Goal: Task Accomplishment & Management: Use online tool/utility

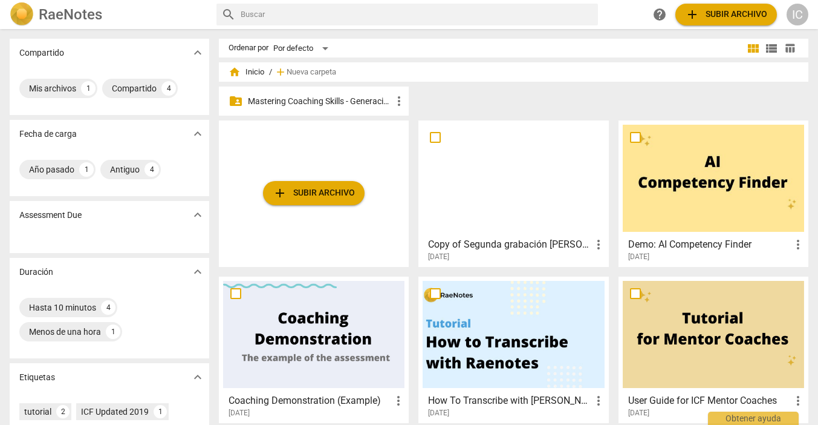
click at [364, 102] on p "Mastering Coaching Skills - Generación 31" at bounding box center [320, 101] width 144 height 13
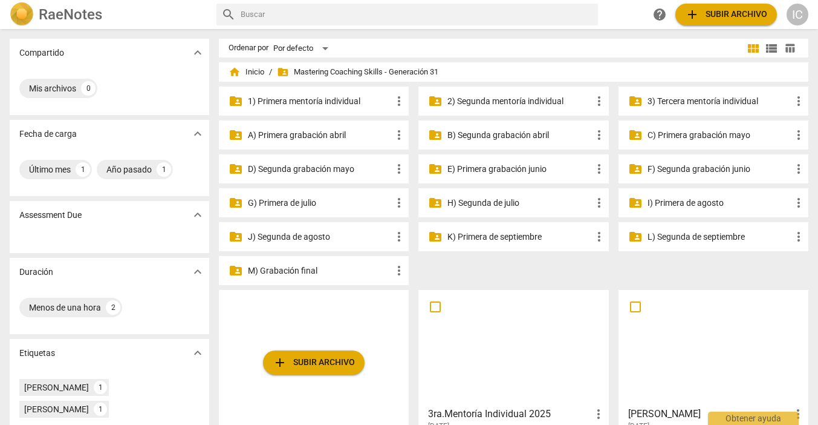
click at [725, 102] on p "3) Tercera mentoría individual" at bounding box center [720, 101] width 144 height 13
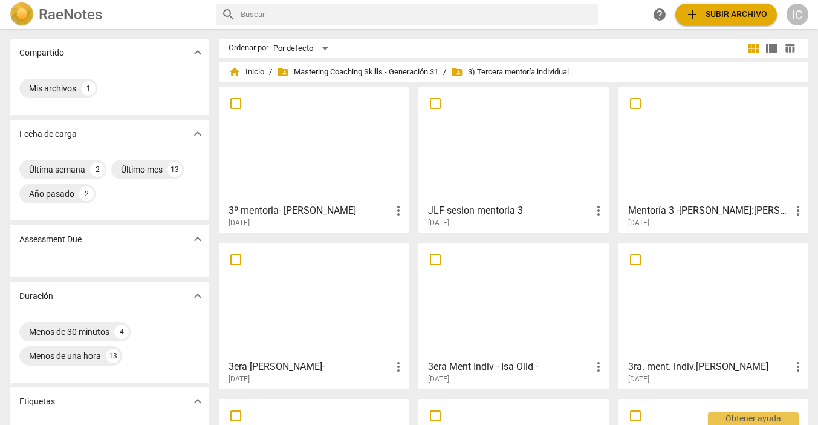
click at [327, 177] on div at bounding box center [313, 144] width 181 height 107
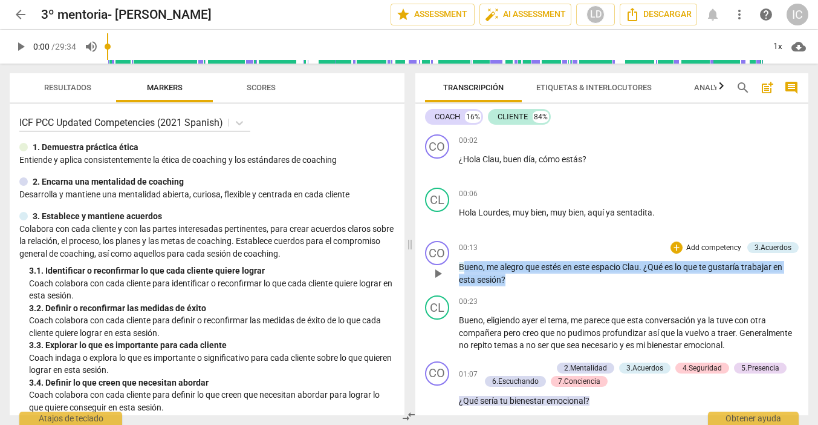
drag, startPoint x: 519, startPoint y: 281, endPoint x: 463, endPoint y: 269, distance: 57.5
click at [463, 269] on p "Bueno , me alegro que estés en este espacio Clau . ¿Qué es lo que te gustaría t…" at bounding box center [629, 273] width 341 height 25
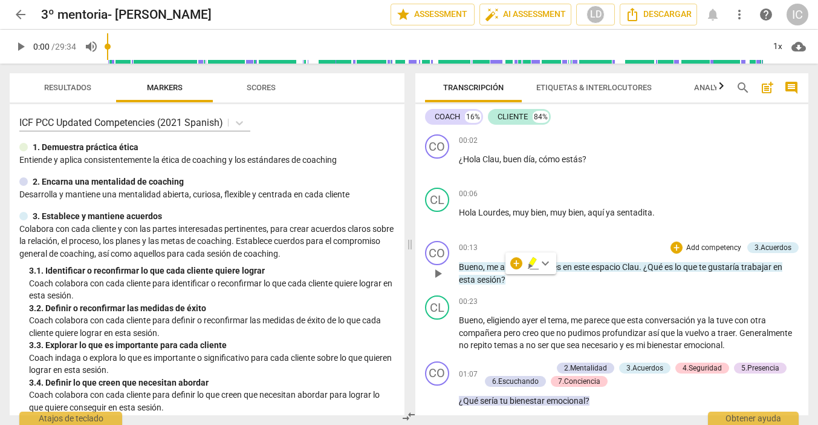
click at [725, 244] on p "Add competency" at bounding box center [713, 248] width 57 height 11
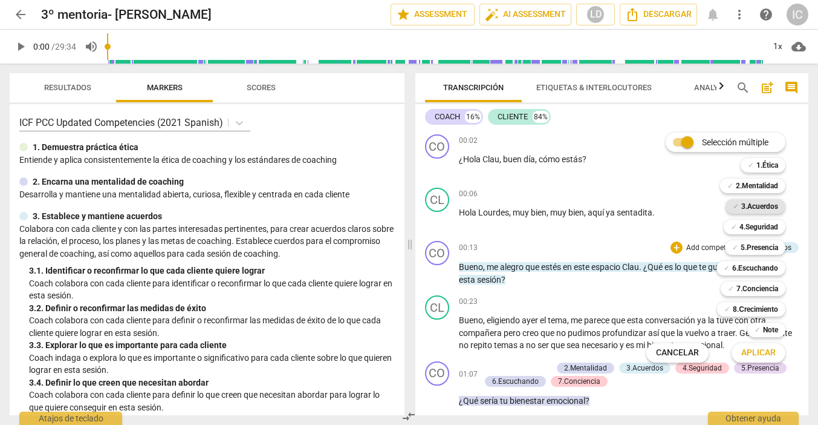
click at [772, 203] on b "3.Acuerdos" at bounding box center [759, 206] width 37 height 15
click at [761, 353] on span "Aplicar" at bounding box center [758, 353] width 34 height 12
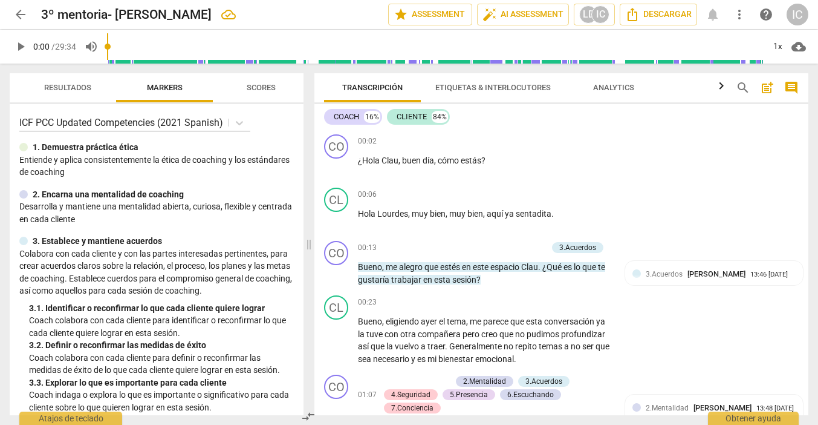
drag, startPoint x: 804, startPoint y: 140, endPoint x: 800, endPoint y: 97, distance: 43.1
click at [800, 97] on div "Transcripción Etiquetas & Interlocutores Analytics search post_add comment COAC…" at bounding box center [562, 244] width 494 height 342
click at [527, 246] on p "Add competency" at bounding box center [518, 248] width 57 height 11
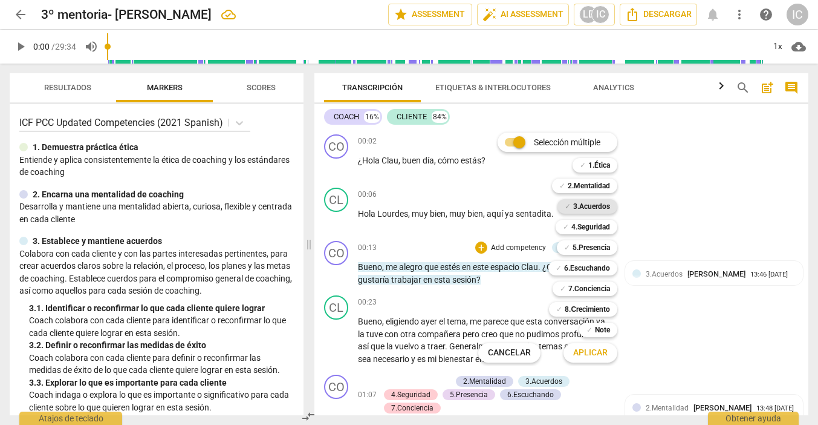
click at [597, 203] on b "3.Acuerdos" at bounding box center [591, 206] width 37 height 15
click at [598, 350] on span "Aplicar" at bounding box center [590, 353] width 34 height 12
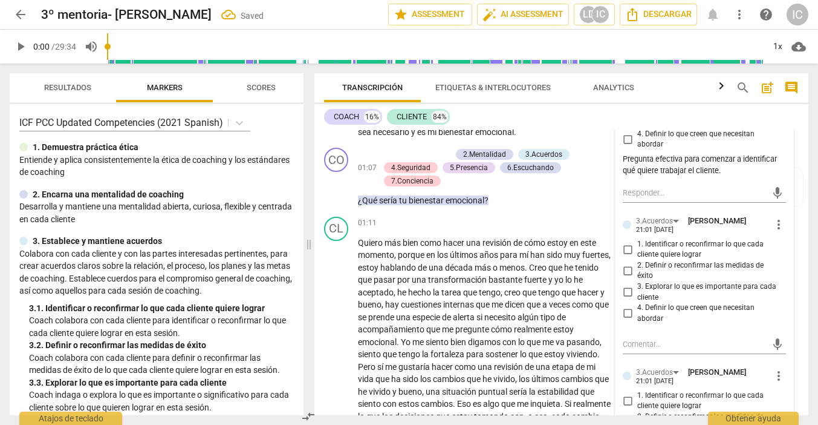
scroll to position [249, 0]
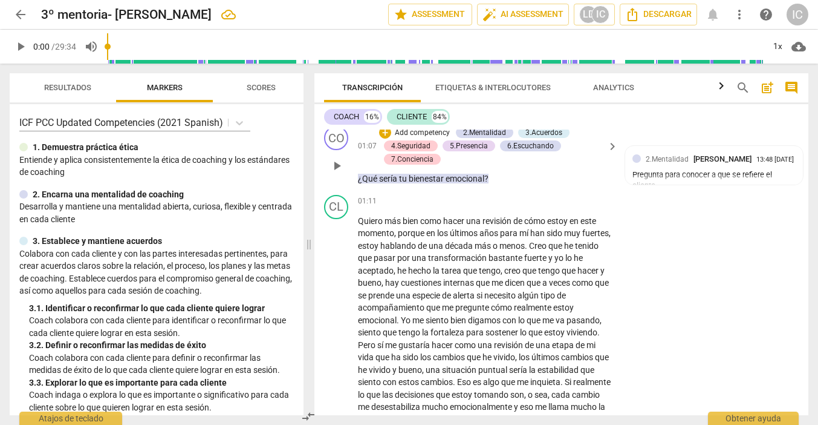
drag, startPoint x: 803, startPoint y: 152, endPoint x: 803, endPoint y: 162, distance: 10.3
click at [803, 162] on div "CO play_arrow pause 01:07 + Add competency 2.Mentalidad 3.Acuerdos 4.Seguridad …" at bounding box center [562, 155] width 494 height 69
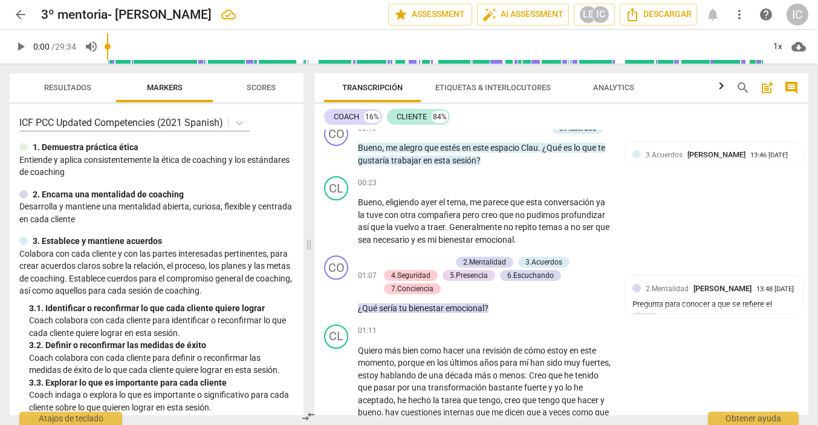
scroll to position [0, 0]
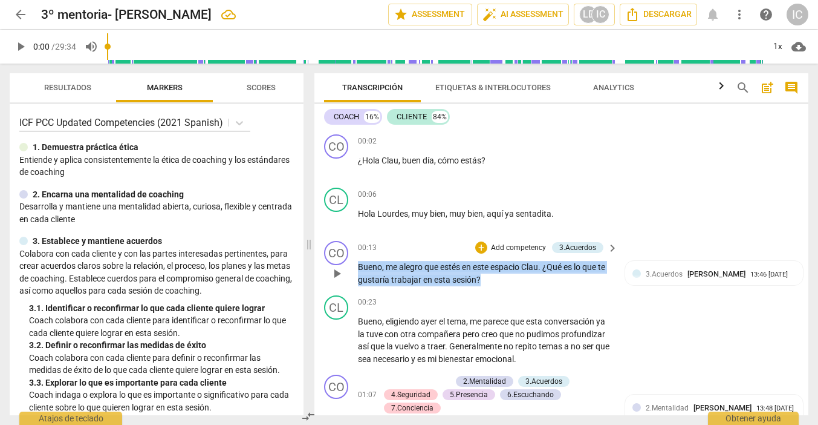
drag, startPoint x: 499, startPoint y: 279, endPoint x: 356, endPoint y: 259, distance: 144.2
click at [356, 259] on div "CO play_arrow pause 00:13 + Add competency 3.Acuerdos keyboard_arrow_right Buen…" at bounding box center [562, 263] width 494 height 54
drag, startPoint x: 500, startPoint y: 279, endPoint x: 396, endPoint y: 220, distance: 119.5
click at [396, 220] on div "CO play_arrow pause 00:02 + Add competency keyboard_arrow_right ¿Hola Clau , bu…" at bounding box center [562, 271] width 494 height 285
click at [616, 273] on div "Bueno , me alegro que estés en este espacio Clau . ¿Qué es lo que te gustaría t…" at bounding box center [488, 273] width 261 height 25
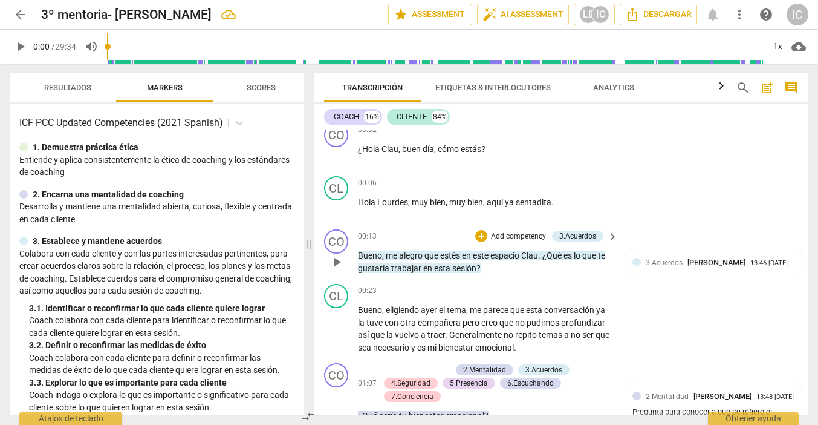
scroll to position [11, 0]
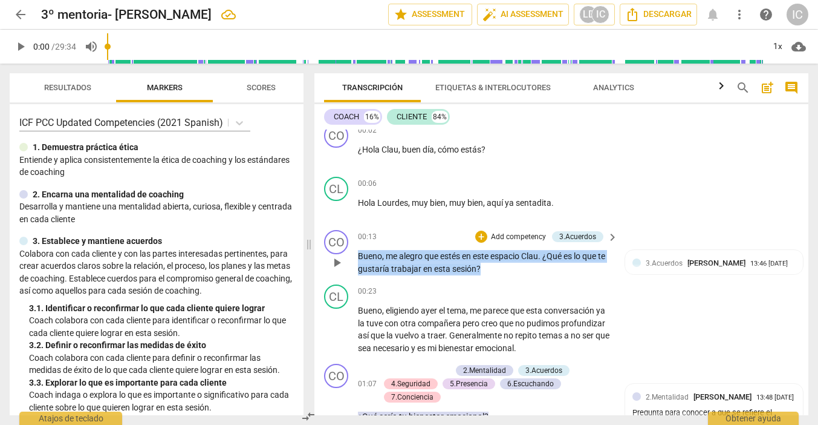
drag, startPoint x: 494, startPoint y: 265, endPoint x: 377, endPoint y: 235, distance: 120.6
click at [377, 235] on div "00:13 + Add competency 3.Acuerdos keyboard_arrow_right Bueno , me alegro que es…" at bounding box center [488, 252] width 261 height 45
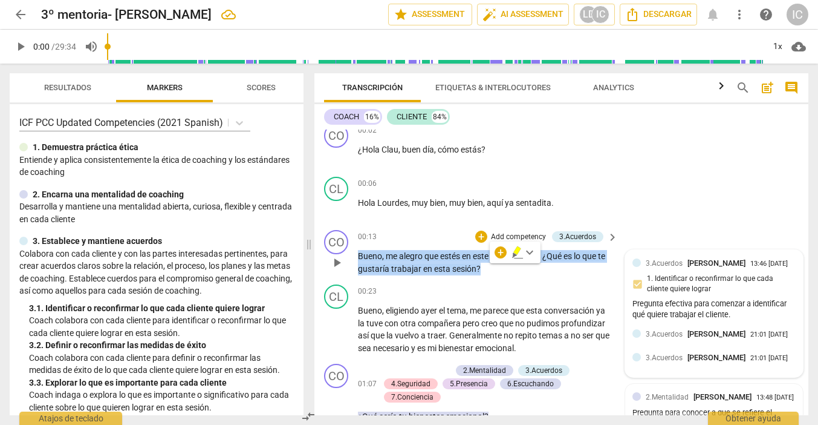
click at [705, 339] on div "3.Acuerdos [PERSON_NAME]" at bounding box center [698, 333] width 105 height 11
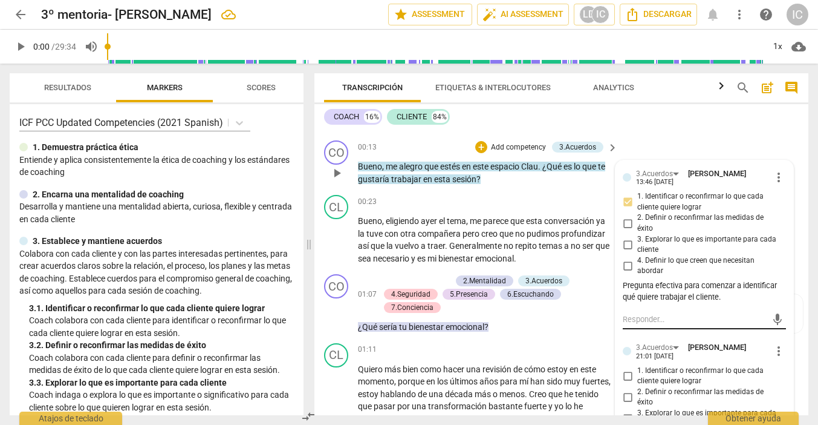
scroll to position [116, 0]
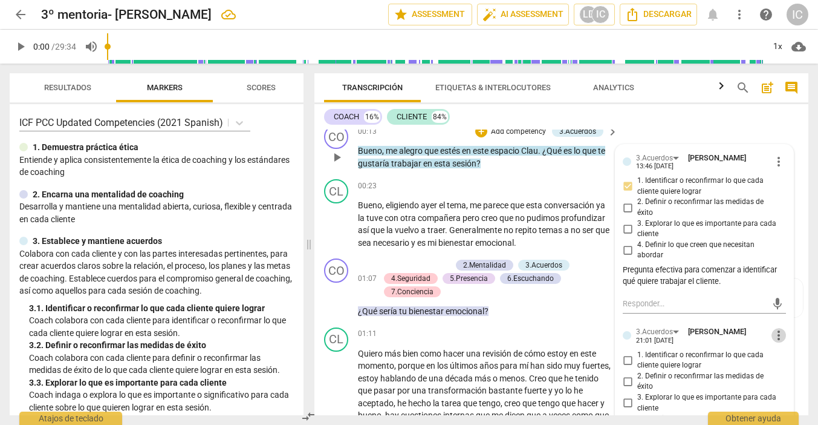
click at [773, 331] on span "more_vert" at bounding box center [779, 335] width 15 height 15
click at [779, 355] on li "Borrar" at bounding box center [788, 353] width 42 height 23
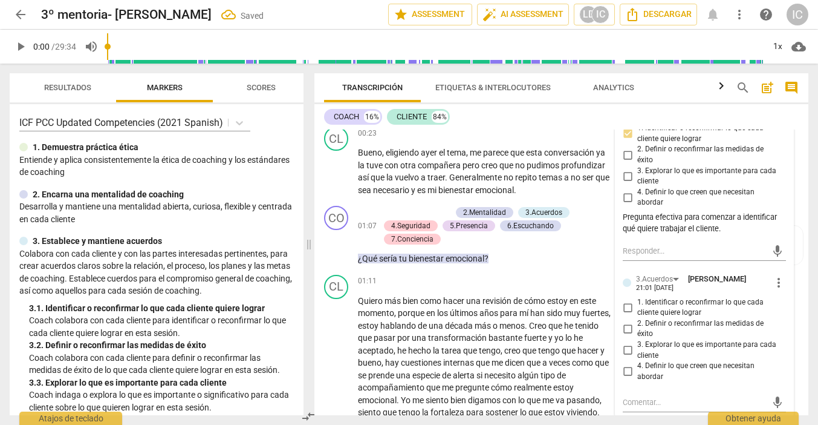
scroll to position [169, 0]
click at [669, 297] on span "1. Identificar o reconfirmar lo que cada cliente quiere lograr" at bounding box center [709, 306] width 144 height 21
click at [637, 299] on input "1. Identificar o reconfirmar lo que cada cliente quiere lograr" at bounding box center [627, 306] width 19 height 15
checkbox input "true"
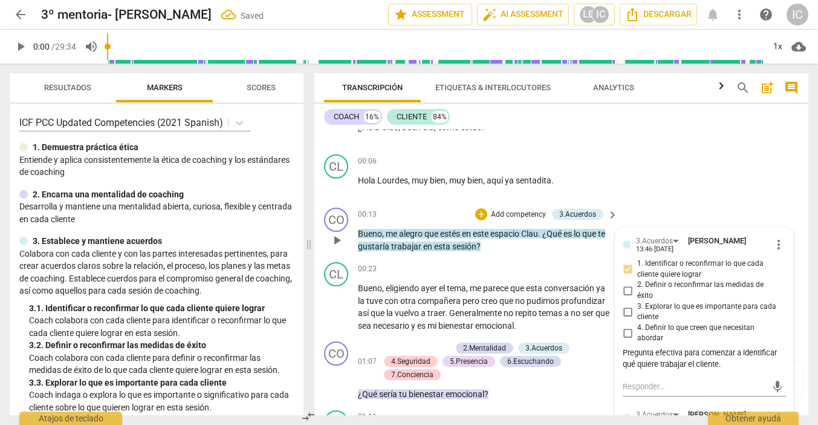
scroll to position [32, 0]
click at [530, 212] on p "Add competency" at bounding box center [518, 215] width 57 height 11
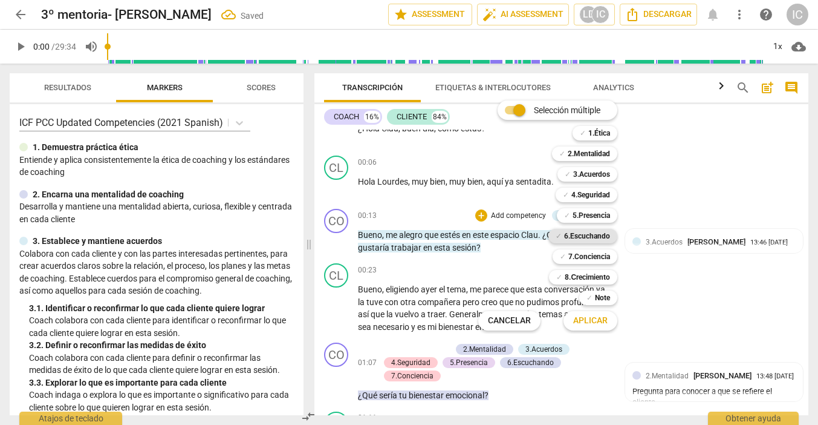
click at [608, 240] on b "6.Escuchando" at bounding box center [587, 236] width 46 height 15
click at [596, 320] on span "Aplicar" at bounding box center [590, 321] width 34 height 12
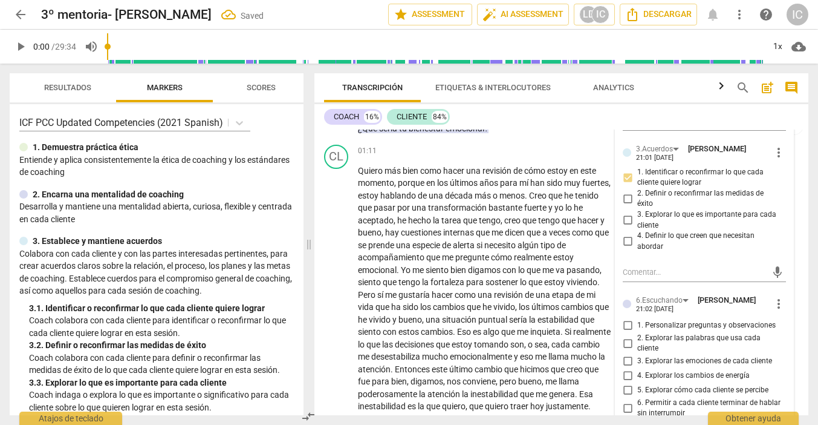
scroll to position [318, 0]
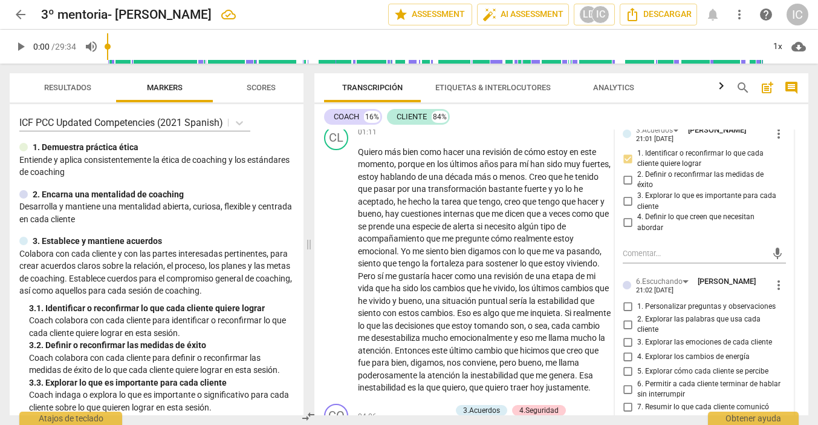
click at [629, 299] on input "1. Personalizar preguntas y observaciones" at bounding box center [627, 306] width 19 height 15
checkbox input "true"
click at [624, 364] on input "5. Explorar cómo cada cliente se percibe" at bounding box center [627, 371] width 19 height 15
checkbox input "true"
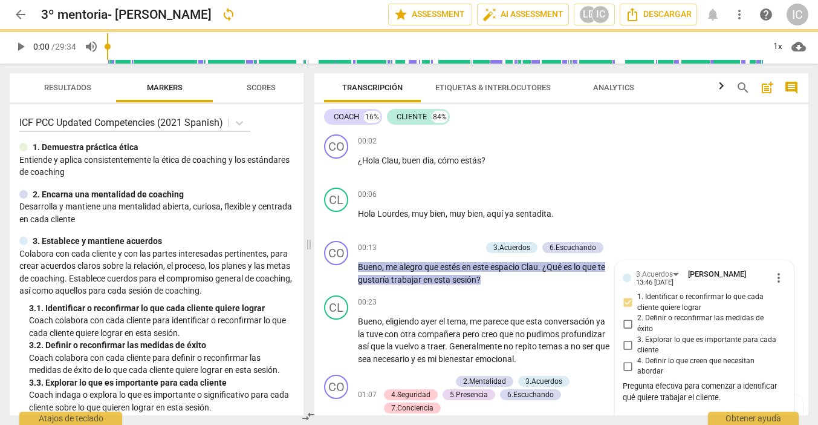
scroll to position [0, 0]
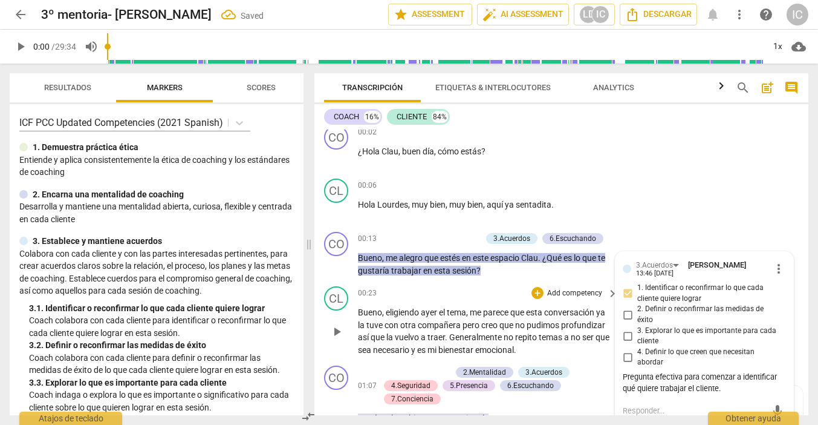
click at [512, 287] on div "00:23 + Add competency keyboard_arrow_right" at bounding box center [488, 292] width 261 height 13
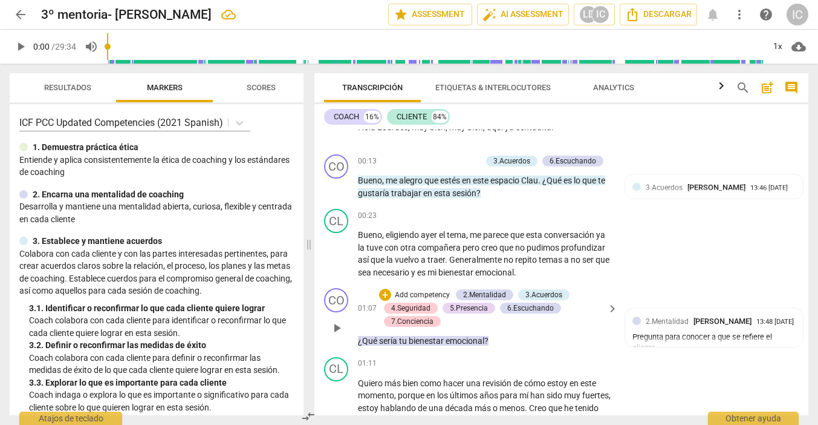
scroll to position [91, 0]
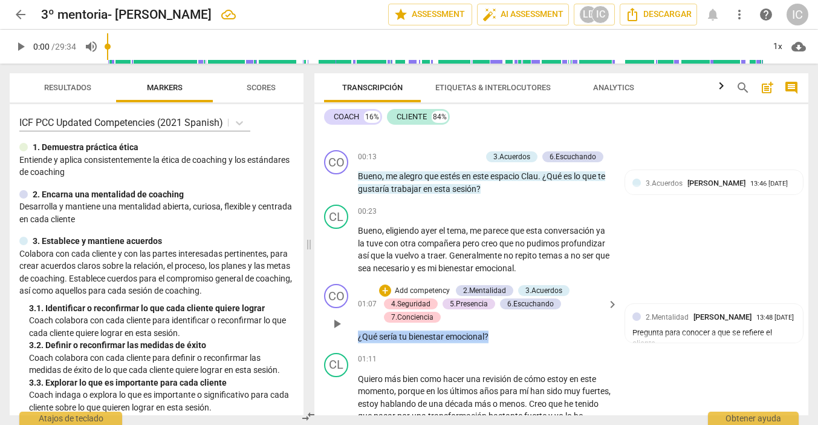
drag, startPoint x: 512, startPoint y: 333, endPoint x: 377, endPoint y: 327, distance: 134.4
click at [377, 327] on div "01:07 + Add competency 2.Mentalidad 3.Acuerdos 4.Seguridad 5.Presencia 6.Escuch…" at bounding box center [488, 313] width 261 height 59
click at [425, 285] on p "Add competency" at bounding box center [422, 290] width 57 height 11
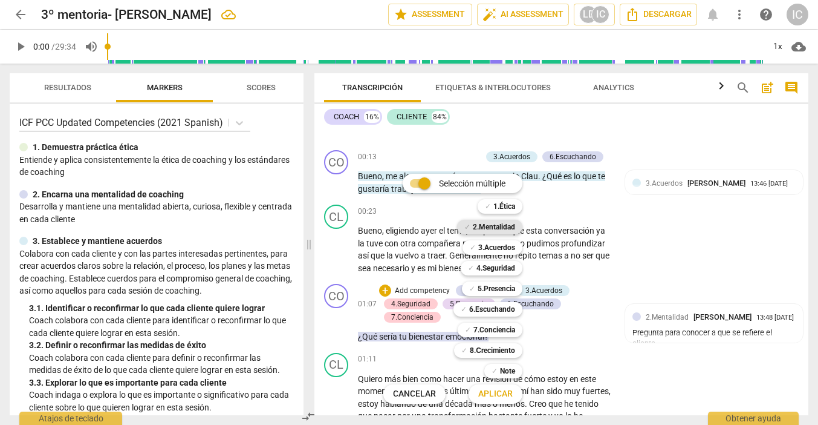
click at [512, 224] on b "2.Mentalidad" at bounding box center [494, 227] width 42 height 15
click at [494, 251] on b "3.Acuerdos" at bounding box center [496, 247] width 37 height 15
click at [506, 305] on b "6.Escuchando" at bounding box center [492, 309] width 46 height 15
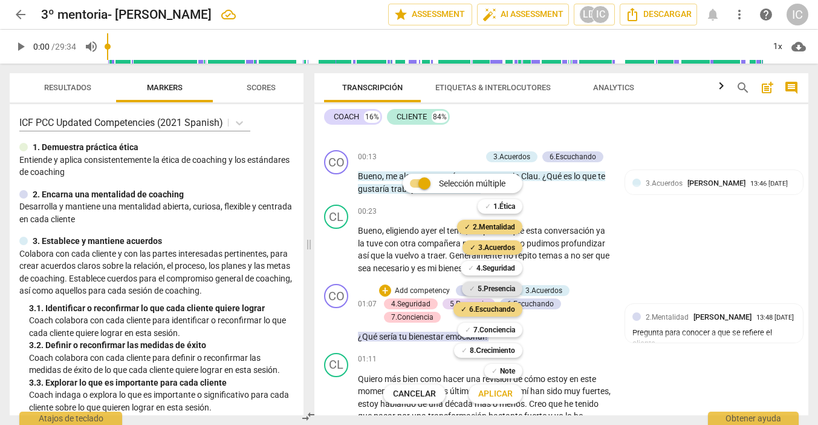
click at [507, 287] on b "5.Presencia" at bounding box center [496, 288] width 37 height 15
click at [501, 396] on span "Aplicar" at bounding box center [495, 394] width 34 height 12
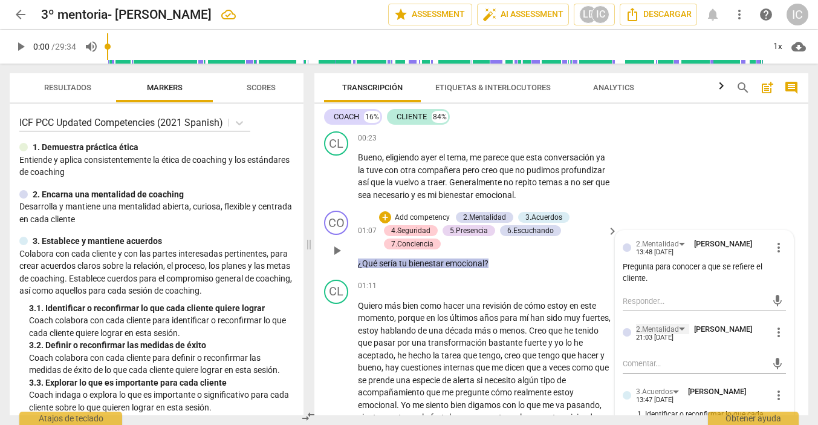
scroll to position [165, 0]
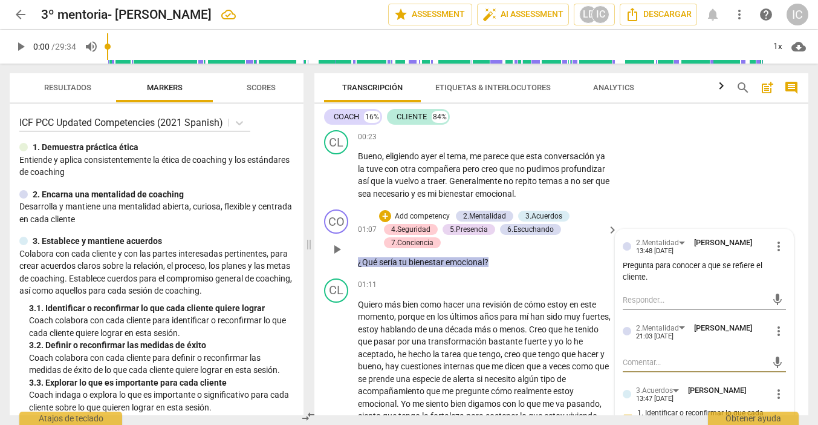
click at [678, 361] on textarea at bounding box center [695, 361] width 144 height 11
type textarea "P"
type textarea "Pr"
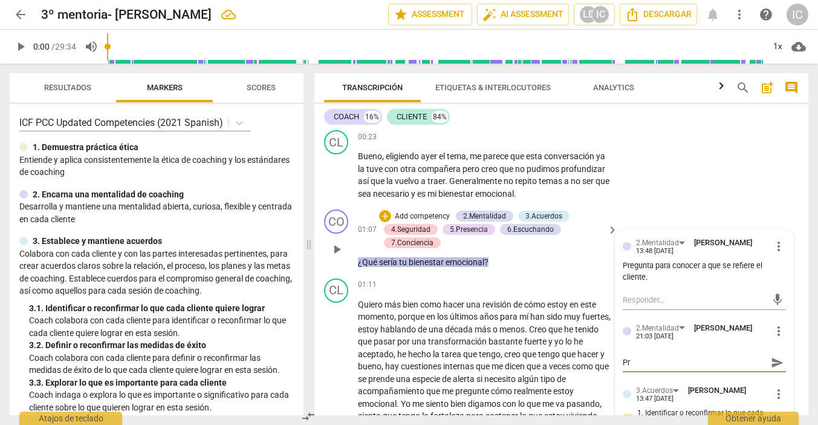
type textarea "Pre"
type textarea "Preg"
type textarea "Pregu"
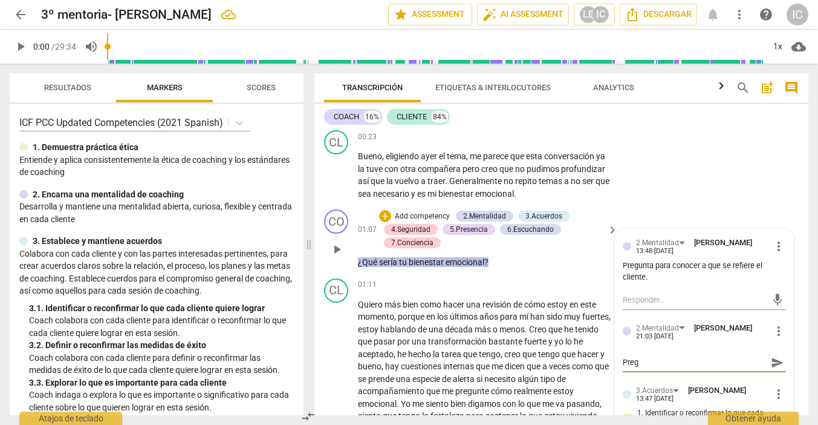
type textarea "Pregu"
type textarea "Pregun"
type textarea "Pregunt"
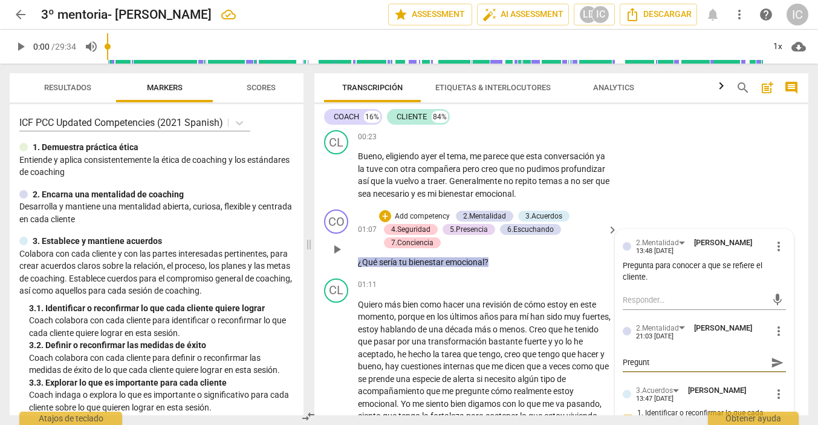
type textarea "Pregunta"
type textarea "Preguntar"
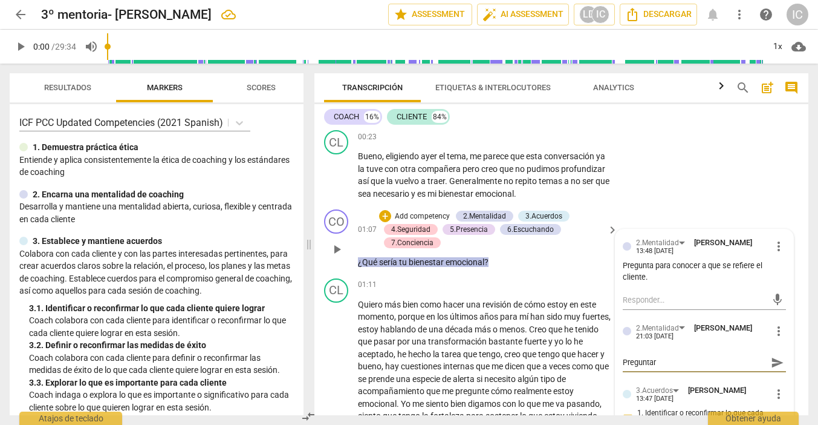
type textarea "Preguntar"
type textarea "Preguntar p"
type textarea "Preguntar pa"
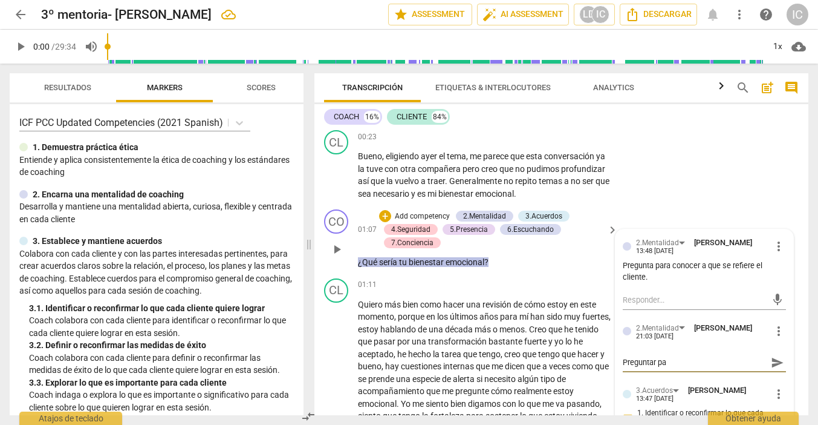
type textarea "Preguntar par"
type textarea "Preguntar para"
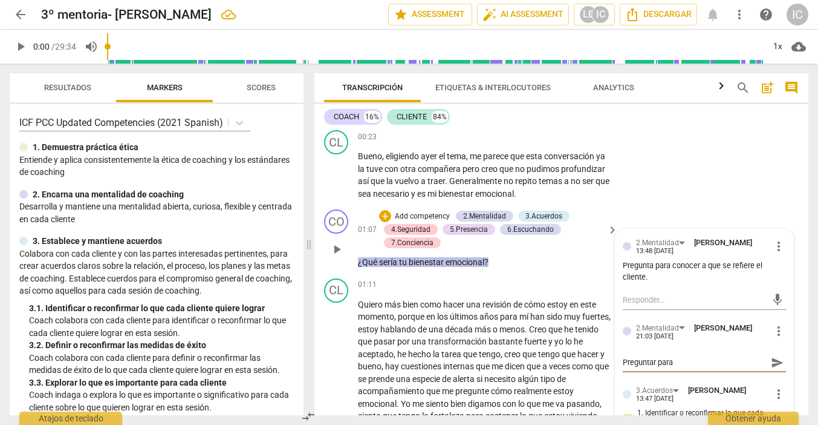
type textarea "Preguntar para"
type textarea "Preguntar para c"
type textarea "Preguntar para co"
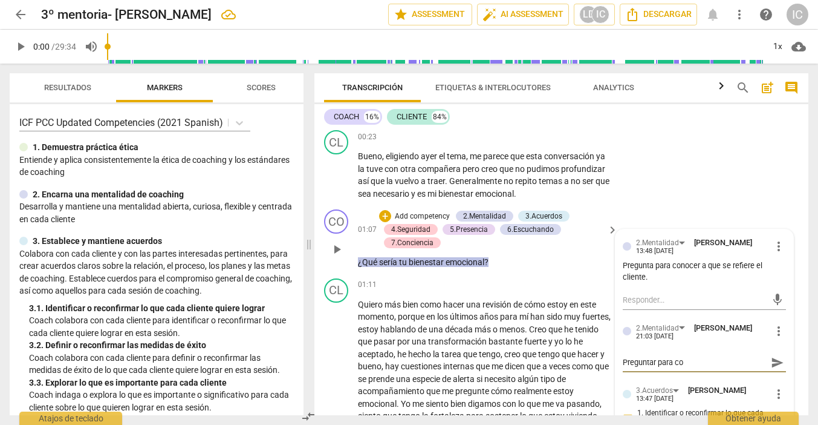
type textarea "Preguntar para cor"
type textarea "Preguntar para corr"
type textarea "Preguntar para corro"
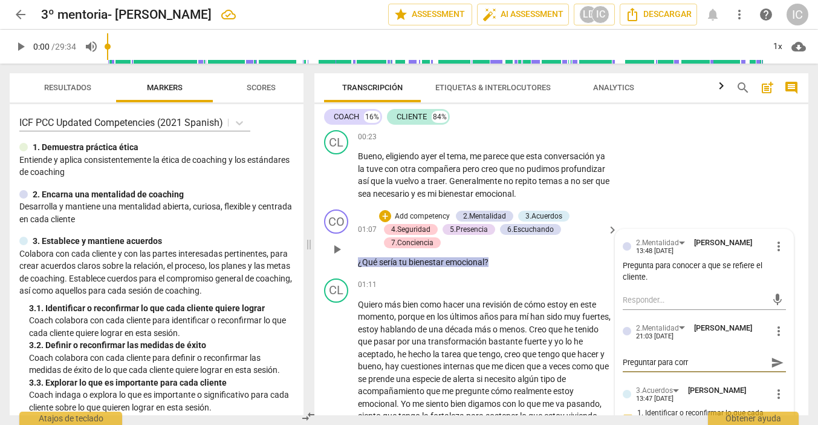
type textarea "Preguntar para corro"
type textarea "Preguntar para corrob"
type textarea "Preguntar para corrobo"
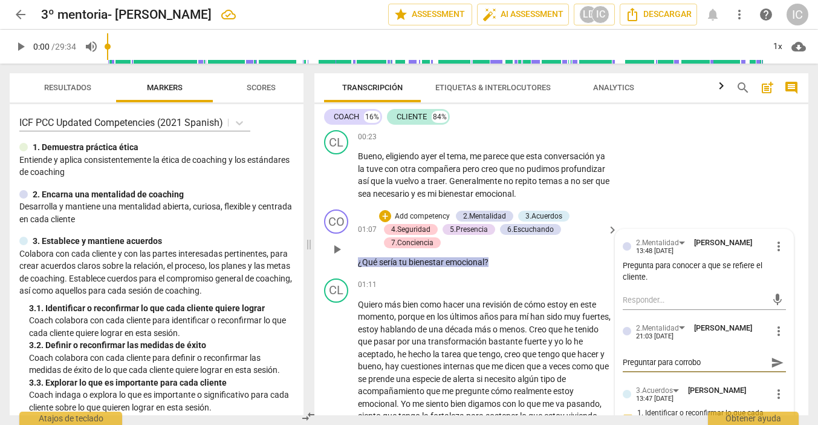
type textarea "Preguntar para corrobor"
type textarea "Preguntar para corrobora"
type textarea "Preguntar para corroborar"
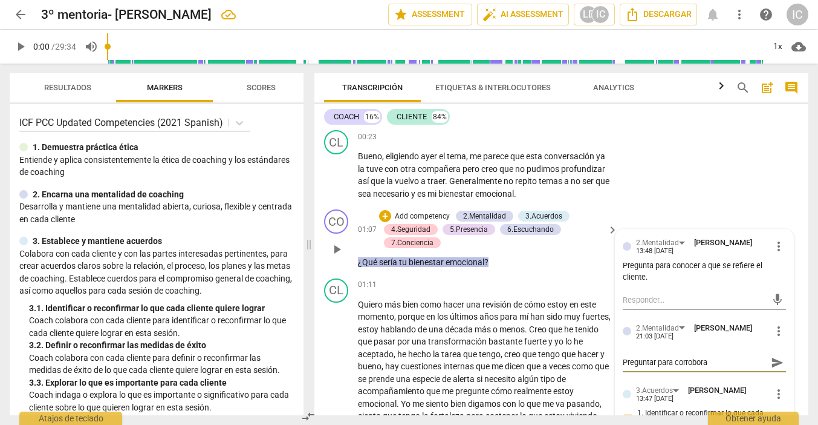
type textarea "Preguntar para corroborar"
type textarea "Preguntar para corroborara"
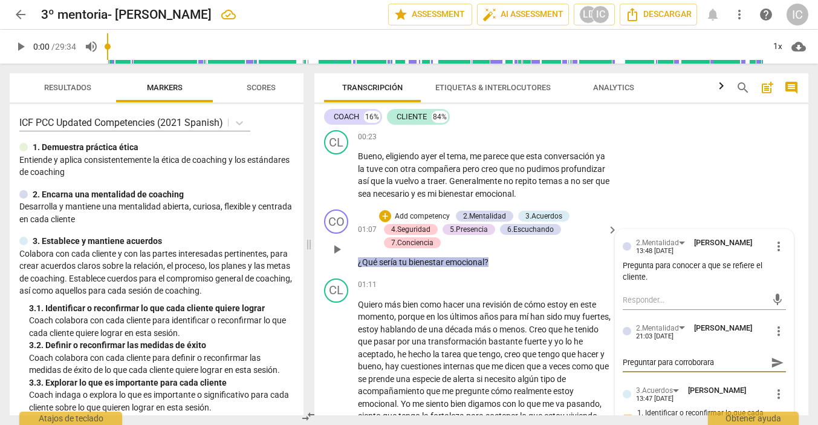
type textarea "Preguntar para corroborara e"
type textarea "Preguntar para corroborara el"
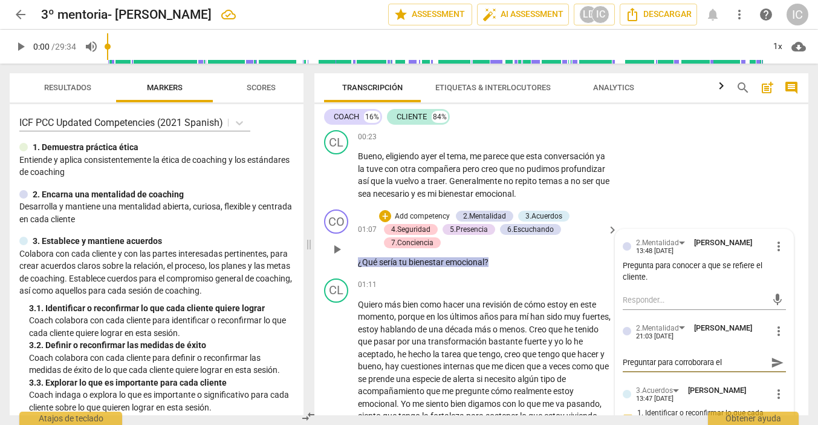
type textarea "Preguntar para corroborara el"
type textarea "Preguntar para corroborara el j"
type textarea "Preguntar para corroborara el ju"
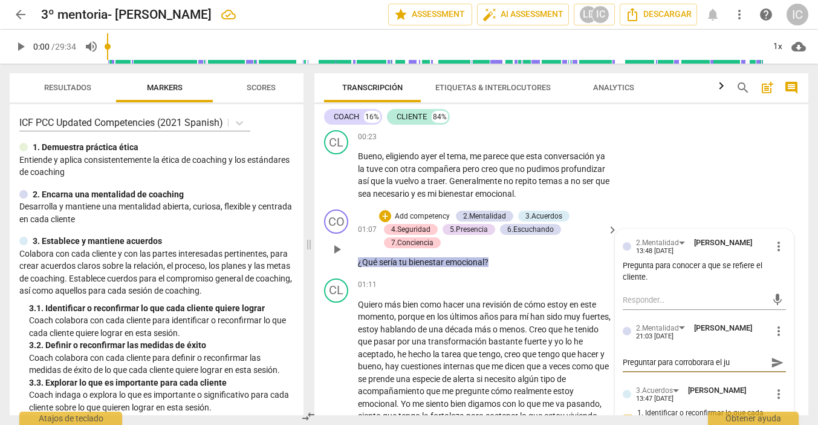
type textarea "Preguntar para corroborara el jui"
type textarea "Preguntar para corroborara el juic"
type textarea "Preguntar para corroborara el juici"
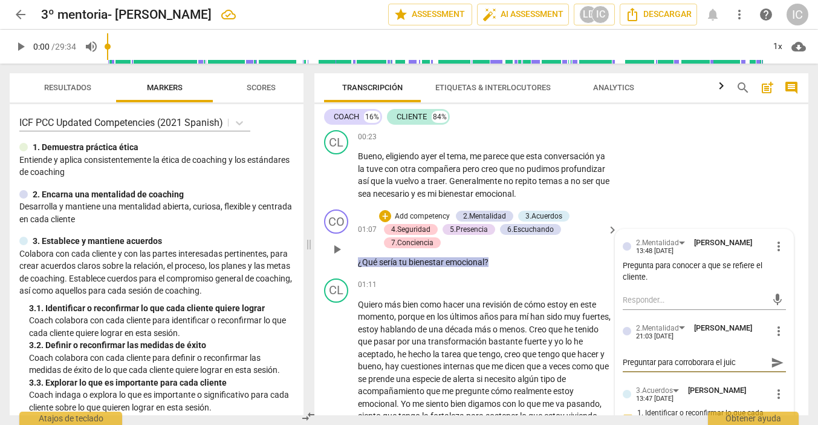
type textarea "Preguntar para corroborara el juici"
type textarea "Preguntar para corroborara el juicio"
type textarea "Preguntar para corroborara el juicio,"
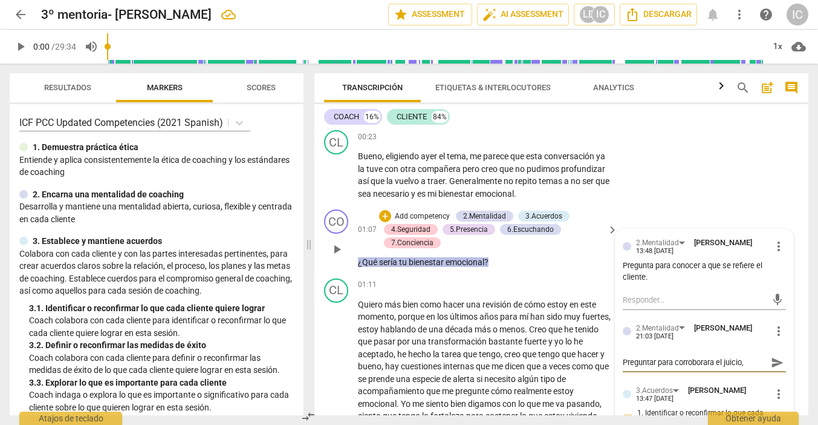
type textarea "Preguntar para corroborara el juicio,"
type textarea "Preguntar para corroborara el juicio, p"
type textarea "Preguntar para corroborara el juicio, pa"
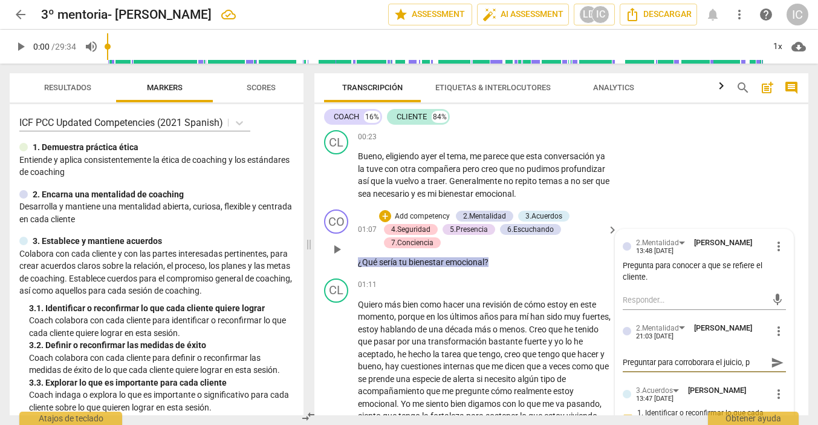
type textarea "Preguntar para corroborara el juicio, pa"
type textarea "Preguntar para corroborara el juicio, par"
type textarea "Preguntar para corroborara el juicio, para"
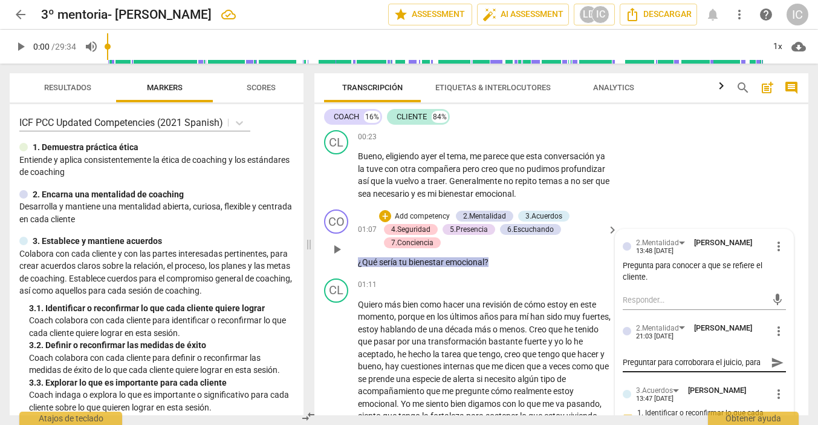
drag, startPoint x: 763, startPoint y: 357, endPoint x: 624, endPoint y: 353, distance: 139.8
click at [624, 356] on div "Preguntar para corroborara el juicio, para Preguntar para corroborara el juicio…" at bounding box center [704, 361] width 163 height 11
click at [747, 358] on textarea "Preguntar para corroborara el juicio, para" at bounding box center [695, 361] width 144 height 11
type textarea "Preguntar para corroborara el juicio,para"
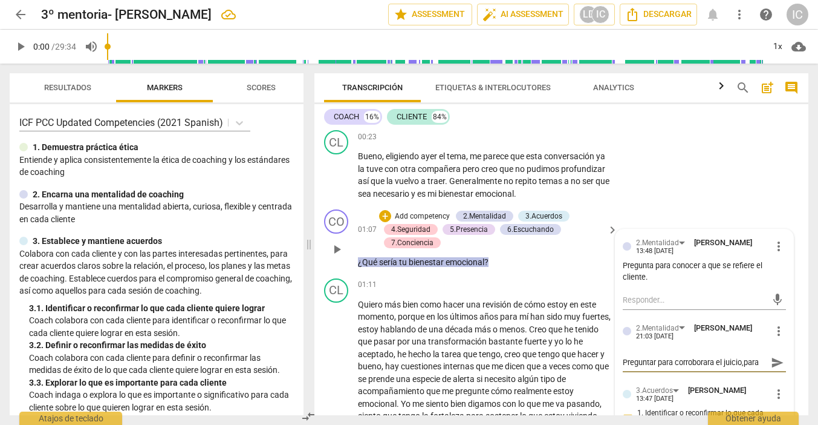
type textarea "Preguntar para corroborara el juiciopara"
type textarea "Preguntar para corroborara el juicipara"
type textarea "Preguntar para corroborara el juicpara"
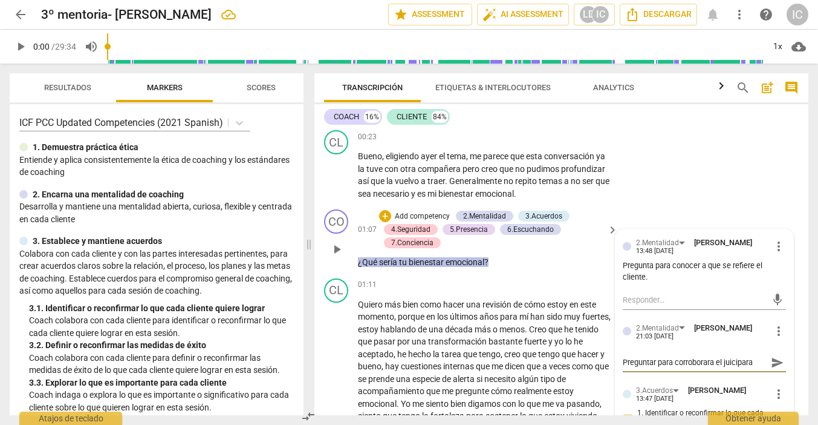
type textarea "Preguntar para corroborara el juicpara"
type textarea "Preguntar para corroborara el juipara"
type textarea "Preguntar para corroborara el jupara"
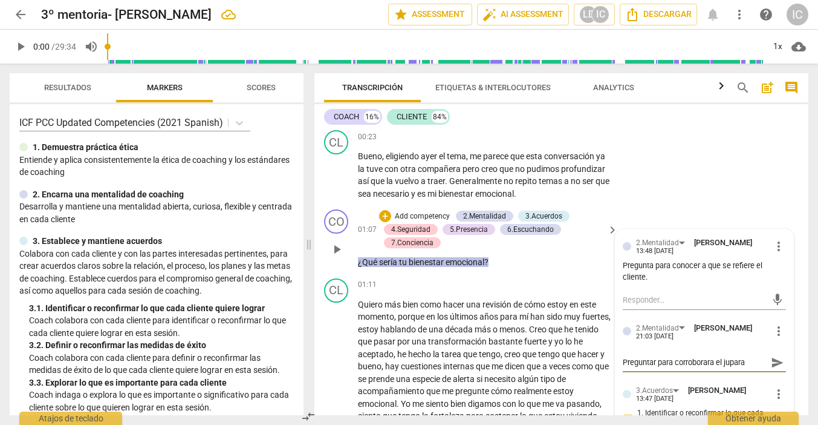
type textarea "Preguntar para corroborara el jpara"
type textarea "Preguntar para corroborara el para"
type textarea "Preguntar para corroborara elpara"
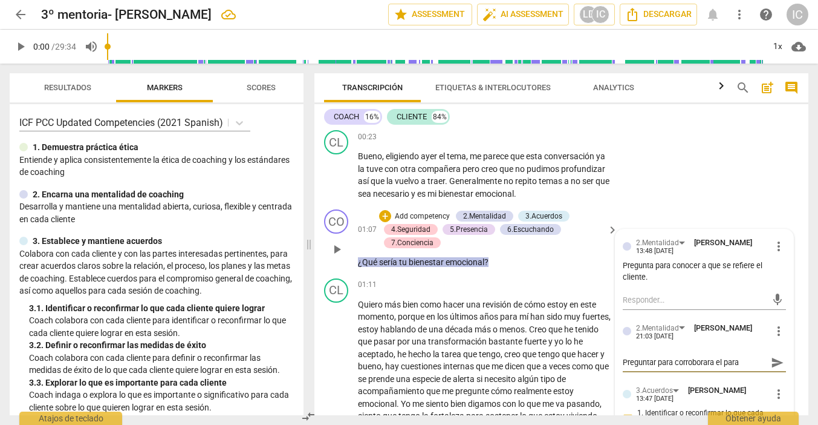
type textarea "Preguntar para corroborara elpara"
type textarea "Preguntar para corroborara epara"
type textarea "Preguntar para corroborara para"
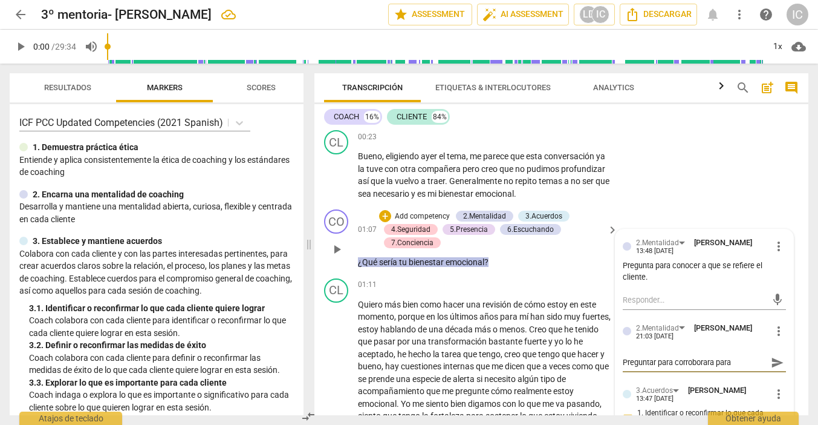
type textarea "Preguntar para corroborarapara"
type textarea "Preguntar para corroborarpara"
type textarea "Preguntar para corroborapara"
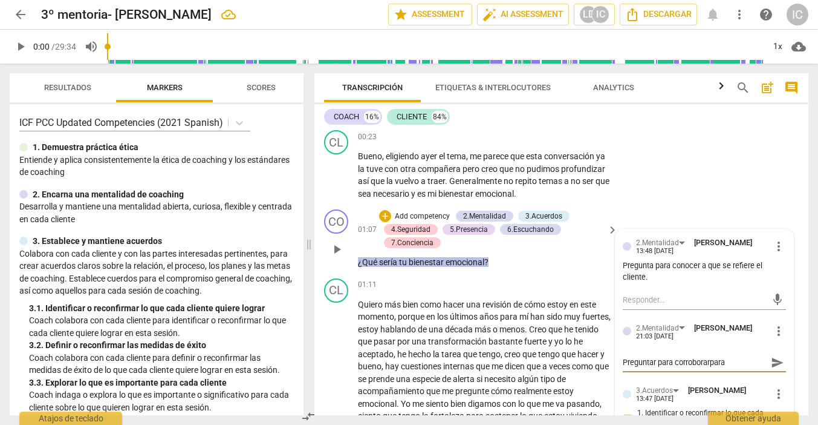
type textarea "Preguntar para corroborapara"
type textarea "Preguntar para corroborpara"
type textarea "Preguntar para corrobopara"
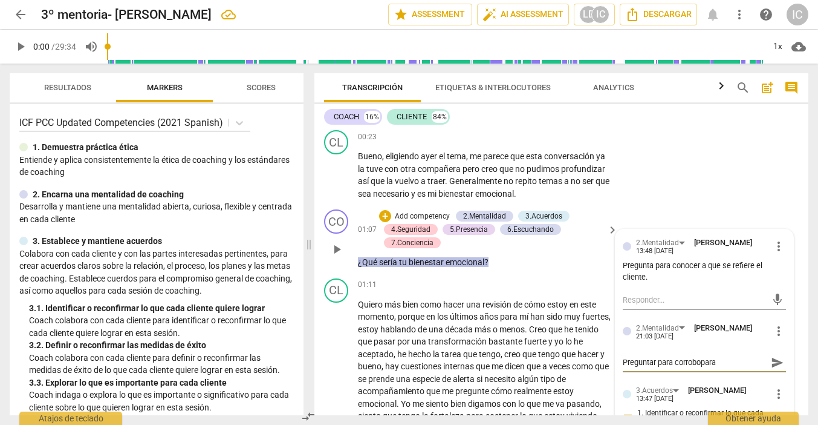
type textarea "Preguntar para corrobpara"
type textarea "Preguntar para corropara"
type textarea "Preguntar para corrpara"
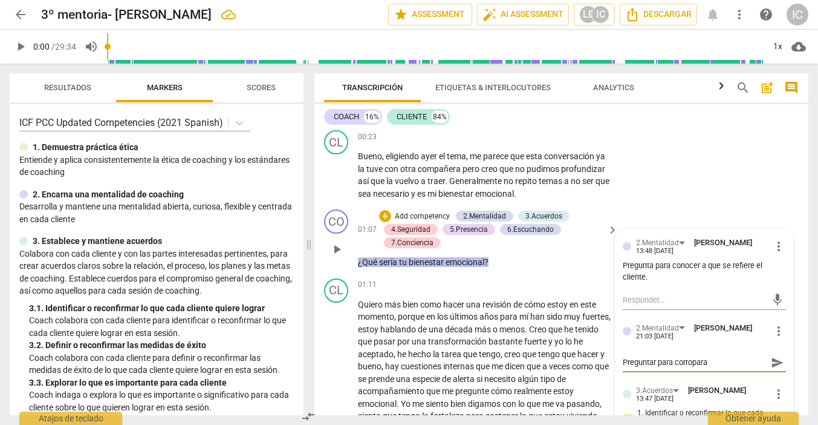
type textarea "Preguntar para corrpara"
type textarea "Preguntar para corpara"
type textarea "Preguntar para copara"
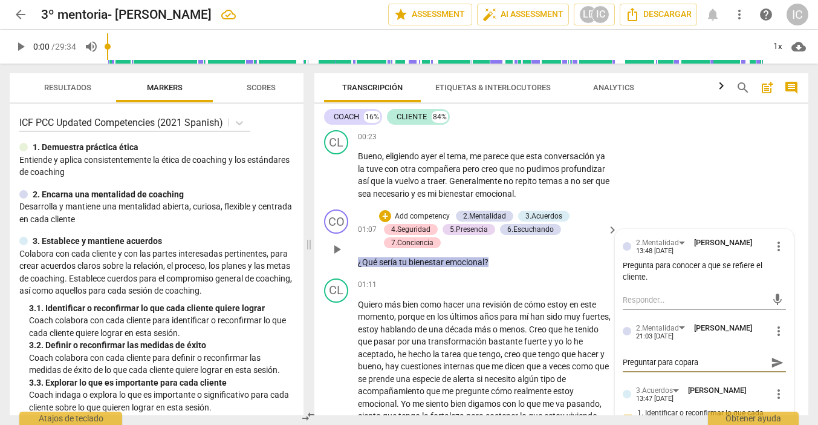
type textarea "Preguntar para cpara"
type textarea "Preguntar para para"
type textarea "Preguntar parapara"
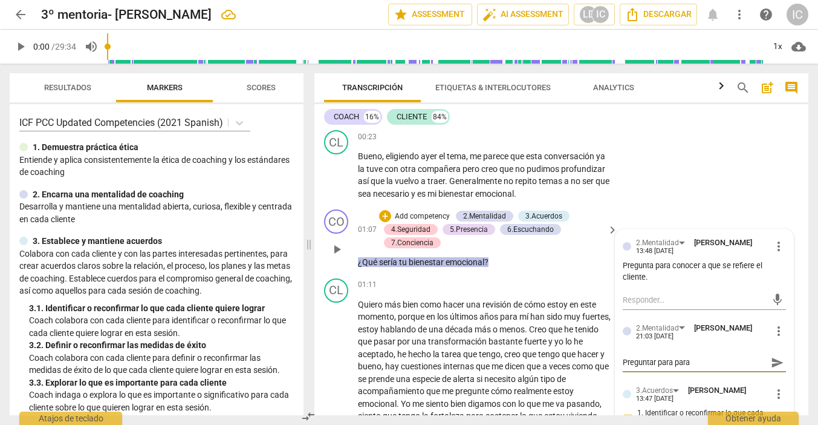
type textarea "Preguntar parapara"
type textarea "Preguntar parpara"
type textarea "Preguntar papara"
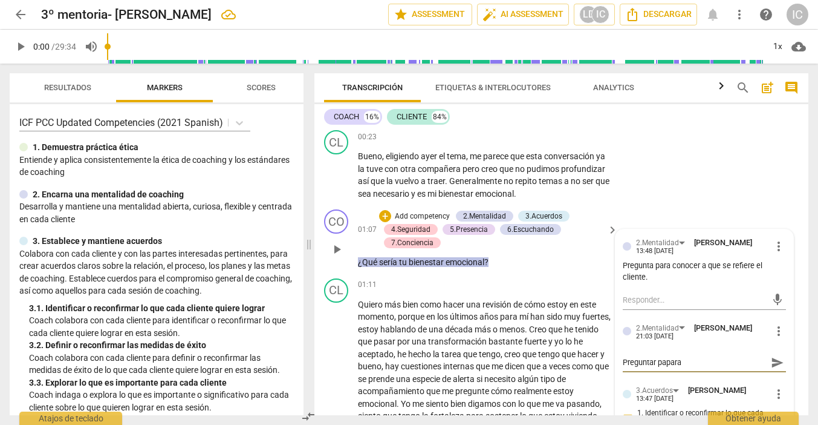
type textarea "Preguntar ppara"
type textarea "Preguntar para"
type textarea "Preguntarpara"
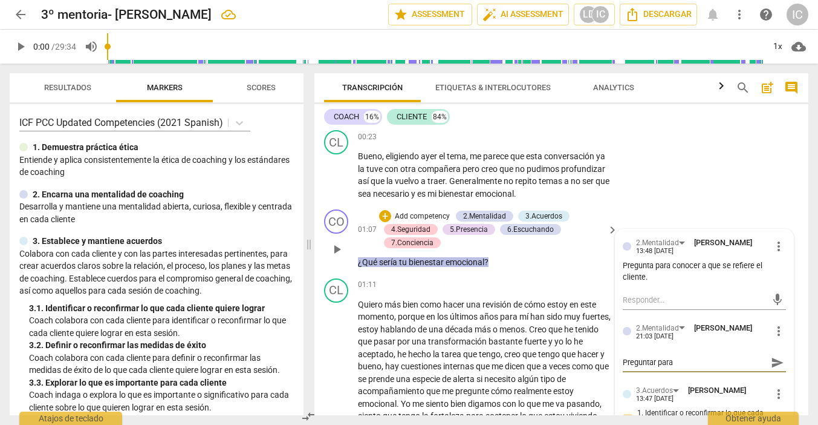
type textarea "Preguntarpara"
type textarea "Preguntar para"
click at [731, 359] on textarea "Preguntar para" at bounding box center [695, 361] width 144 height 11
type textarea "Preguntar para"
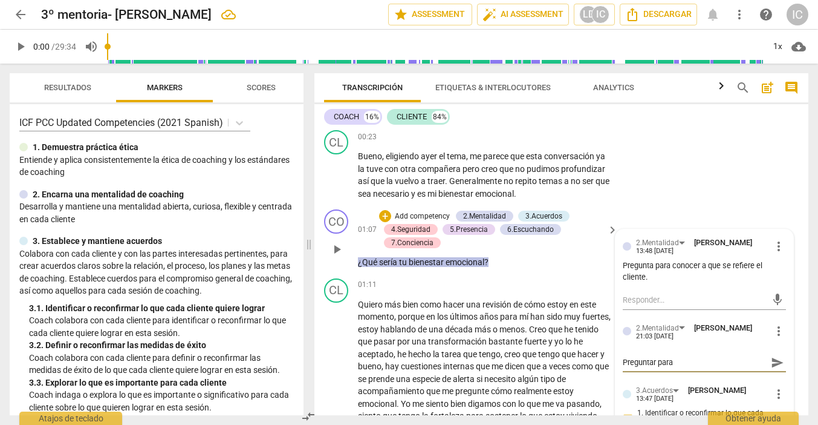
type textarea "Preguntar para"
type textarea "Preguntar para f"
type textarea "Preguntar para fu"
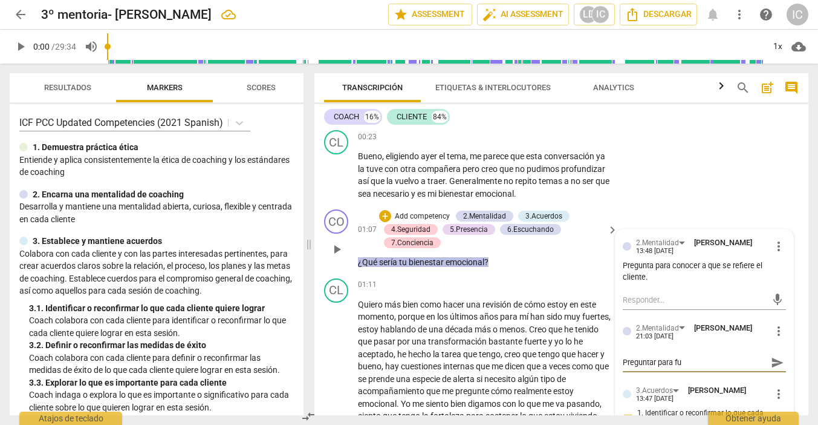
type textarea "Preguntar para fun"
type textarea "Preguntar para fund"
type textarea "Preguntar para funda"
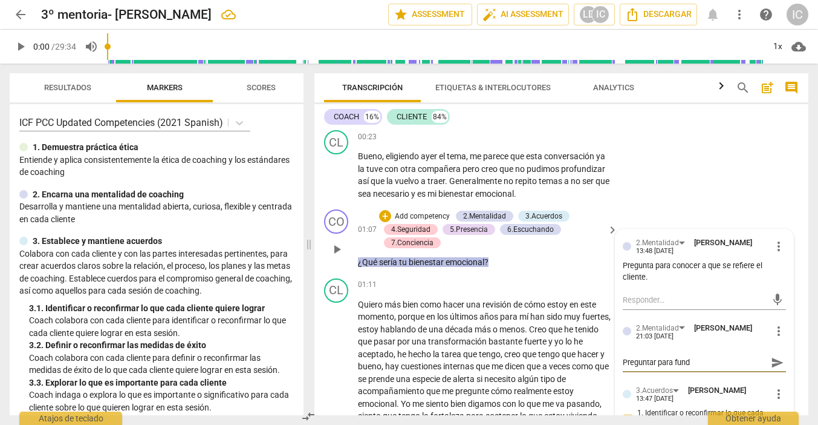
type textarea "Preguntar para funda"
type textarea "Preguntar para fundam"
type textarea "Preguntar para fundame"
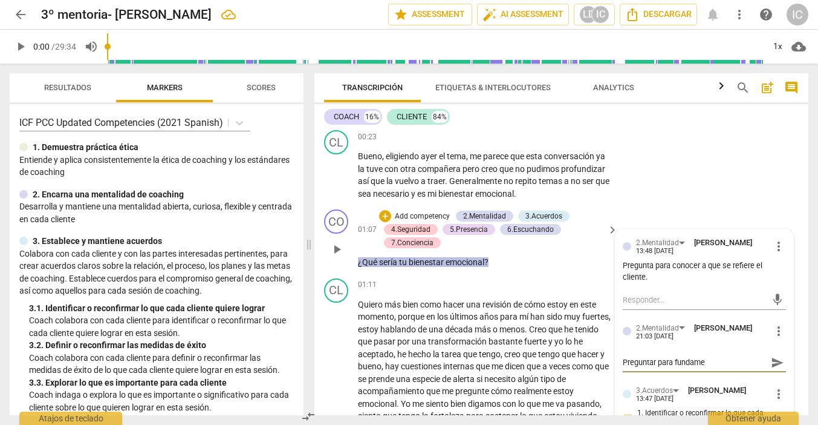
type textarea "Preguntar para fundamen"
type textarea "Preguntar para fundament"
type textarea "Preguntar para fundamenta"
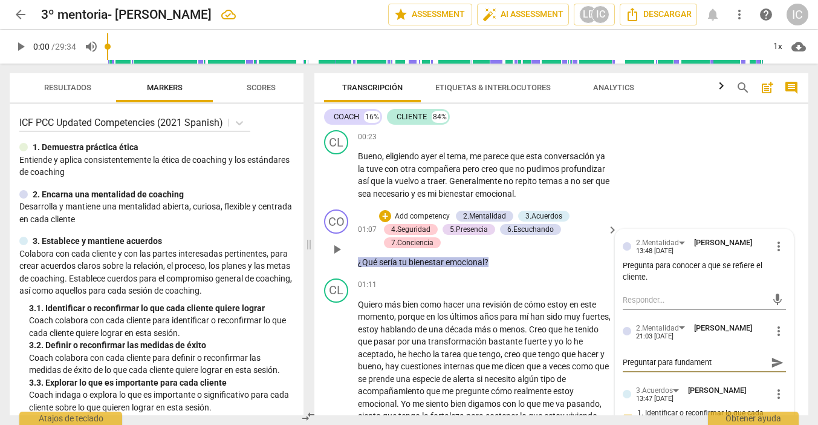
type textarea "Preguntar para fundamenta"
type textarea "Preguntar para fundamentar"
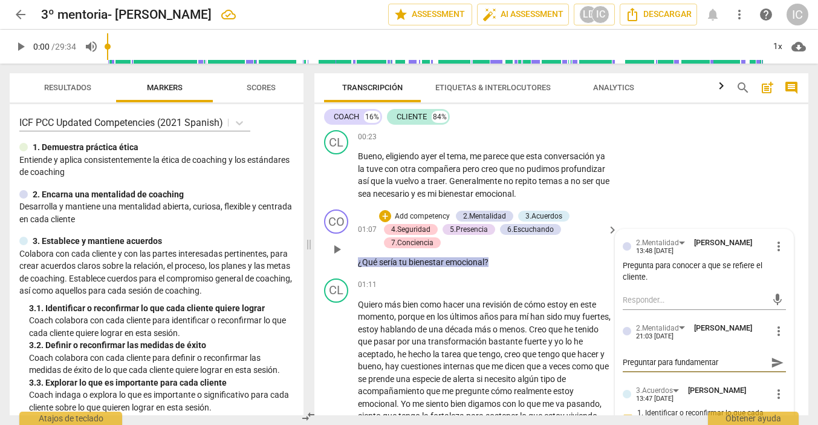
type textarea "Preguntar para fundamentar l"
type textarea "Preguntar para fundamentar la"
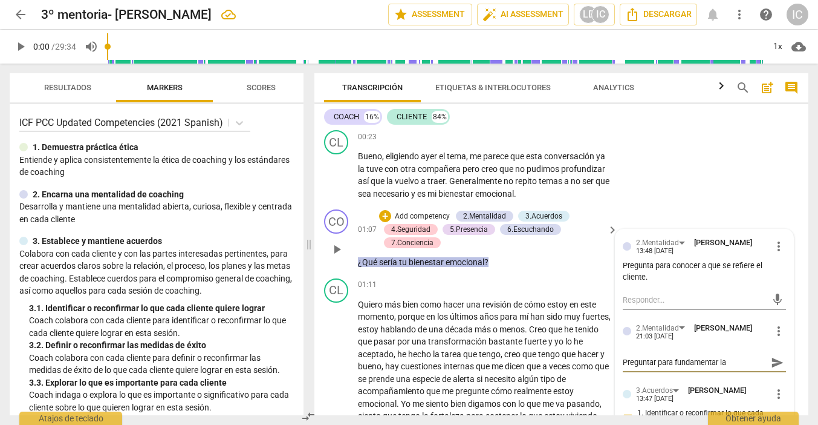
type textarea "Preguntar para fundamentar la"
type textarea "Preguntar para fundamentar l"
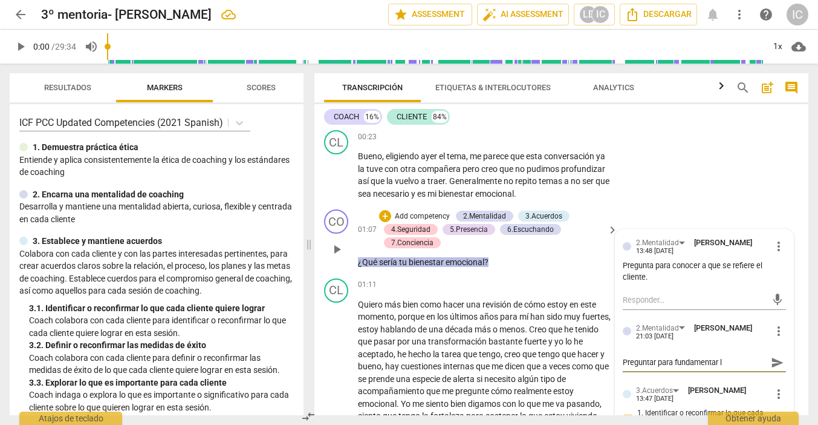
type textarea "Preguntar para fundamentar"
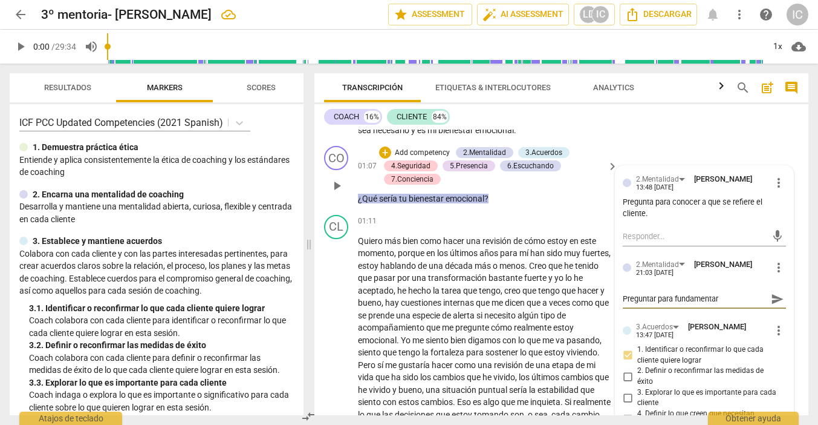
scroll to position [231, 0]
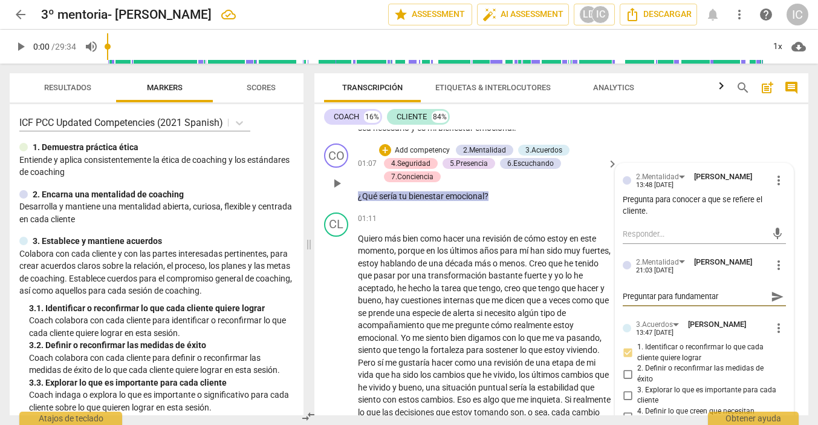
type textarea "Preguntar para fundamentar l"
type textarea "Preguntar para fundamentar lo"
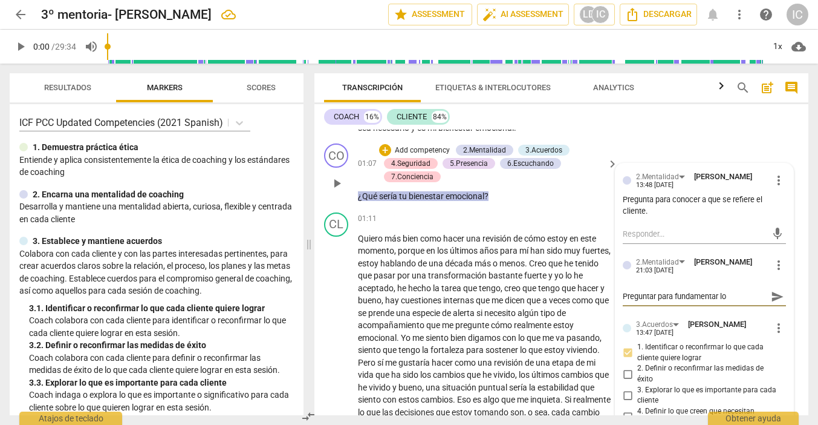
type textarea "Preguntar para fundamentar lo"
type textarea "Preguntar para fundamentar lo q"
type textarea "Preguntar para fundamentar lo qu"
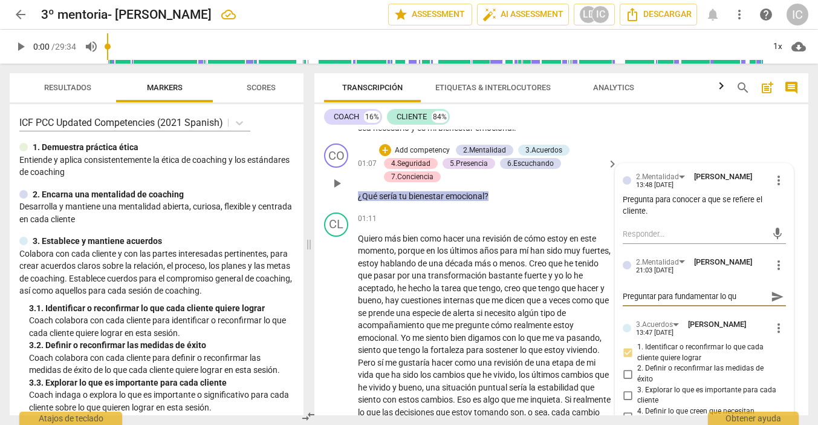
type textarea "Preguntar para fundamentar lo q"
type textarea "Preguntar para fundamentar lo"
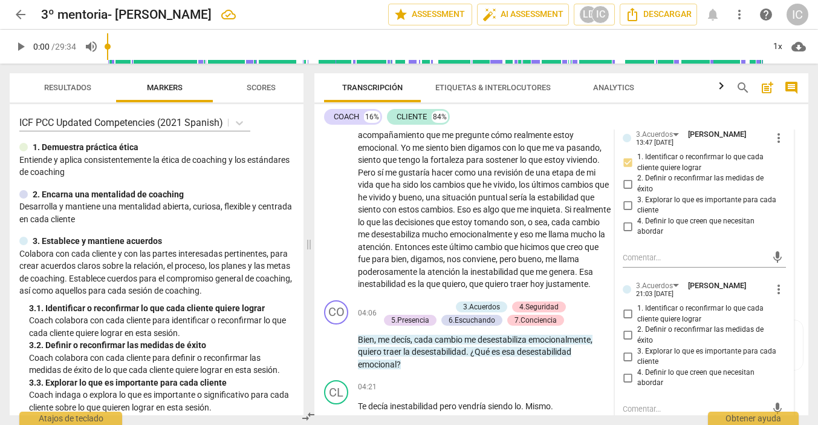
scroll to position [423, 0]
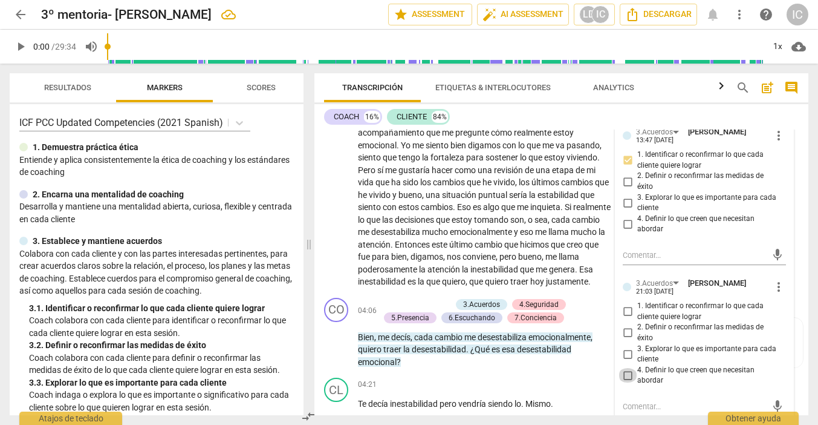
click at [627, 368] on input "4. Definir lo que creen que necesitan abordar" at bounding box center [627, 375] width 19 height 15
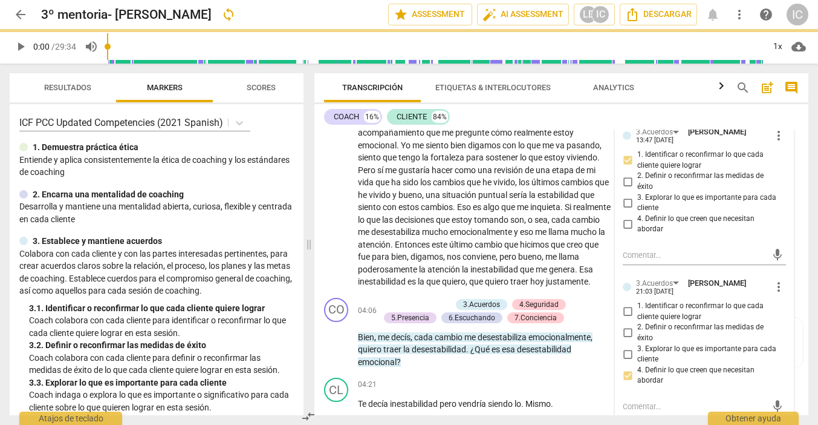
scroll to position [0, 0]
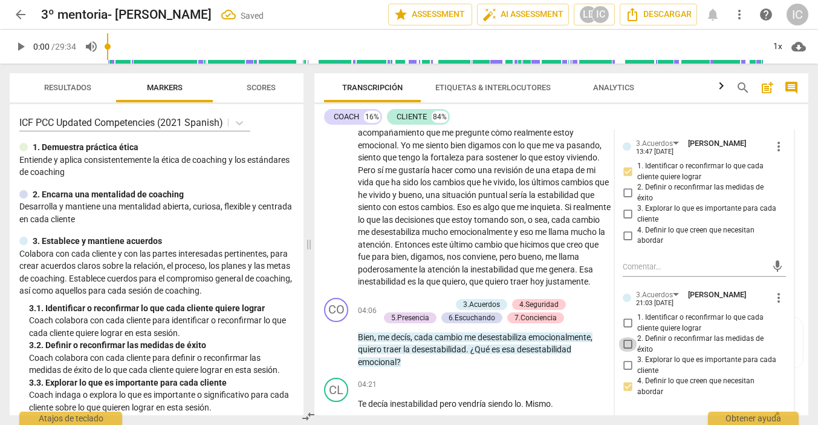
click at [625, 339] on input "2. Definir o reconfirmar las medidas de éxito" at bounding box center [627, 344] width 19 height 15
click at [627, 358] on input "3. Explorar lo que es importante para cada cliente" at bounding box center [627, 365] width 19 height 15
click at [627, 337] on input "2. Definir o reconfirmar las medidas de éxito" at bounding box center [627, 344] width 19 height 15
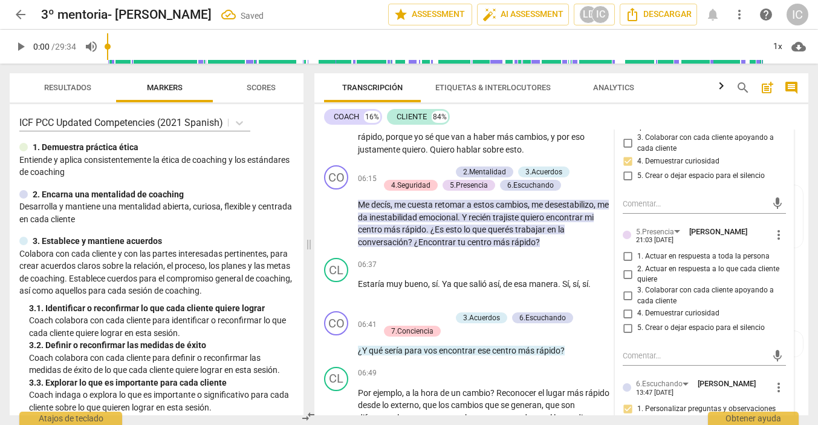
scroll to position [935, 0]
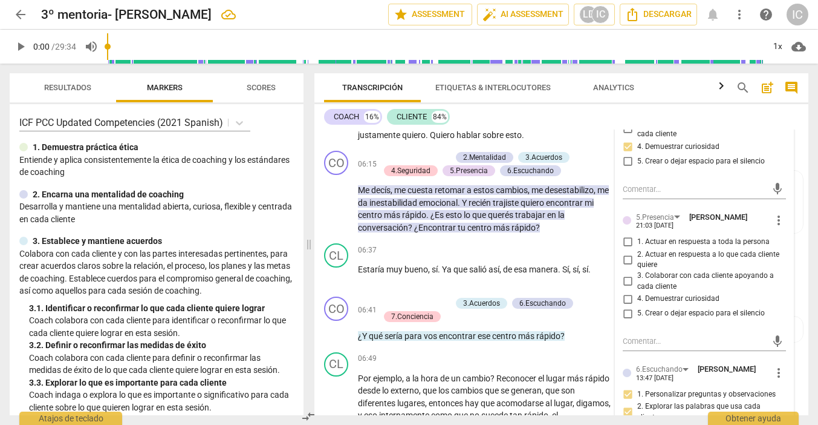
click at [670, 293] on span "4. Demuestrar curiosidad" at bounding box center [678, 298] width 82 height 11
click at [637, 292] on input "4. Demuestrar curiosidad" at bounding box center [627, 299] width 19 height 15
click at [627, 252] on input "2. Actuar en respuesta a lo que cada cliente quiere" at bounding box center [627, 259] width 19 height 15
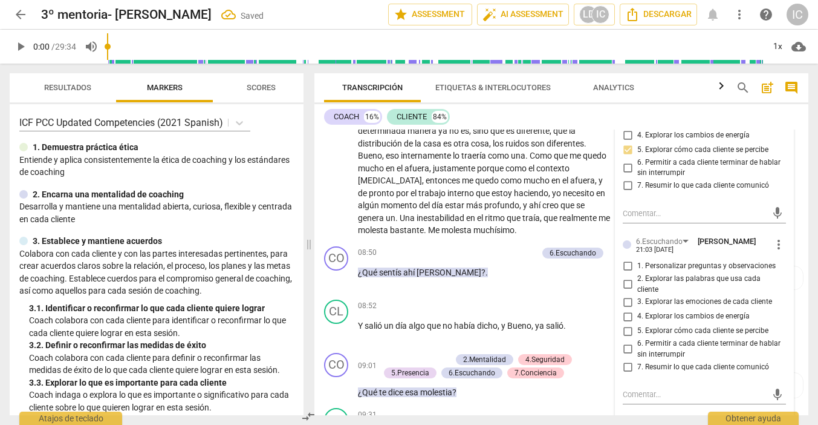
scroll to position [1247, 0]
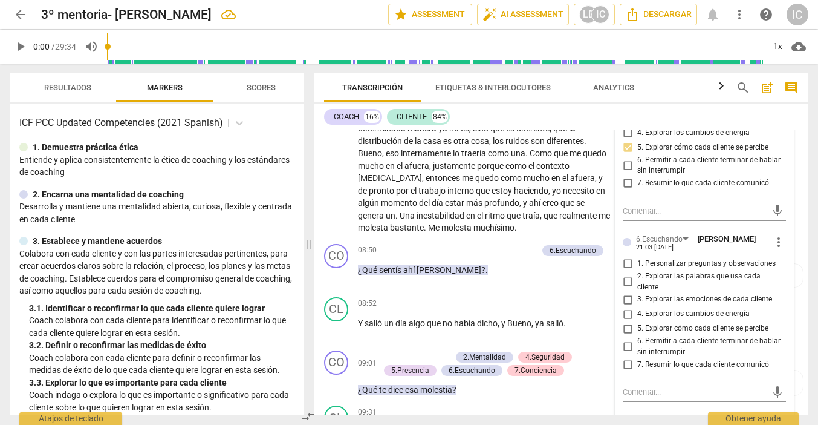
click at [624, 321] on input "5. Explorar cómo cada cliente se percibe" at bounding box center [627, 328] width 19 height 15
click at [628, 292] on input "3. Explorar las emociones de cada cliente" at bounding box center [627, 299] width 19 height 15
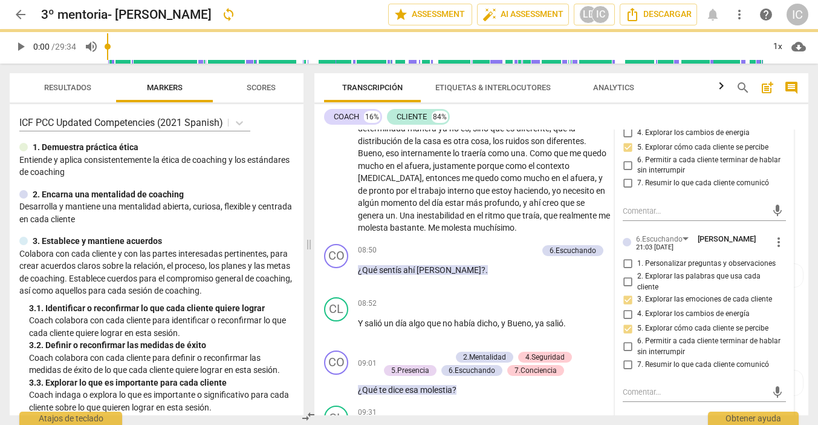
scroll to position [0, 1]
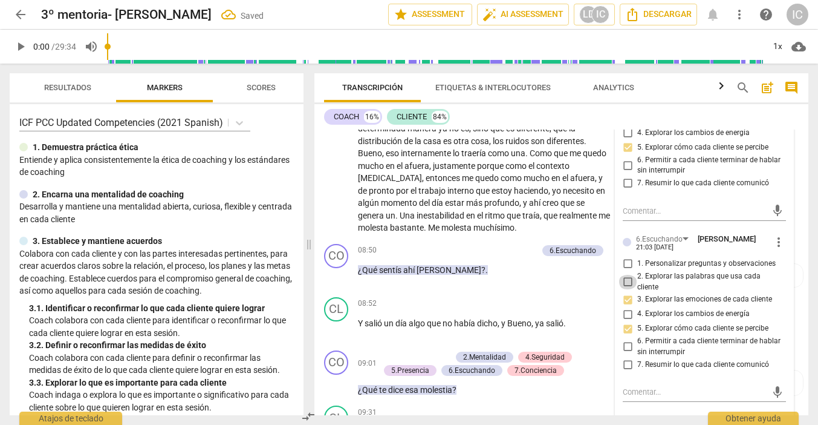
click at [631, 275] on input "2. Explorar las palabras que usa cada cliente" at bounding box center [627, 282] width 19 height 15
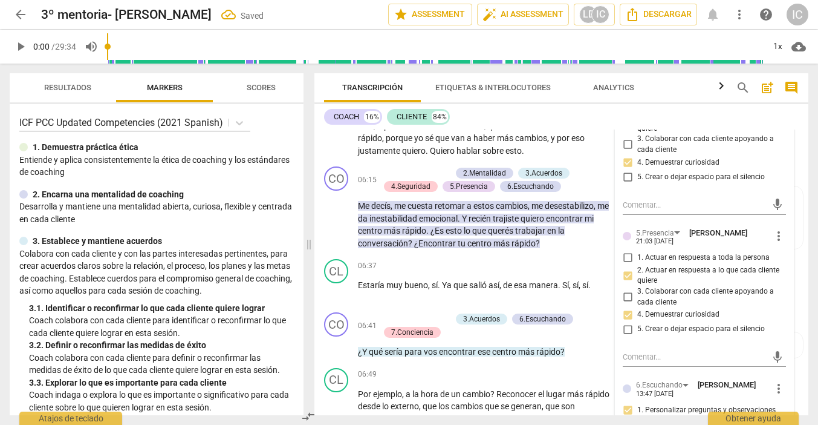
scroll to position [917, 0]
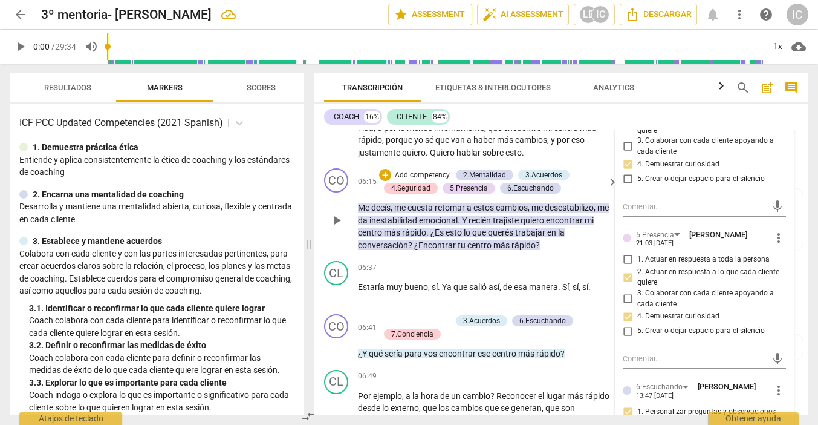
click at [421, 175] on div "CO play_arrow pause 06:15 + Add competency 2.Mentalidad 3.Acuerdos 4.Seguridad …" at bounding box center [562, 209] width 494 height 93
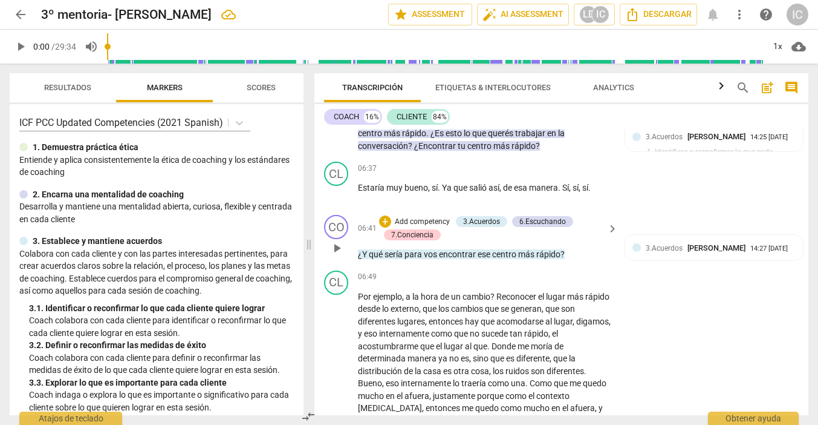
scroll to position [1028, 0]
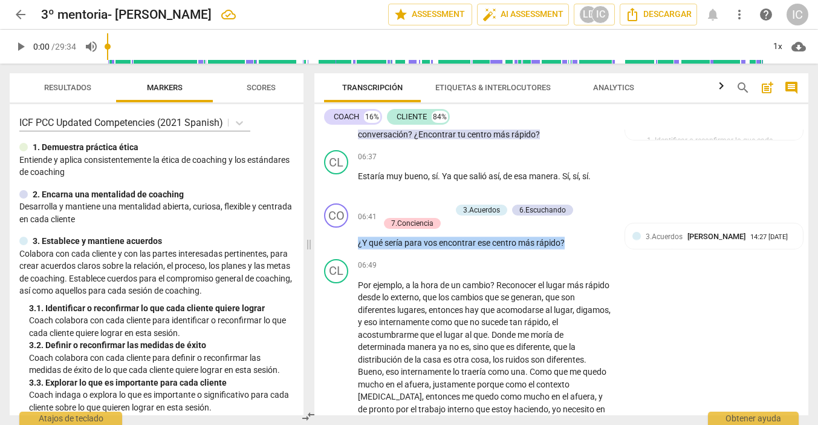
drag, startPoint x: 578, startPoint y: 253, endPoint x: 285, endPoint y: 245, distance: 293.4
click at [285, 245] on div "Resultados Markers Scores ICF PCC Updated Competencies (2021 Spanish) 1. Demues…" at bounding box center [409, 244] width 818 height 361
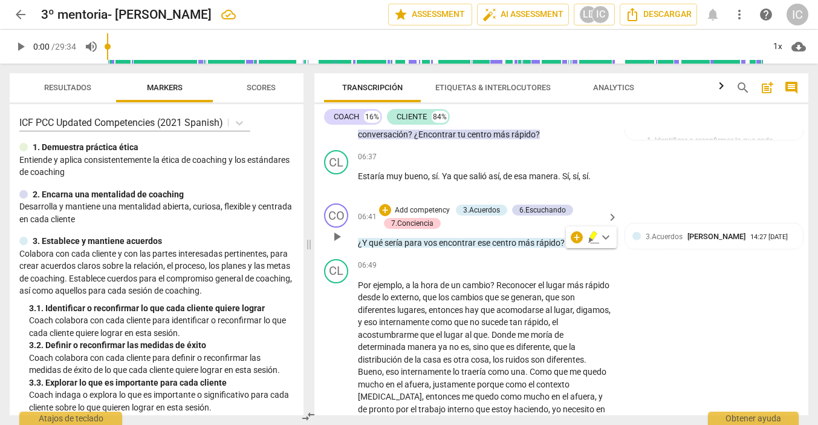
click at [430, 216] on p "Add competency" at bounding box center [422, 210] width 57 height 11
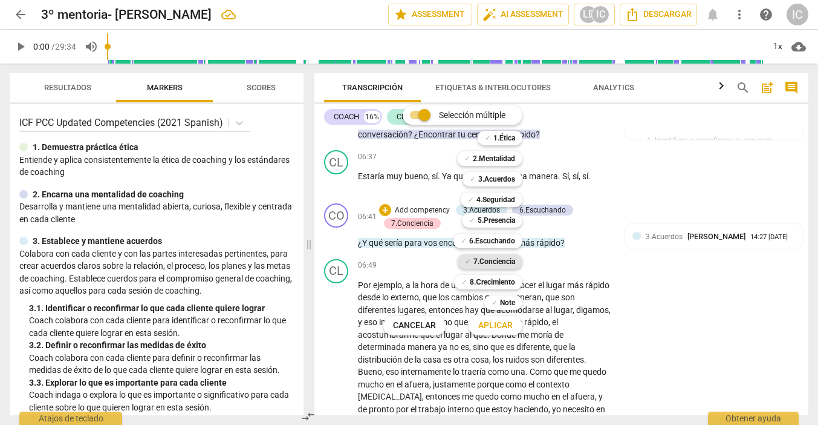
click at [500, 263] on b "7.Conciencia" at bounding box center [495, 261] width 42 height 15
click at [489, 325] on span "Aplicar" at bounding box center [495, 325] width 34 height 12
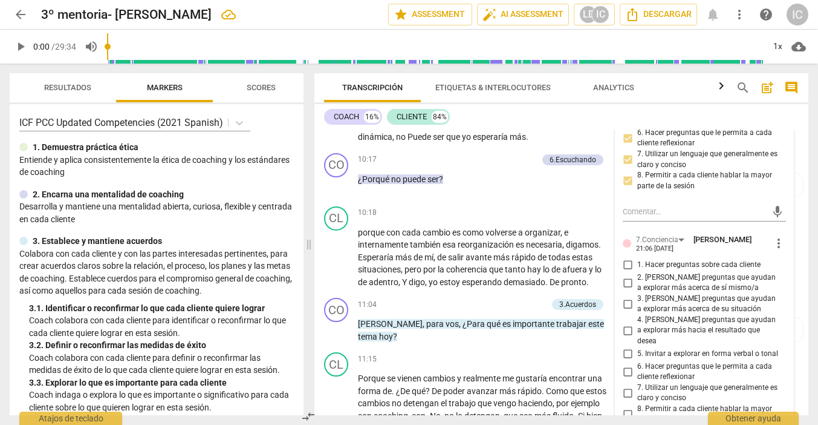
scroll to position [1593, 0]
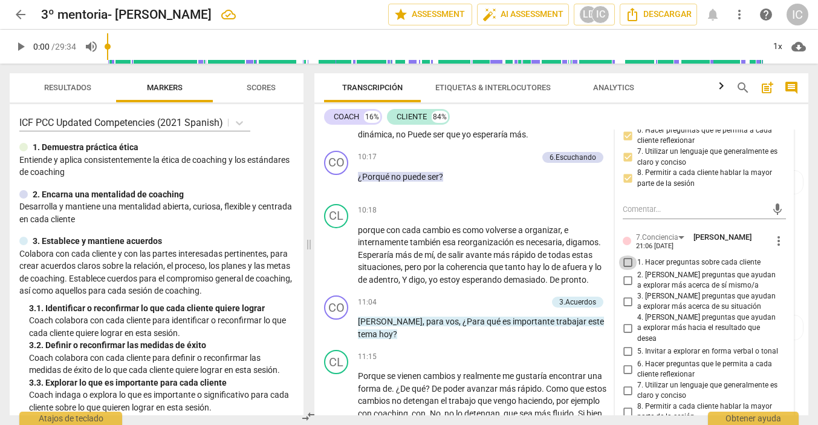
click at [625, 255] on input "1. Hacer preguntas sobre cada cliente" at bounding box center [627, 262] width 19 height 15
click at [624, 273] on input "2. [PERSON_NAME] preguntas que ayudan a explorar más acerca de sí mismo/a" at bounding box center [627, 280] width 19 height 15
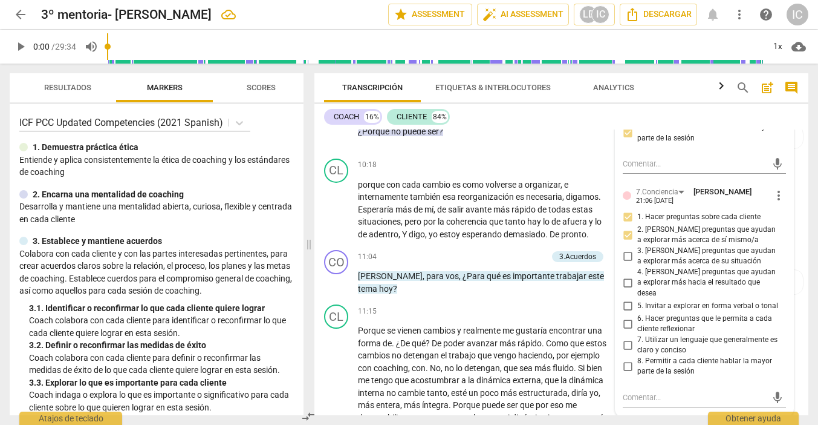
scroll to position [1644, 0]
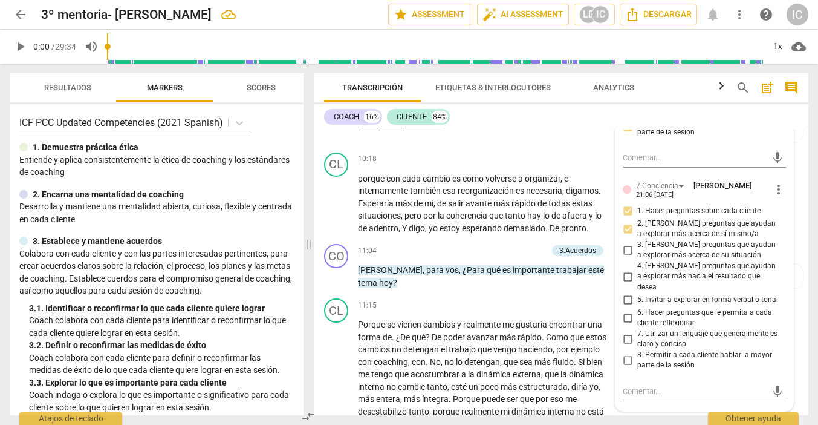
click at [628, 310] on input "6. Hacer preguntas que le permita a cada cliente reflexionar" at bounding box center [627, 317] width 19 height 15
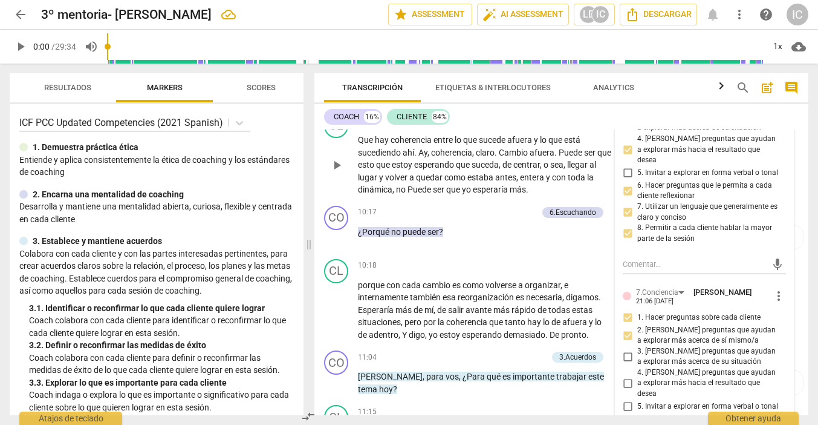
scroll to position [1540, 0]
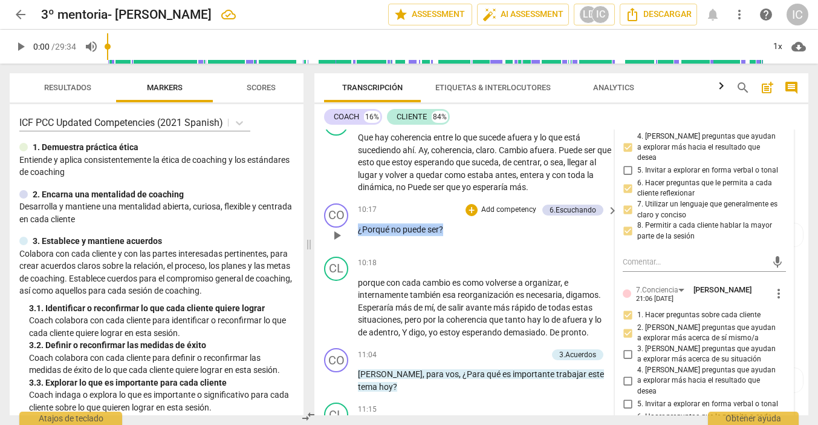
drag, startPoint x: 477, startPoint y: 236, endPoint x: 360, endPoint y: 210, distance: 120.2
click at [360, 210] on div "10:17 + Add competency 6.Escuchando keyboard_arrow_right ¿Porqué no puede ser ?" at bounding box center [488, 225] width 261 height 44
click at [509, 209] on p "Add competency" at bounding box center [508, 209] width 57 height 11
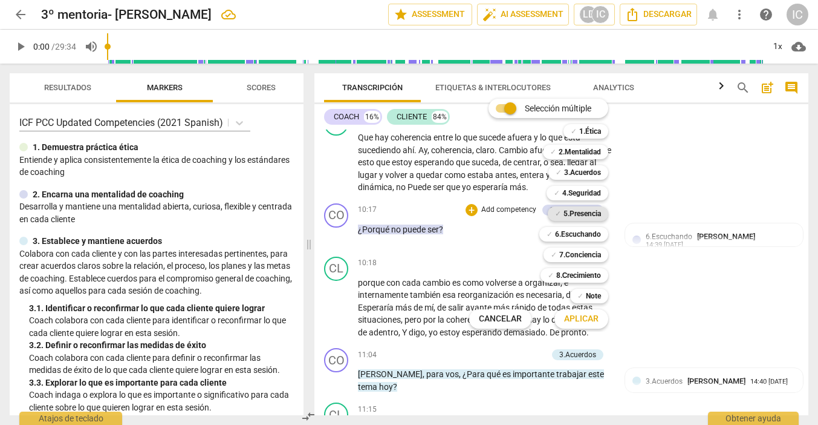
click at [570, 215] on b "5.Presencia" at bounding box center [582, 213] width 37 height 15
click at [592, 316] on span "Aplicar" at bounding box center [581, 319] width 34 height 12
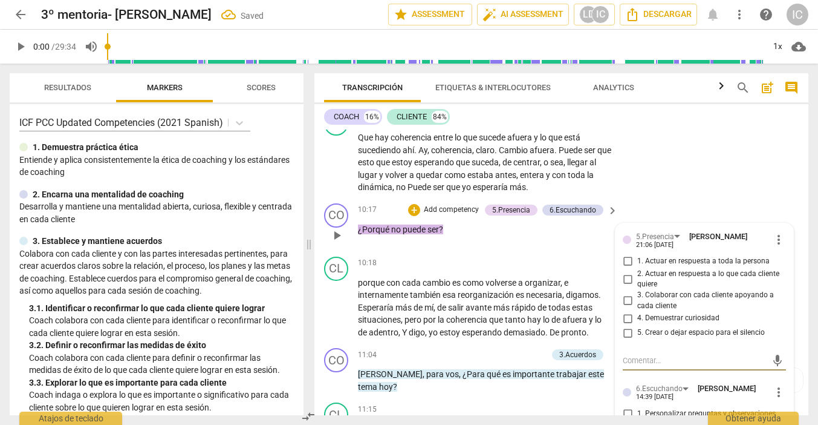
click at [665, 317] on span "4. Demuestrar curiosidad" at bounding box center [678, 318] width 82 height 11
click at [637, 317] on input "4. Demuestrar curiosidad" at bounding box center [627, 318] width 19 height 15
click at [477, 266] on div "10:18 + Add competency keyboard_arrow_right" at bounding box center [488, 262] width 261 height 13
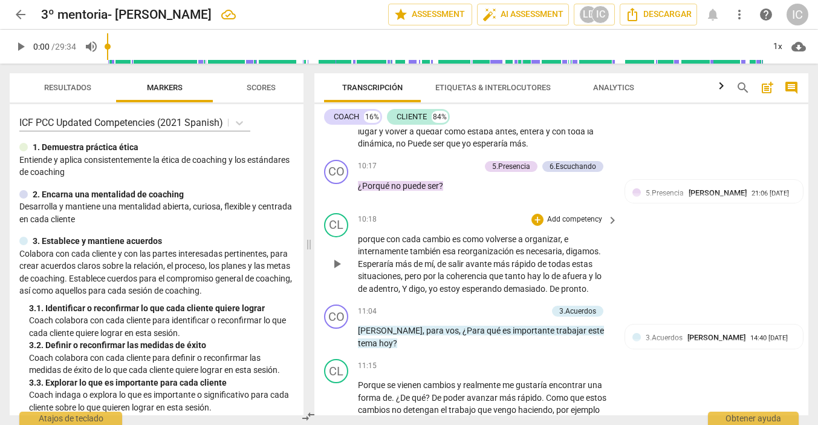
scroll to position [1591, 0]
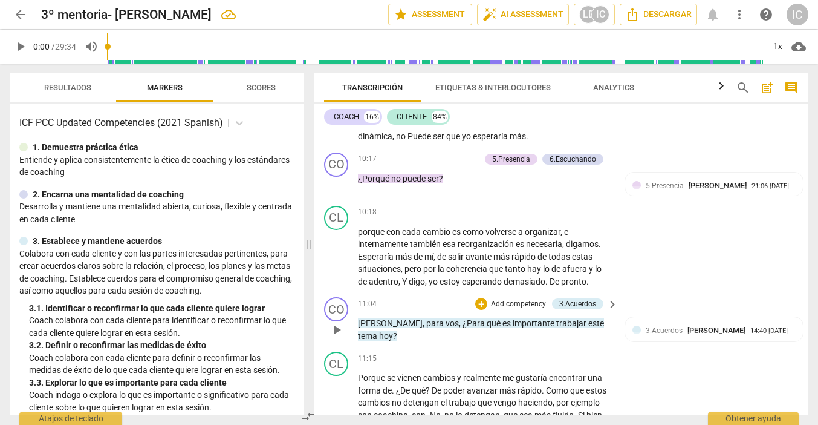
drag, startPoint x: 612, startPoint y: 326, endPoint x: 474, endPoint y: 313, distance: 139.1
click at [382, 320] on div "[PERSON_NAME] , para vos , ¿Para qué es importante trabajar este tema [DATE] ?" at bounding box center [488, 329] width 261 height 25
click at [509, 308] on p "Add competency" at bounding box center [518, 304] width 57 height 11
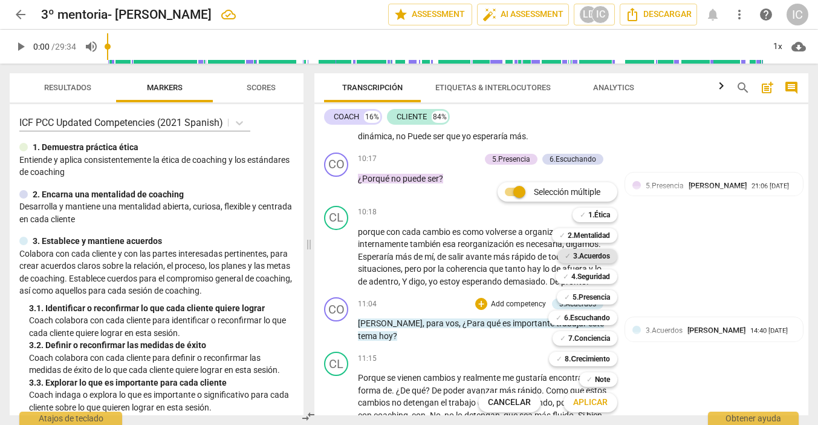
click at [581, 252] on b "3.Acuerdos" at bounding box center [591, 256] width 37 height 15
click at [592, 402] on span "Aplicar" at bounding box center [590, 402] width 34 height 12
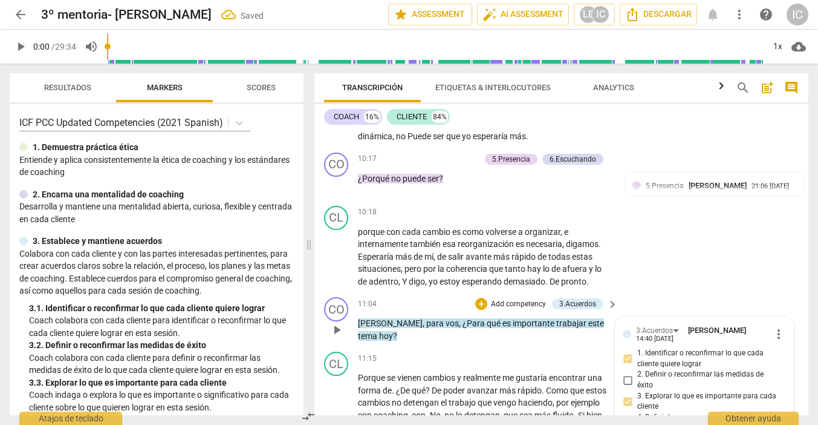
scroll to position [1771, 0]
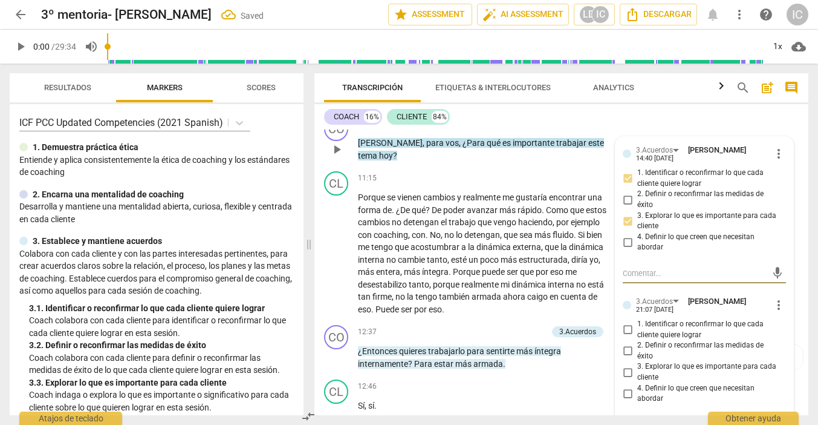
click at [651, 324] on span "1. Identificar o reconfirmar lo que cada cliente quiere lograr" at bounding box center [709, 329] width 144 height 21
click at [637, 324] on input "1. Identificar o reconfirmar lo que cada cliente quiere lograr" at bounding box center [627, 329] width 19 height 15
click at [628, 370] on input "3. Explorar lo que es importante para cada cliente" at bounding box center [627, 372] width 19 height 15
click at [501, 129] on p "Add competency" at bounding box center [518, 124] width 57 height 11
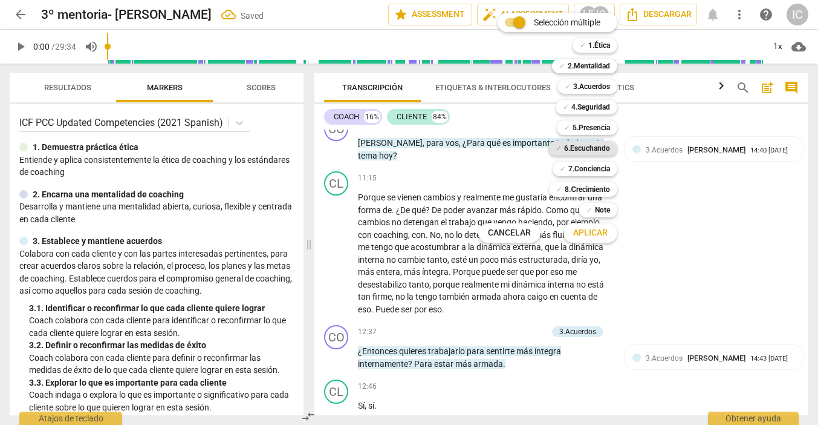
click at [587, 146] on b "6.Escuchando" at bounding box center [587, 148] width 46 height 15
click at [598, 231] on span "Aplicar" at bounding box center [590, 233] width 34 height 12
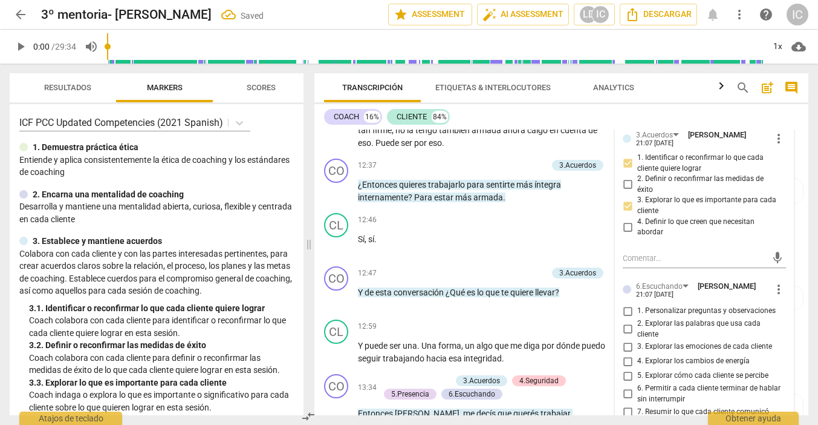
scroll to position [1938, 0]
click at [630, 307] on input "1. Personalizar preguntas y observaciones" at bounding box center [627, 310] width 19 height 15
click at [629, 323] on input "2. Explorar las palabras que usa cada cliente" at bounding box center [627, 328] width 19 height 15
click at [628, 368] on input "5. Explorar cómo cada cliente se percibe" at bounding box center [627, 375] width 19 height 15
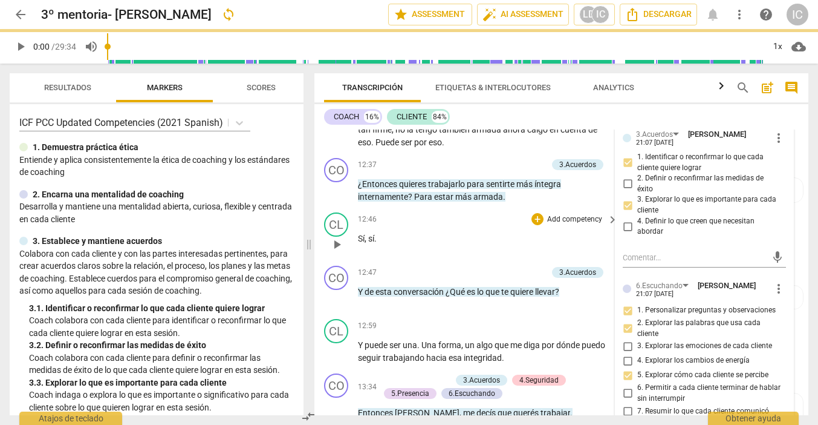
click at [423, 218] on div "12:46 + Add competency keyboard_arrow_right" at bounding box center [488, 218] width 261 height 13
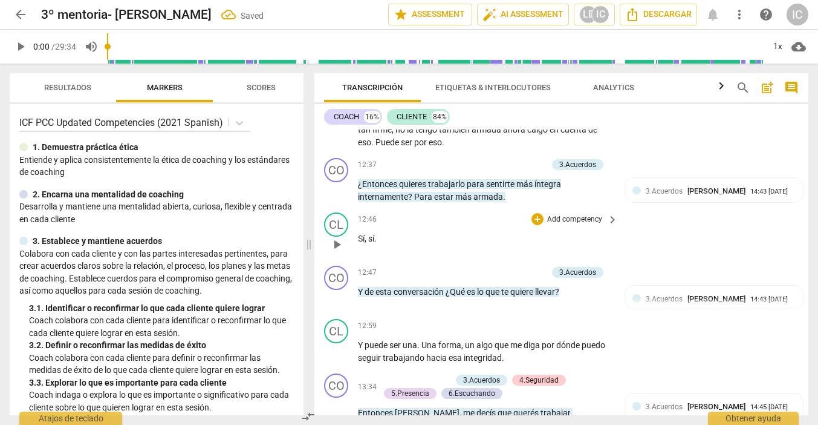
scroll to position [1931, 0]
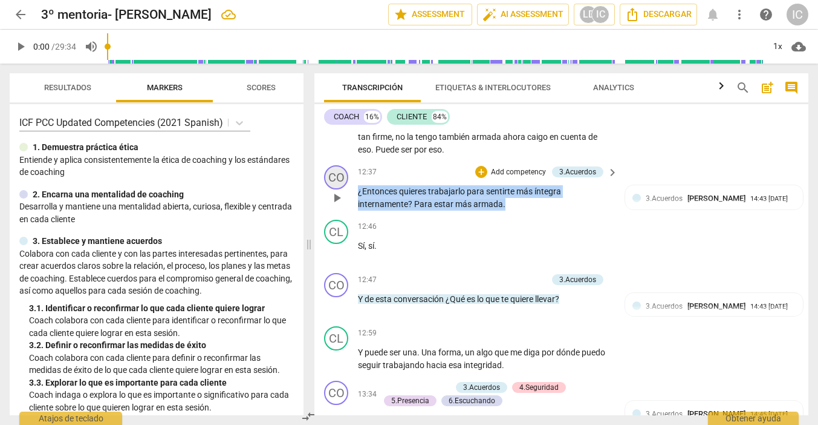
drag, startPoint x: 528, startPoint y: 201, endPoint x: 338, endPoint y: 184, distance: 190.7
click at [338, 184] on div "CO play_arrow pause 12:37 + Add competency 3.Acuerdos keyboard_arrow_right ¿Ent…" at bounding box center [562, 187] width 494 height 54
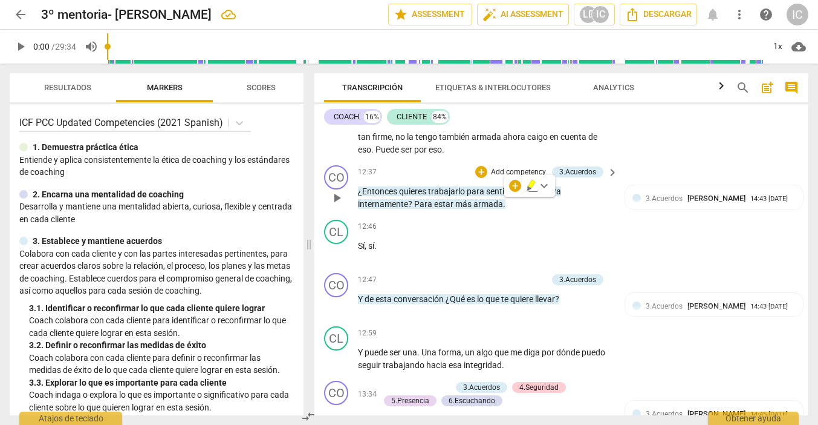
click at [500, 168] on p "Add competency" at bounding box center [518, 172] width 57 height 11
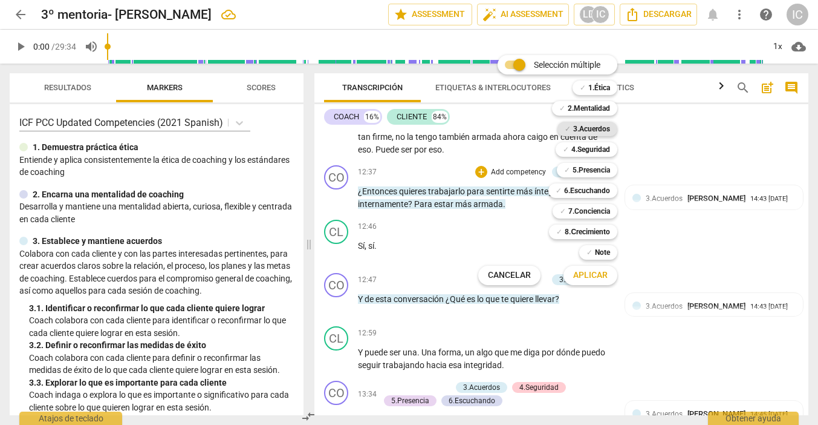
click at [596, 125] on b "3.Acuerdos" at bounding box center [591, 129] width 37 height 15
click at [594, 275] on span "Aplicar" at bounding box center [590, 275] width 34 height 12
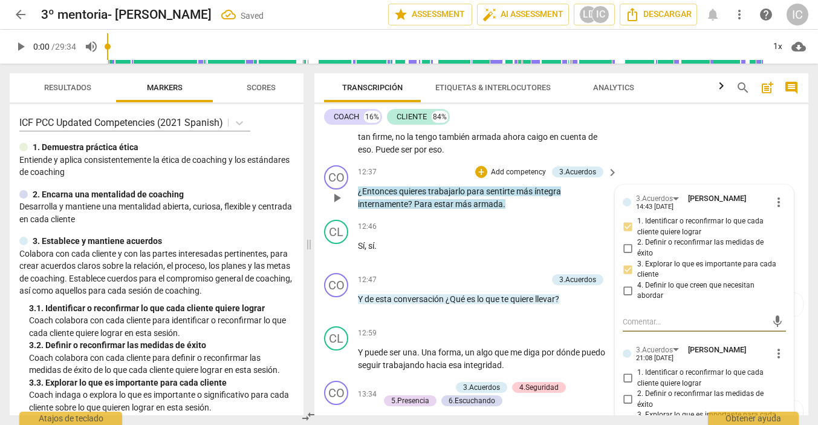
click at [645, 370] on span "1. Identificar o reconfirmar lo que cada cliente quiere lograr" at bounding box center [709, 377] width 144 height 21
click at [637, 371] on input "1. Identificar o reconfirmar lo que cada cliente quiere lograr" at bounding box center [627, 378] width 19 height 15
click at [654, 388] on span "2. Definir o reconfirmar las medidas de éxito" at bounding box center [709, 398] width 144 height 21
click at [637, 392] on input "2. Definir o reconfirmar las medidas de éxito" at bounding box center [627, 399] width 19 height 15
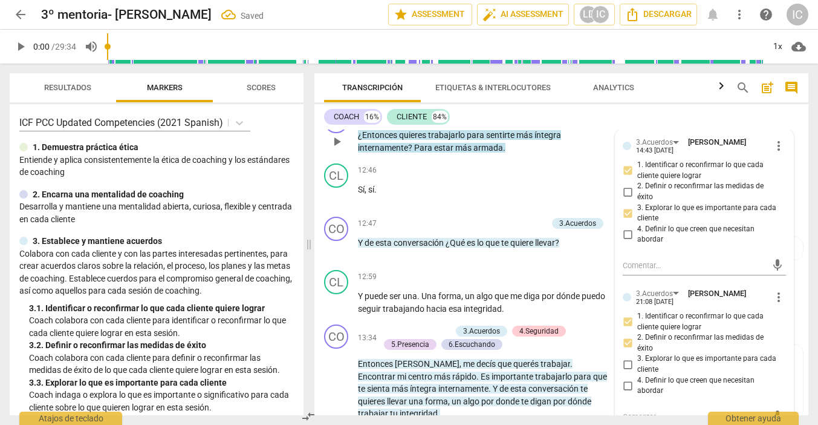
scroll to position [1987, 0]
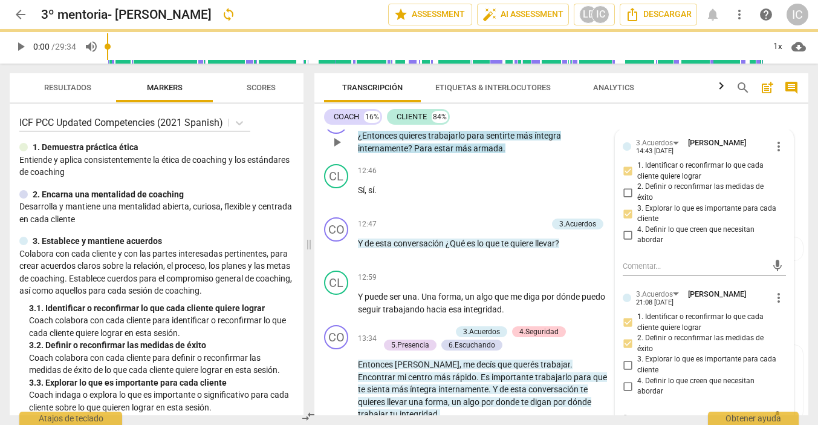
click at [644, 358] on span "3. Explorar lo que es importante para cada cliente" at bounding box center [709, 364] width 144 height 21
click at [637, 358] on input "3. Explorar lo que es importante para cada cliente" at bounding box center [627, 364] width 19 height 15
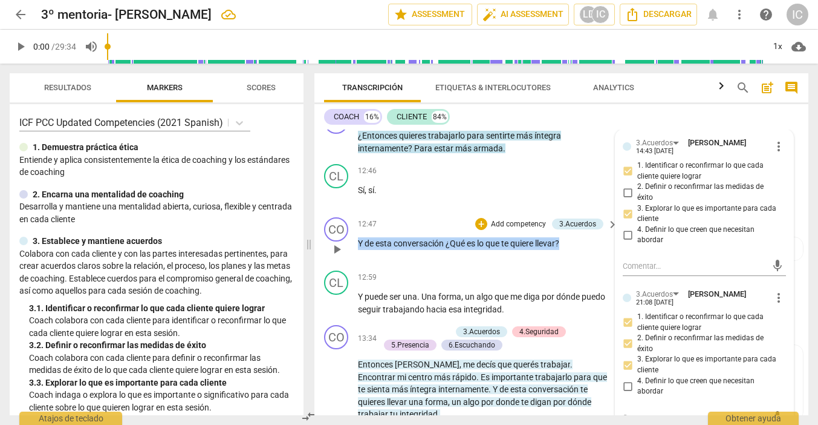
drag, startPoint x: 572, startPoint y: 243, endPoint x: 354, endPoint y: 241, distance: 218.4
click at [354, 241] on div "CO play_arrow pause 12:47 + Add competency 3.Acuerdos keyboard_arrow_right Y de…" at bounding box center [562, 238] width 494 height 53
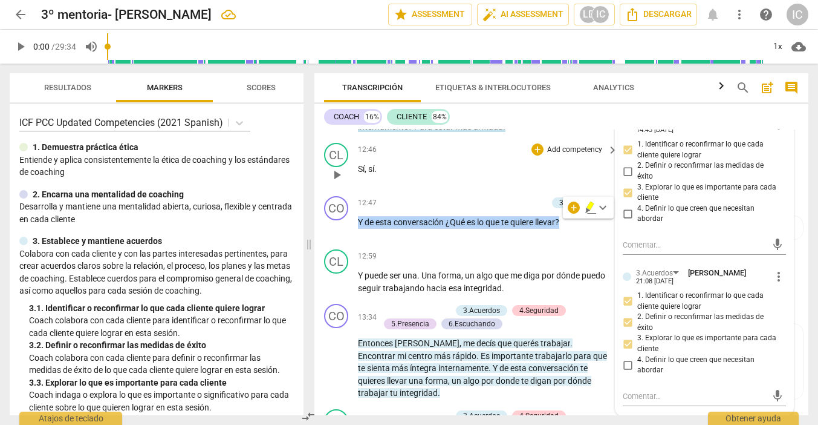
scroll to position [2001, 0]
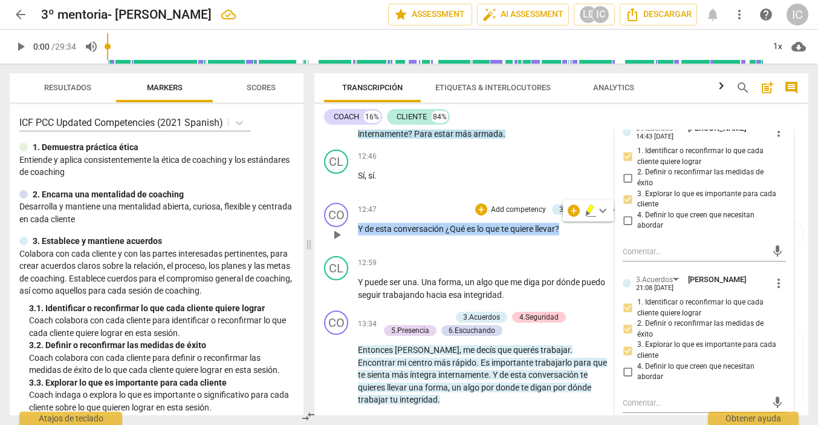
click at [508, 204] on p "Add competency" at bounding box center [518, 209] width 57 height 11
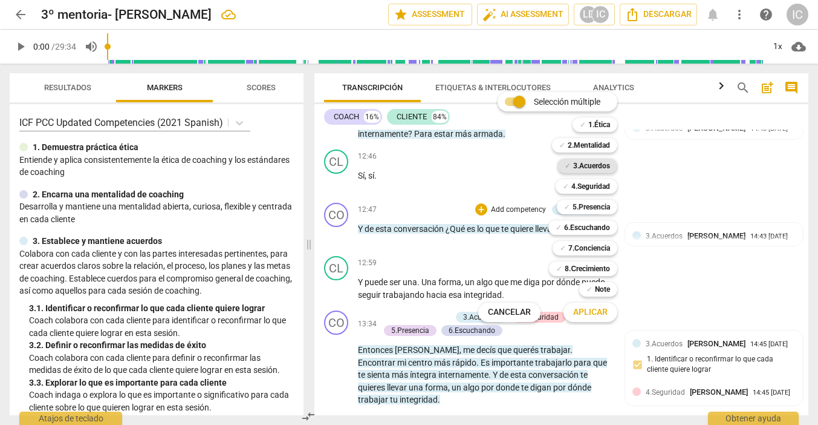
click at [579, 165] on b "3.Acuerdos" at bounding box center [591, 165] width 37 height 15
click at [585, 312] on span "Aplicar" at bounding box center [590, 312] width 34 height 12
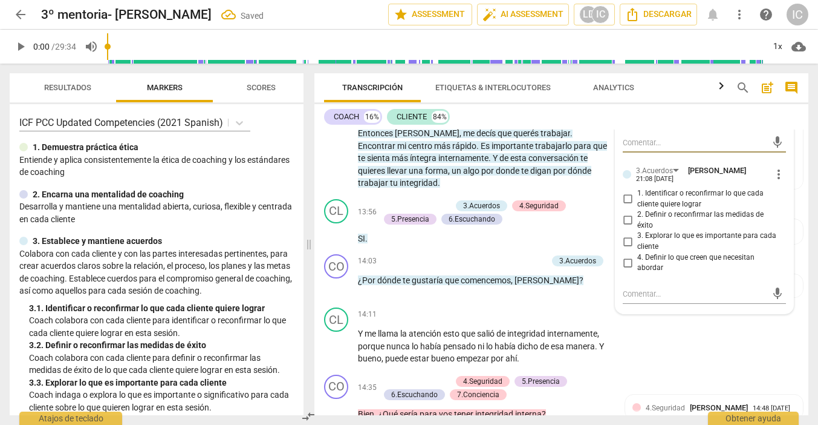
scroll to position [2241, 0]
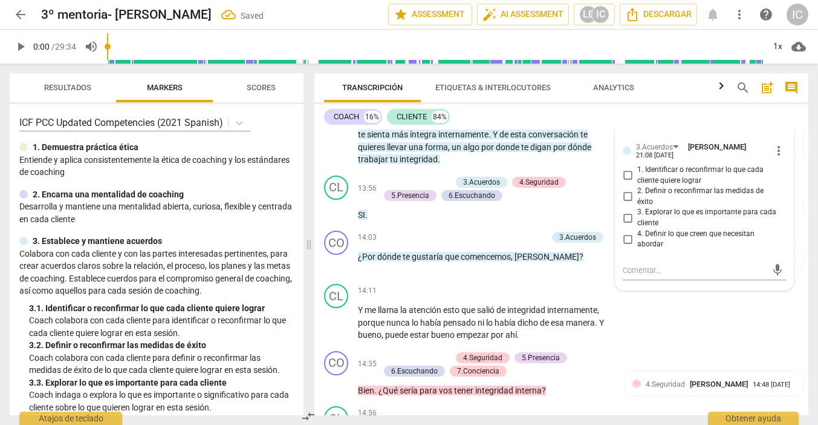
click at [648, 229] on span "4. Definir lo que creen que necesitan abordar" at bounding box center [709, 239] width 144 height 21
click at [637, 232] on input "4. Definir lo que creen que necesitan abordar" at bounding box center [627, 239] width 19 height 15
click at [481, 279] on div "CL play_arrow pause 14:11 + Add competency keyboard_arrow_right Y me llama la a…" at bounding box center [562, 312] width 494 height 67
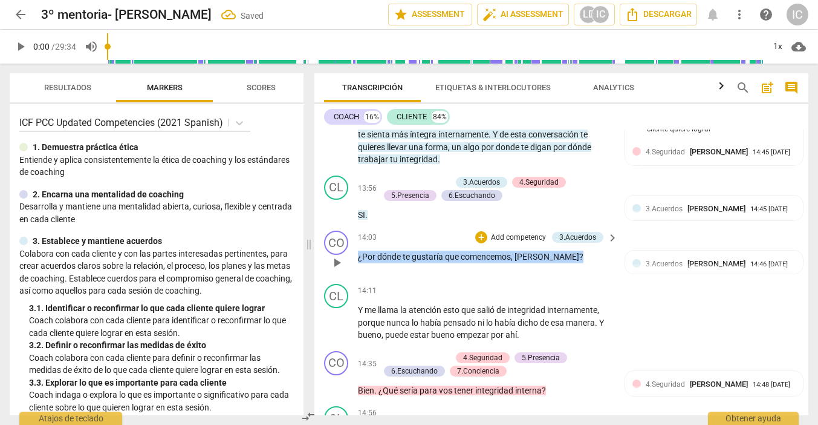
drag, startPoint x: 570, startPoint y: 238, endPoint x: 331, endPoint y: 212, distance: 240.2
click at [331, 226] on div "CO play_arrow pause 14:03 + Add competency 3.Acuerdos keyboard_arrow_right ¿Por…" at bounding box center [562, 252] width 494 height 53
click at [510, 232] on p "Add competency" at bounding box center [518, 237] width 57 height 11
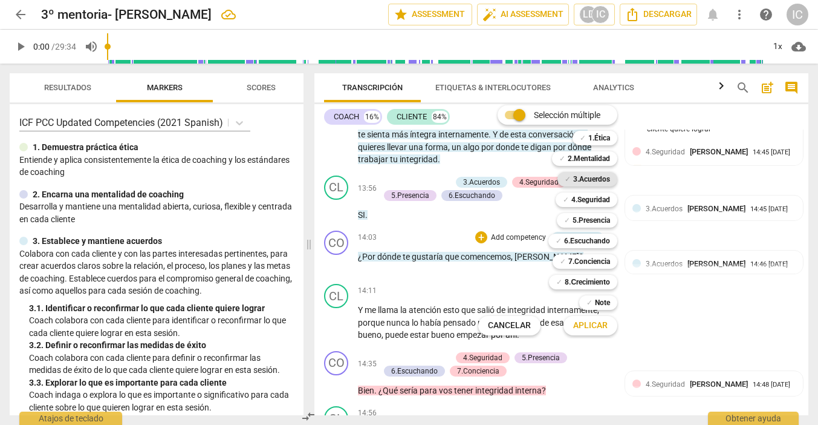
click at [586, 182] on b "3.Acuerdos" at bounding box center [591, 179] width 37 height 15
click at [594, 328] on span "Aplicar" at bounding box center [590, 325] width 34 height 12
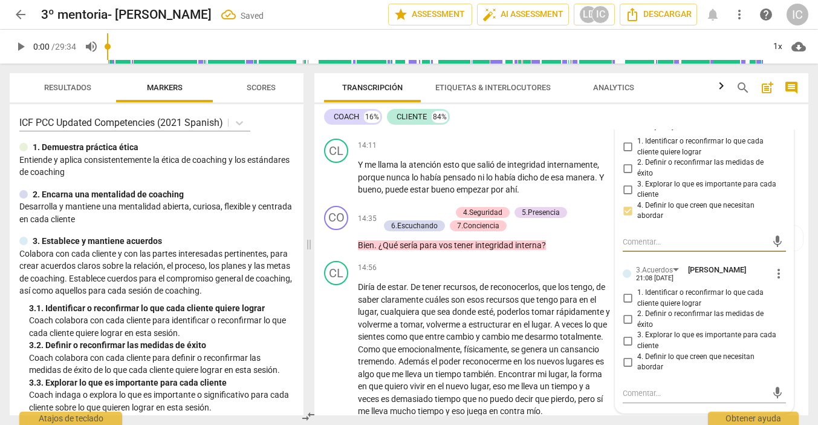
scroll to position [2387, 0]
click at [640, 351] on span "4. Definir lo que creen que necesitan abordar" at bounding box center [709, 361] width 144 height 21
click at [637, 354] on input "4. Definir lo que creen que necesitan abordar" at bounding box center [627, 361] width 19 height 15
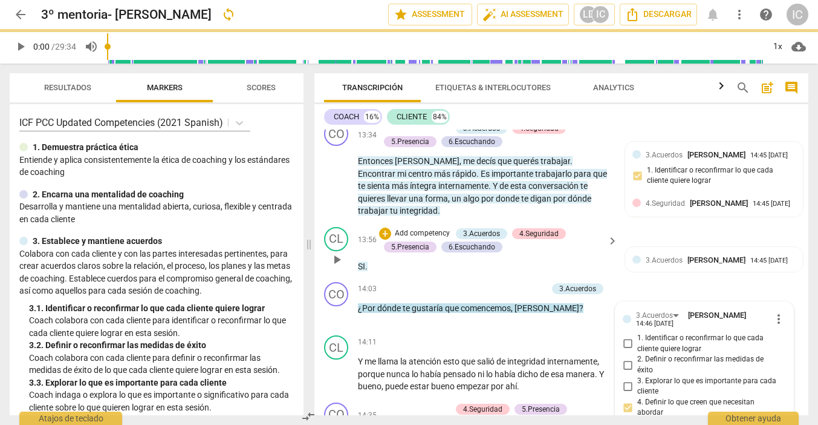
scroll to position [2175, 0]
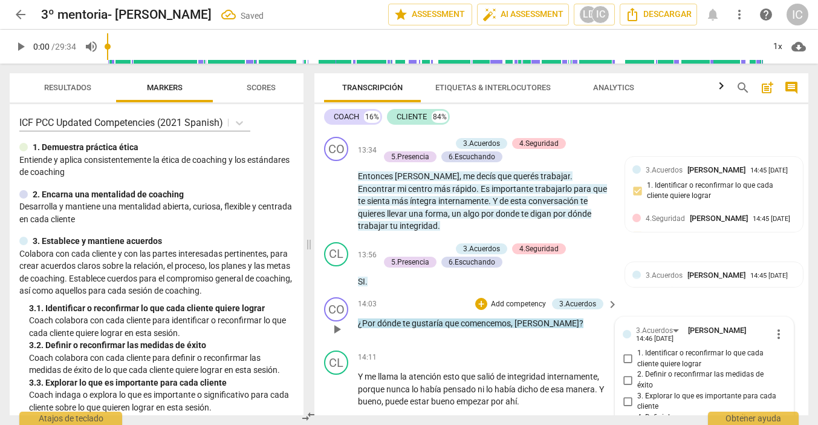
click at [534, 299] on p "Add competency" at bounding box center [518, 304] width 57 height 11
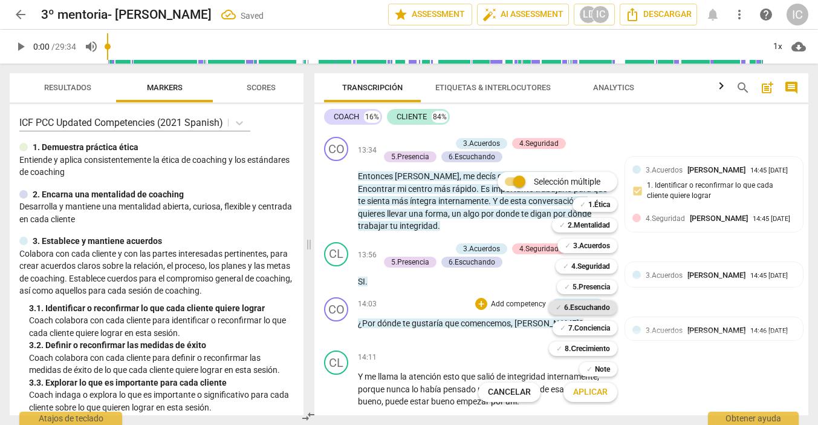
click at [599, 307] on b "6.Escuchando" at bounding box center [587, 307] width 46 height 15
click at [593, 393] on span "Aplicar" at bounding box center [590, 392] width 34 height 12
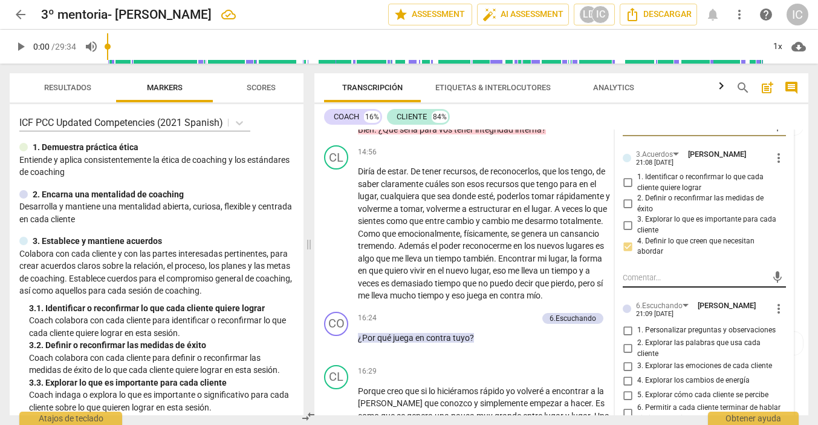
scroll to position [2524, 0]
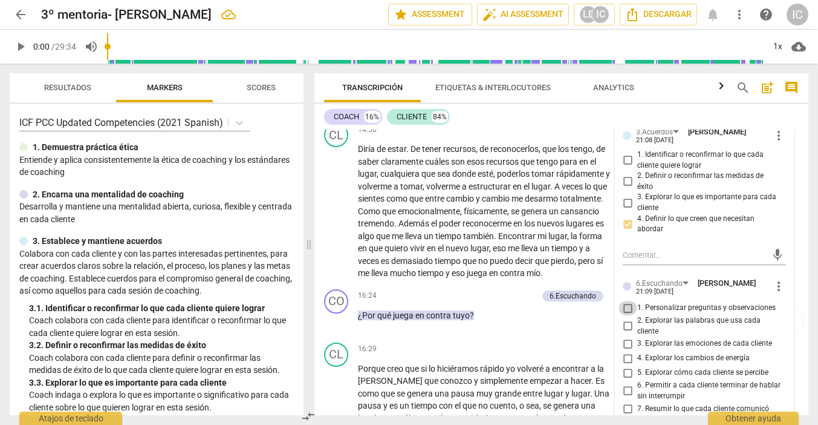
click at [630, 301] on input "1. Personalizar preguntas y observaciones" at bounding box center [627, 308] width 19 height 15
click at [622, 336] on input "3. Explorar las emociones de cada cliente" at bounding box center [627, 343] width 19 height 15
click at [624, 365] on input "5. Explorar cómo cada cliente se percibe" at bounding box center [627, 372] width 19 height 15
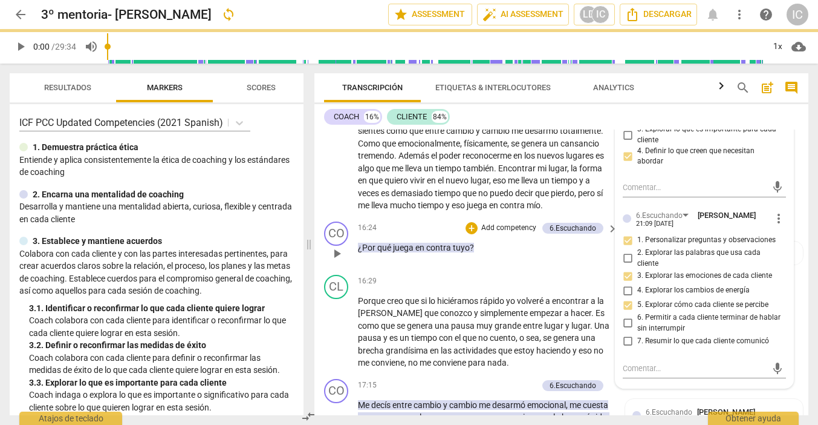
scroll to position [2596, 0]
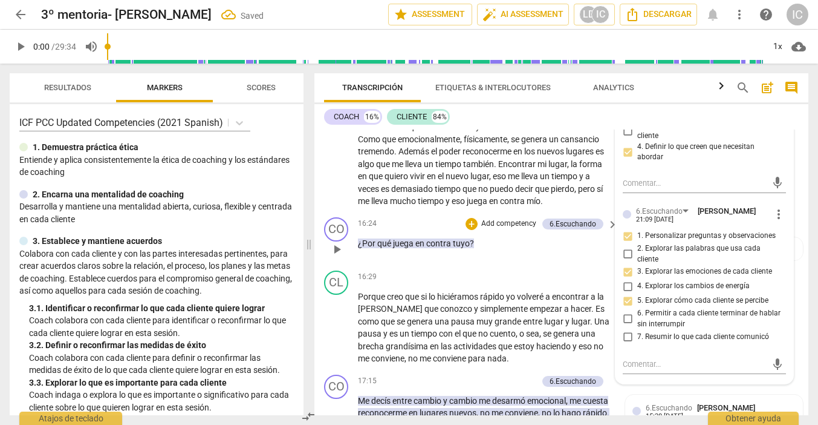
click at [513, 243] on div "16:24 + Add competency 6.Escuchando keyboard_arrow_right ¿Por qué juega en cont…" at bounding box center [488, 239] width 261 height 44
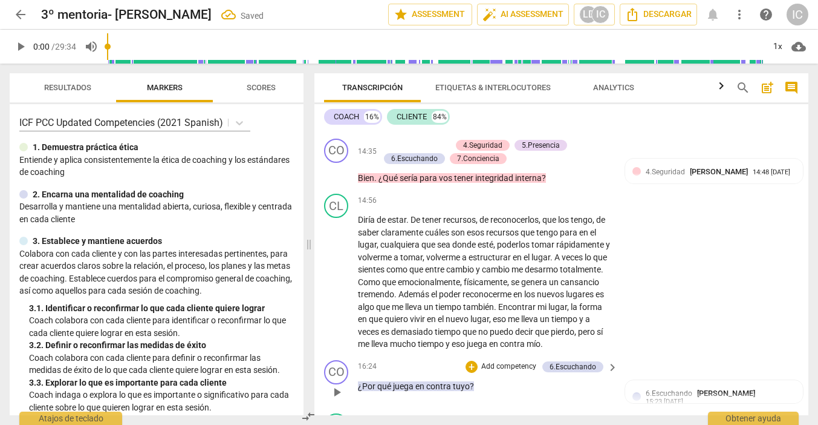
scroll to position [2425, 0]
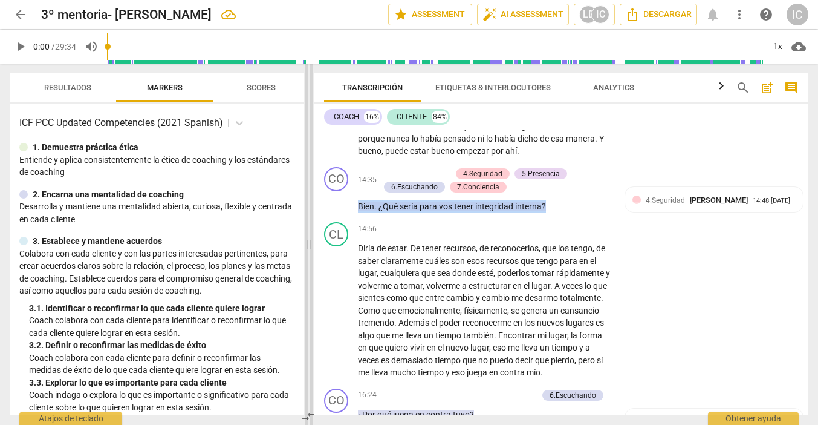
drag, startPoint x: 578, startPoint y: 186, endPoint x: 311, endPoint y: 165, distance: 267.0
click at [311, 165] on div "Resultados Markers Scores ICF PCC Updated Competencies (2021 Spanish) 1. Demues…" at bounding box center [409, 244] width 818 height 361
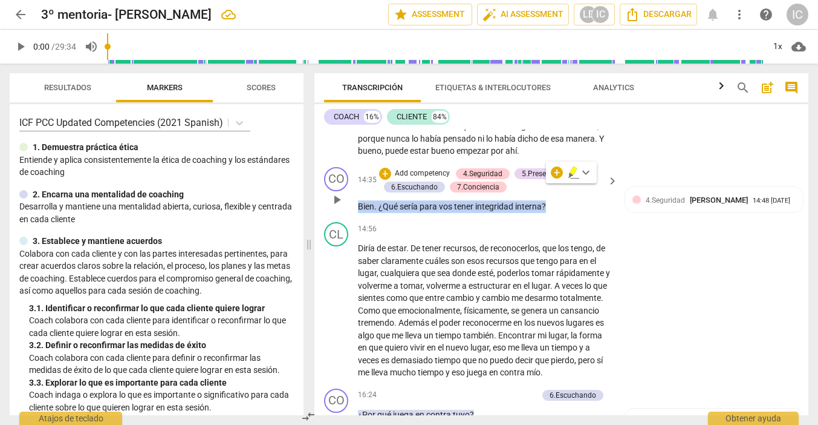
click at [421, 168] on p "Add competency" at bounding box center [422, 173] width 57 height 11
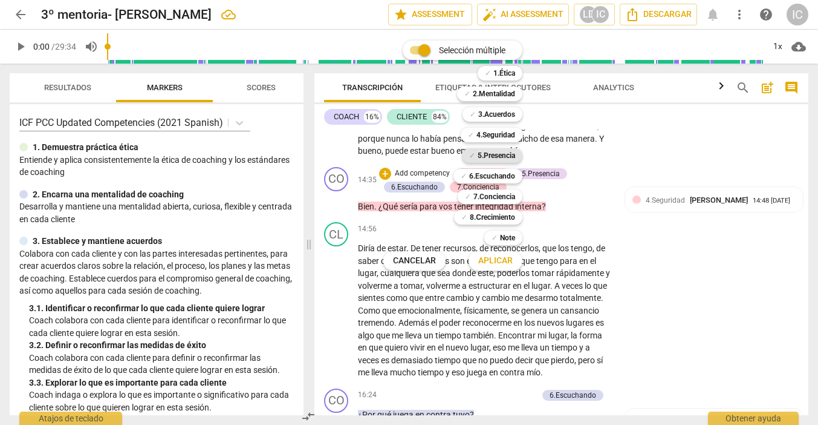
click at [506, 155] on b "5.Presencia" at bounding box center [496, 155] width 37 height 15
click at [500, 264] on span "Aplicar" at bounding box center [495, 261] width 34 height 12
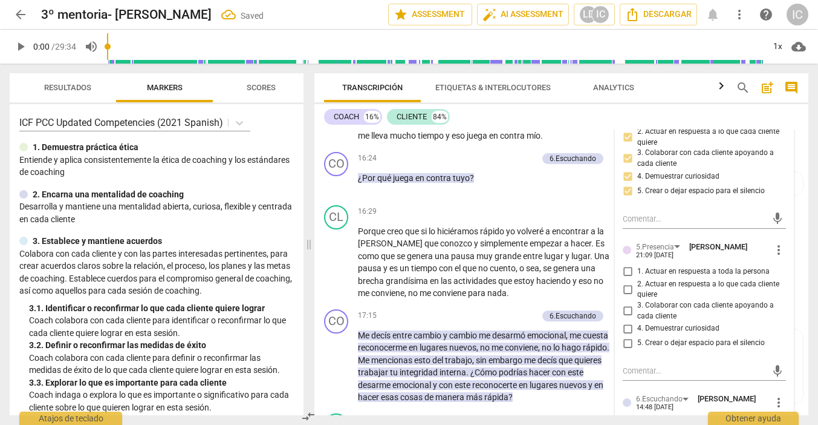
scroll to position [2662, 0]
click at [660, 322] on span "4. Demuestrar curiosidad" at bounding box center [678, 327] width 82 height 11
click at [637, 321] on input "4. Demuestrar curiosidad" at bounding box center [627, 328] width 19 height 15
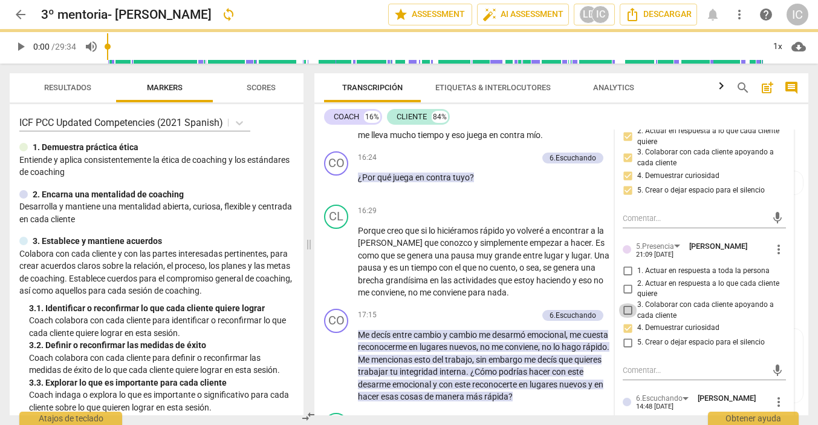
click at [626, 303] on input "3. Colaborar con cada cliente apoyando a cada cliente" at bounding box center [627, 310] width 19 height 15
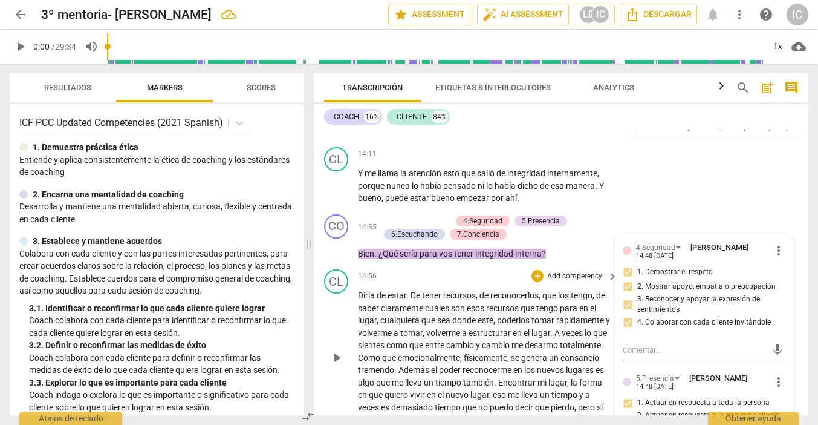
scroll to position [2368, 0]
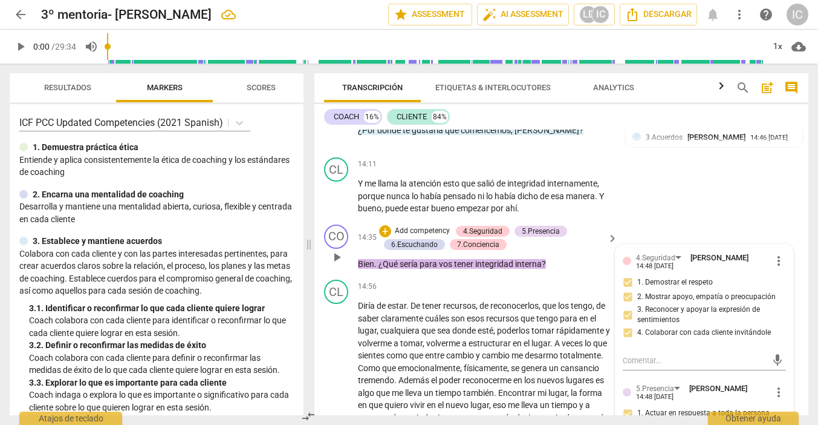
click at [418, 226] on p "Add competency" at bounding box center [422, 231] width 57 height 11
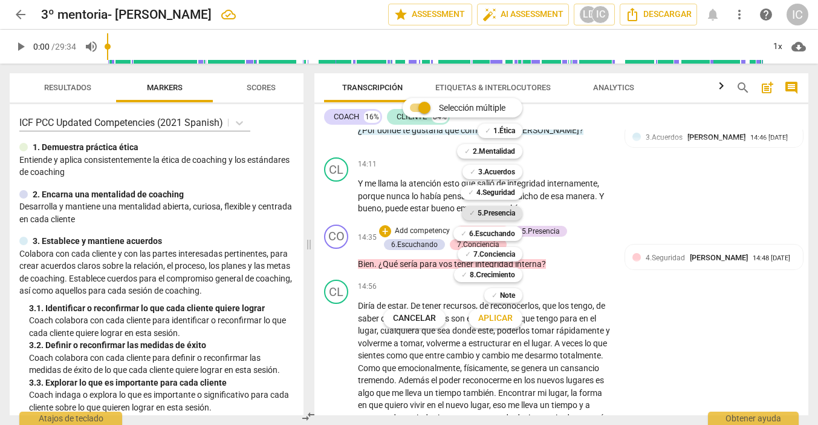
click at [493, 209] on b "5.Presencia" at bounding box center [496, 213] width 37 height 15
click at [507, 316] on span "Aplicar" at bounding box center [495, 318] width 34 height 12
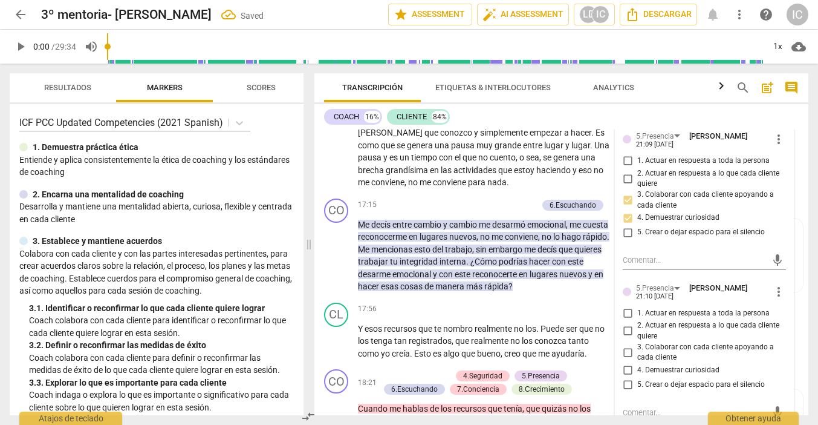
scroll to position [2774, 0]
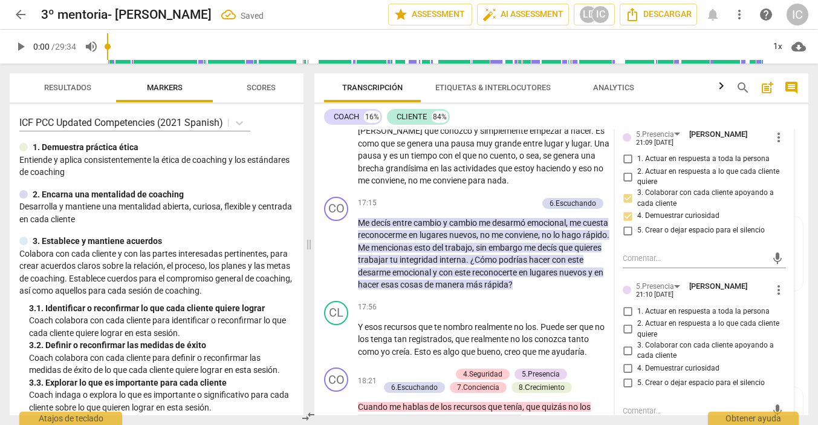
click at [678, 363] on span "4. Demuestrar curiosidad" at bounding box center [678, 368] width 82 height 11
click at [637, 361] on input "4. Demuestrar curiosidad" at bounding box center [627, 368] width 19 height 15
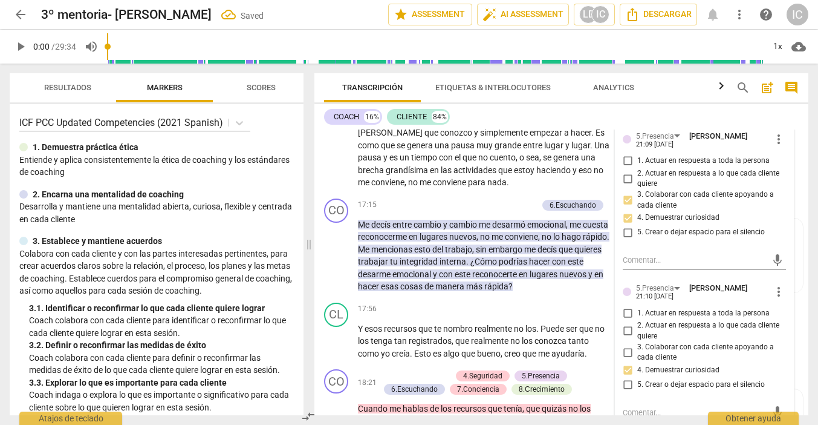
scroll to position [0, 0]
click at [626, 324] on input "2. Actuar en respuesta a lo que cada cliente quiere" at bounding box center [627, 331] width 19 height 15
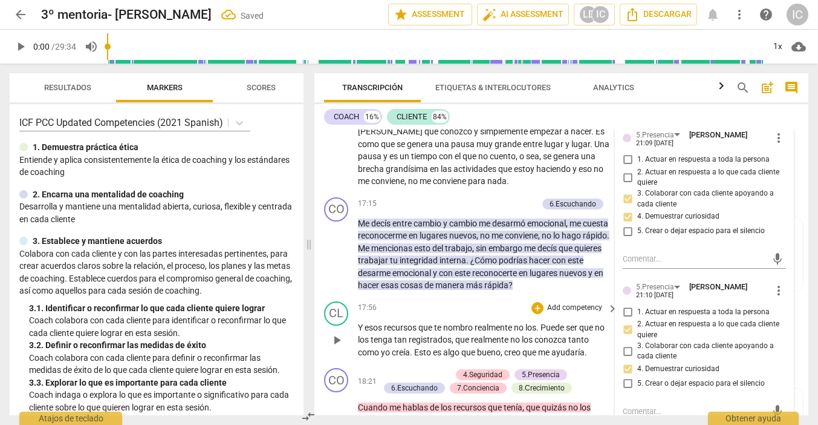
click at [471, 301] on div "17:56 + Add competency keyboard_arrow_right" at bounding box center [488, 307] width 261 height 13
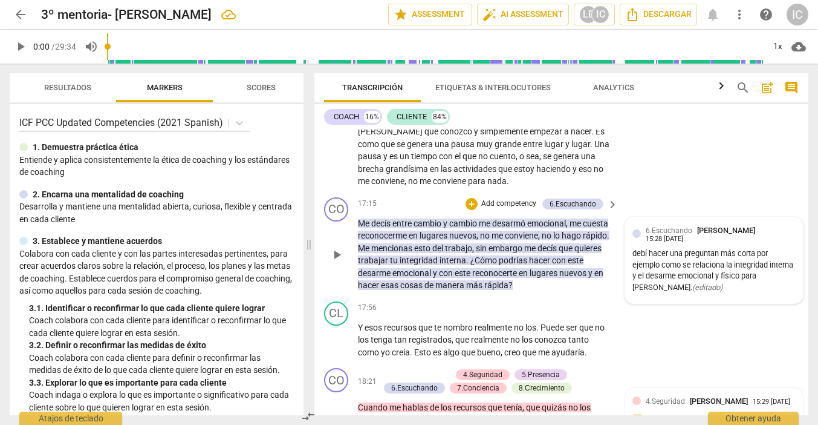
scroll to position [0, 0]
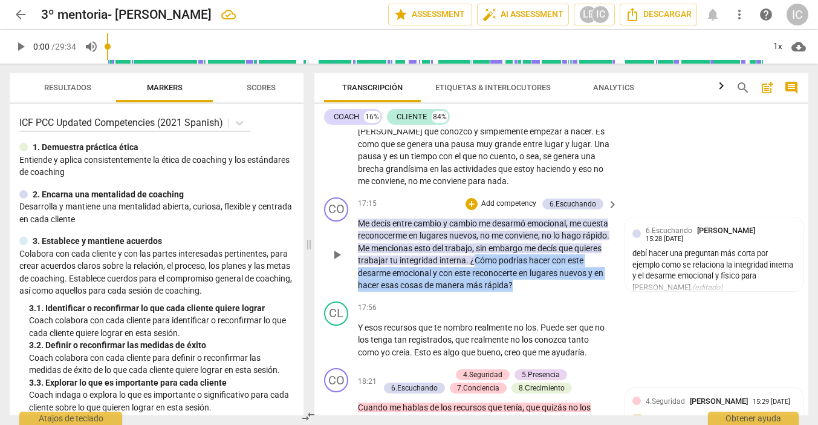
drag, startPoint x: 541, startPoint y: 247, endPoint x: 602, endPoint y: 272, distance: 65.9
click at [602, 272] on p "Me decís entre cambio y cambio me desarmó emocional , me cuesta reconocerme en …" at bounding box center [485, 254] width 254 height 74
click at [497, 198] on p "Add competency" at bounding box center [508, 203] width 57 height 11
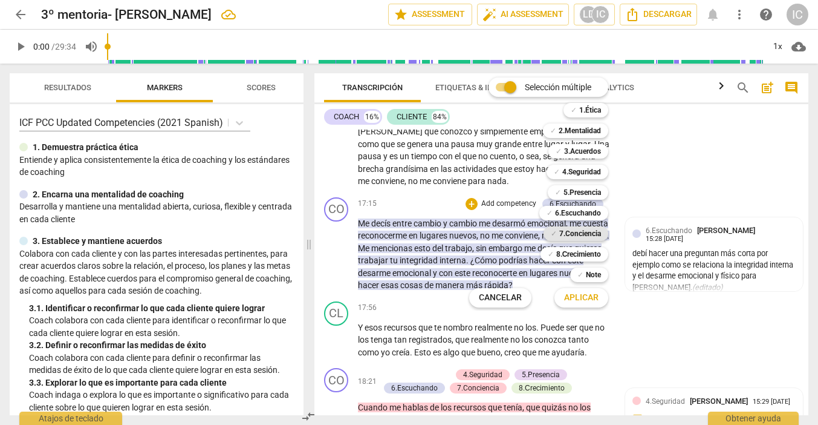
click at [574, 236] on b "7.Conciencia" at bounding box center [580, 233] width 42 height 15
click at [575, 298] on span "Aplicar" at bounding box center [581, 298] width 34 height 12
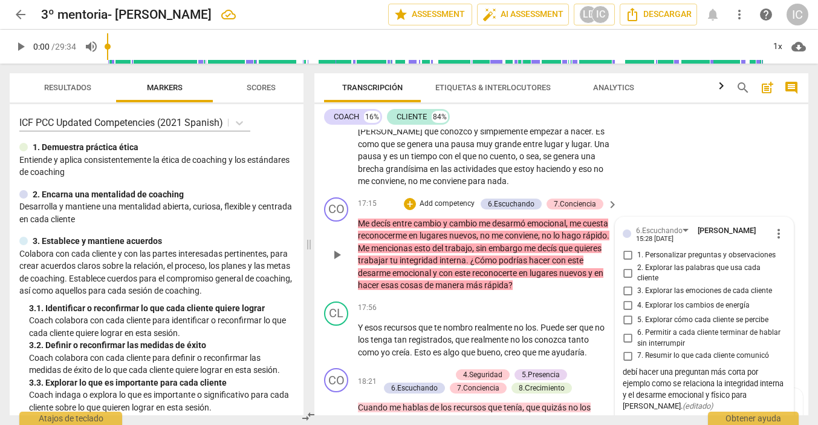
click at [629, 248] on input "1. Personalizar preguntas y observaciones" at bounding box center [627, 255] width 19 height 15
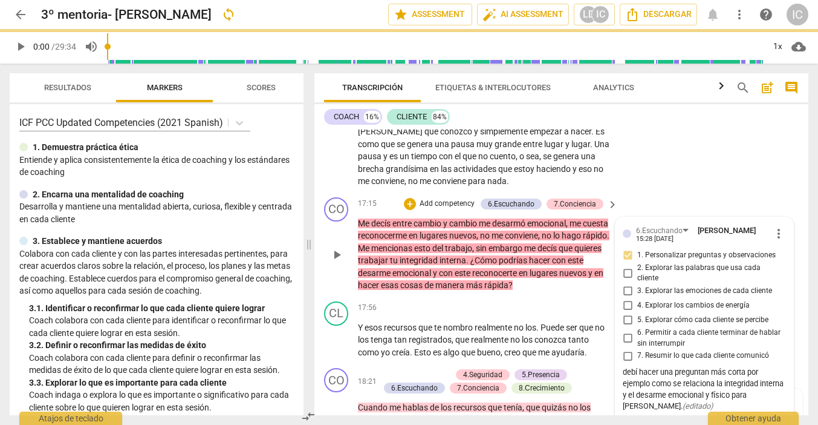
click at [625, 348] on input "7. Resumir lo que cada cliente comunicó" at bounding box center [627, 355] width 19 height 15
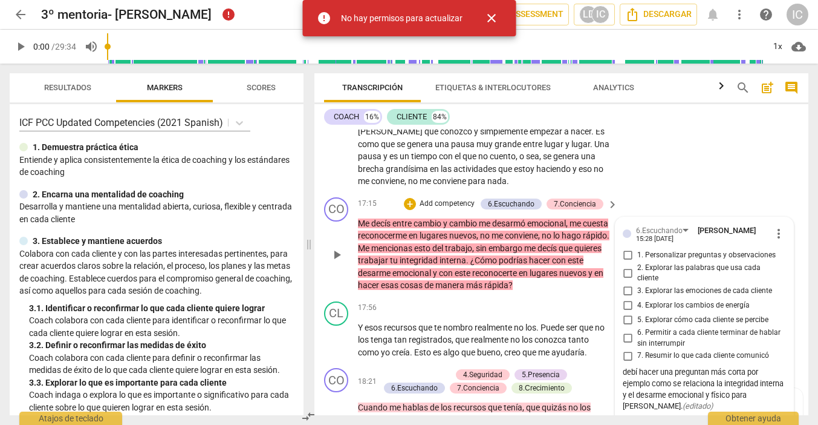
click at [627, 313] on input "5. Explorar cómo cada cliente se percibe" at bounding box center [627, 320] width 19 height 15
click at [627, 284] on input "3. Explorar las emociones de cada cliente" at bounding box center [627, 291] width 19 height 15
click at [627, 266] on input "2. Explorar las palabras que usa cada cliente" at bounding box center [627, 273] width 19 height 15
click at [484, 301] on div "17:56 + Add competency keyboard_arrow_right" at bounding box center [488, 307] width 261 height 13
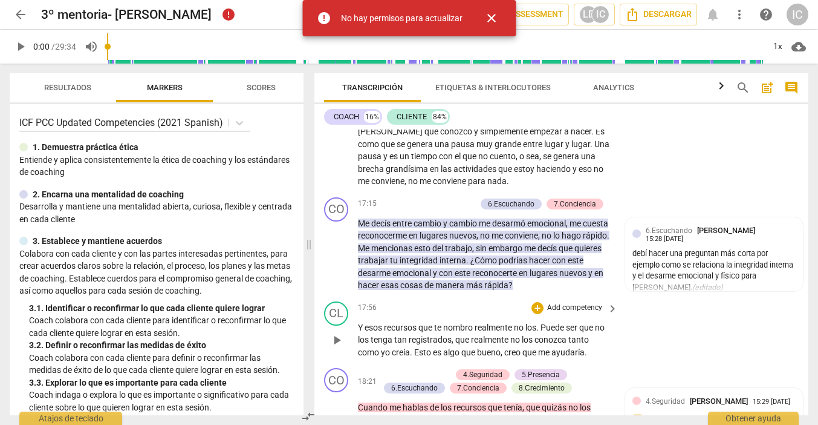
click at [653, 316] on div "CL play_arrow pause 17:56 + Add competency keyboard_arrow_right Y esos recursos…" at bounding box center [562, 329] width 494 height 67
click at [445, 22] on div "No hay permisos para actualizar" at bounding box center [402, 18] width 122 height 13
click at [487, 14] on span "close" at bounding box center [491, 18] width 15 height 15
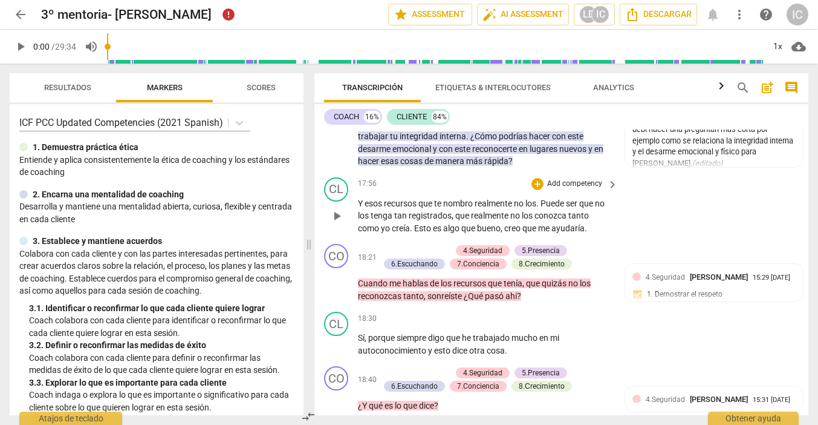
scroll to position [2900, 0]
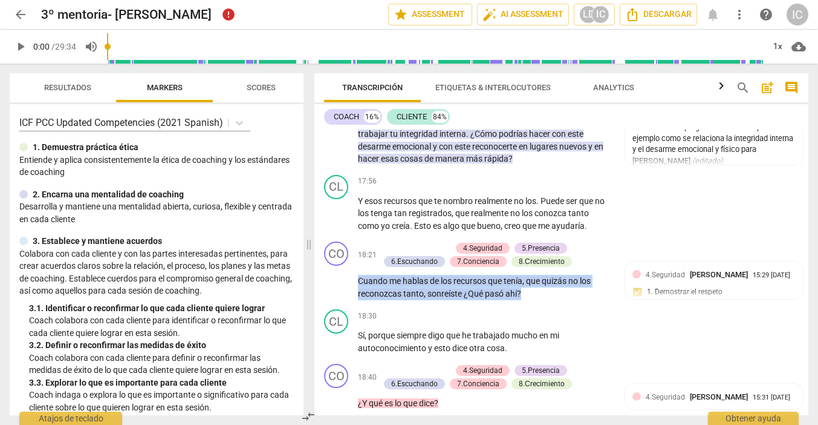
drag, startPoint x: 535, startPoint y: 278, endPoint x: 256, endPoint y: 255, distance: 279.1
click at [256, 255] on div "Resultados Markers Scores ICF PCC Updated Competencies (2021 Spanish) 1. Demues…" at bounding box center [409, 244] width 818 height 361
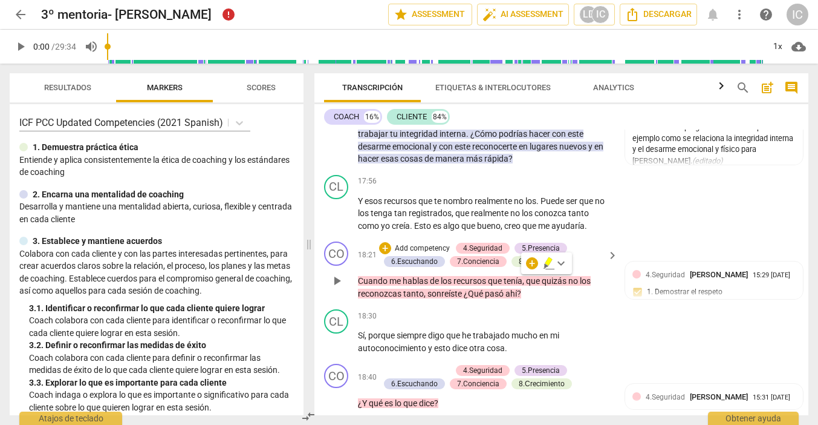
click at [416, 243] on p "Add competency" at bounding box center [422, 248] width 57 height 11
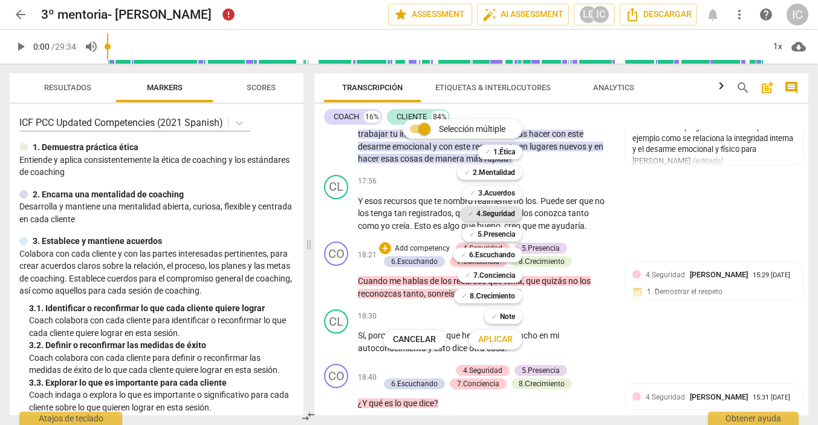
click at [495, 213] on b "4.Seguridad" at bounding box center [496, 213] width 39 height 15
click at [504, 336] on span "Aplicar" at bounding box center [495, 339] width 34 height 12
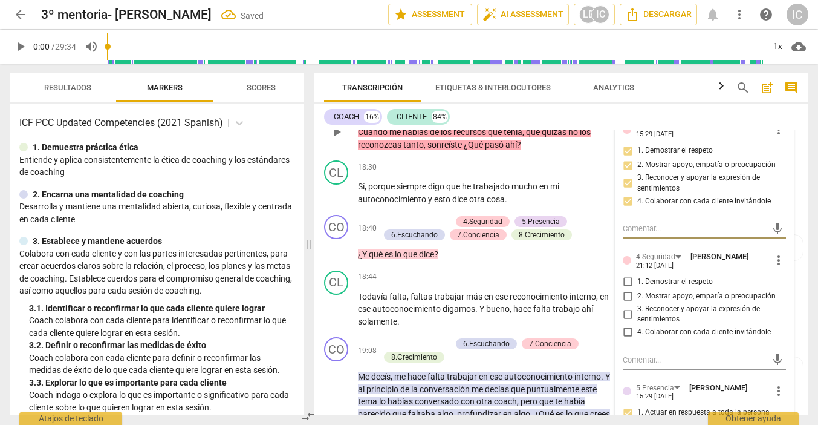
scroll to position [3054, 0]
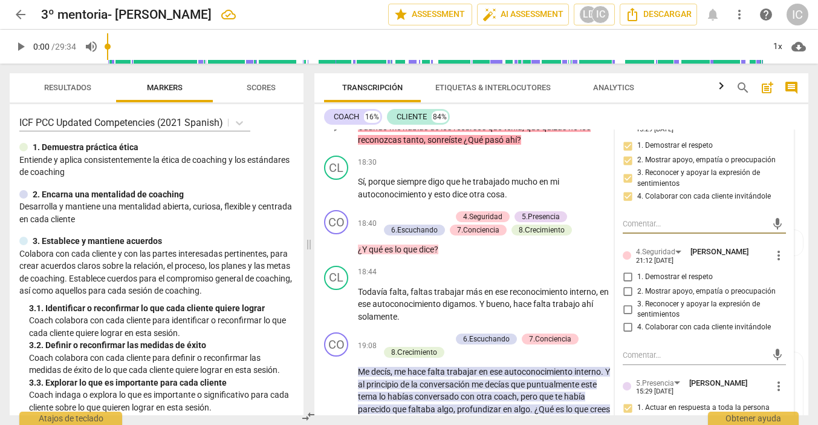
click at [627, 284] on input "2. Mostrar apoyo, empatía o preocupación" at bounding box center [627, 291] width 19 height 15
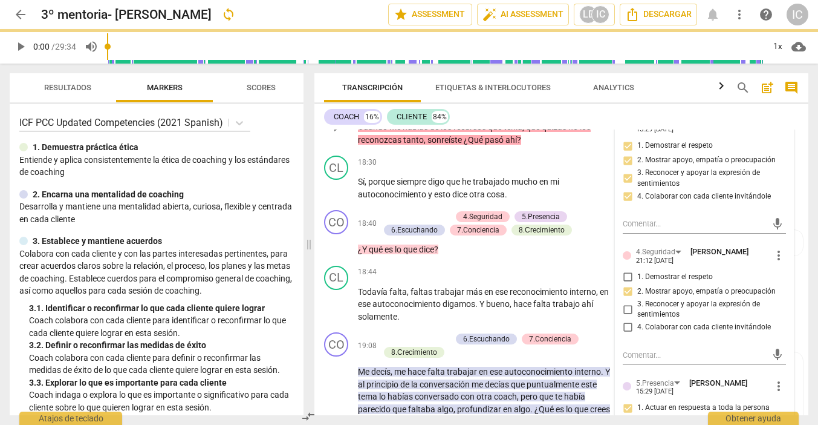
click at [629, 302] on input "3. Reconocer y apoyar la expresión de sentimientos" at bounding box center [627, 309] width 19 height 15
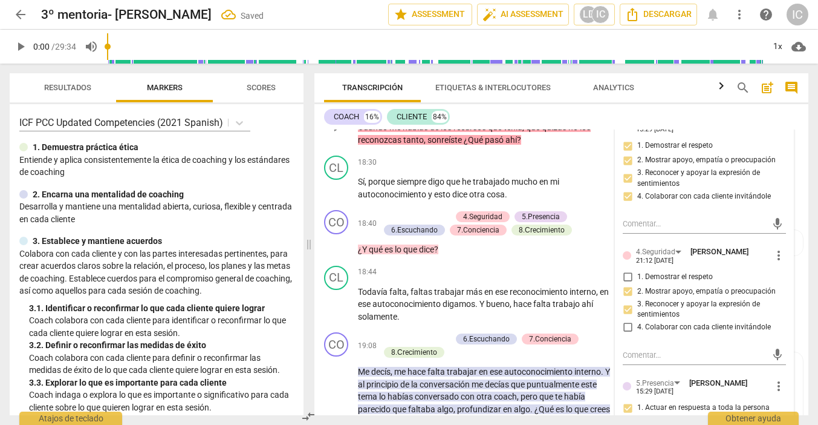
click at [624, 320] on input "4. Colaborar con cada cliente invitándole" at bounding box center [627, 327] width 19 height 15
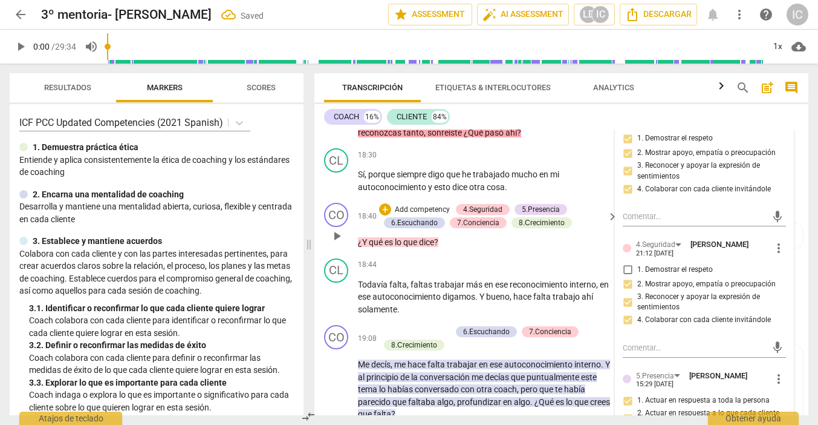
click at [426, 203] on div "+ Add competency" at bounding box center [415, 209] width 72 height 12
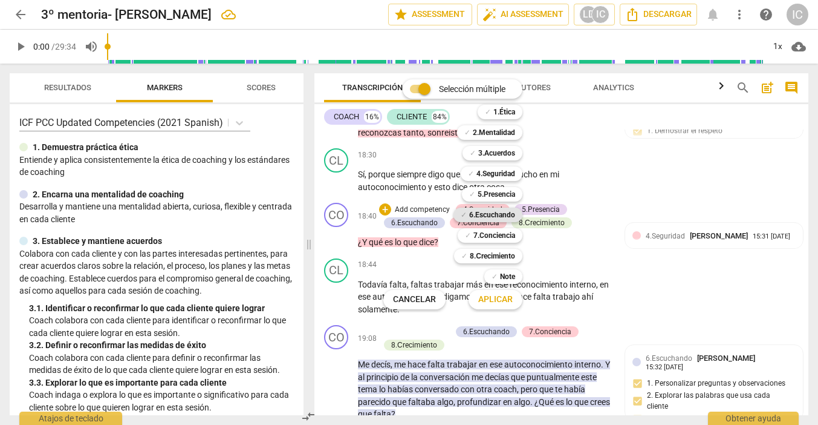
click at [491, 220] on b "6.Escuchando" at bounding box center [492, 214] width 46 height 15
click at [497, 301] on span "Aplicar" at bounding box center [495, 299] width 34 height 12
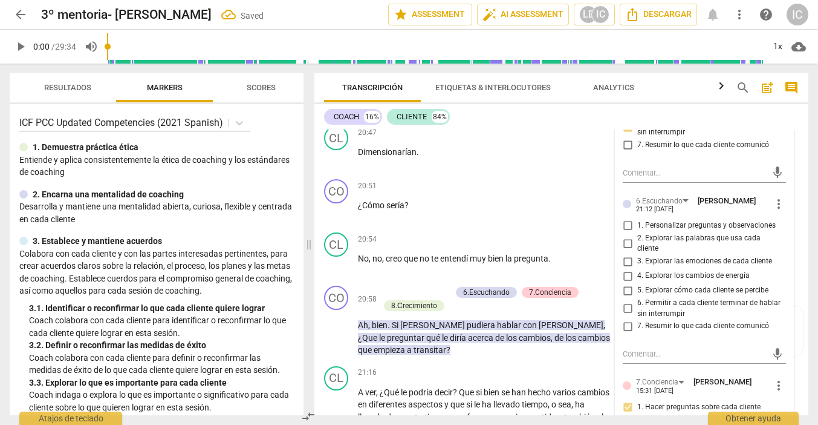
scroll to position [3561, 0]
click at [622, 282] on input "5. Explorar cómo cada cliente se percibe" at bounding box center [627, 289] width 19 height 15
click at [631, 253] on input "3. Explorar las emociones de cada cliente" at bounding box center [627, 260] width 19 height 15
click at [628, 235] on input "2. Explorar las palabras que usa cada cliente" at bounding box center [627, 242] width 19 height 15
click at [625, 218] on input "1. Personalizar preguntas y observaciones" at bounding box center [627, 225] width 19 height 15
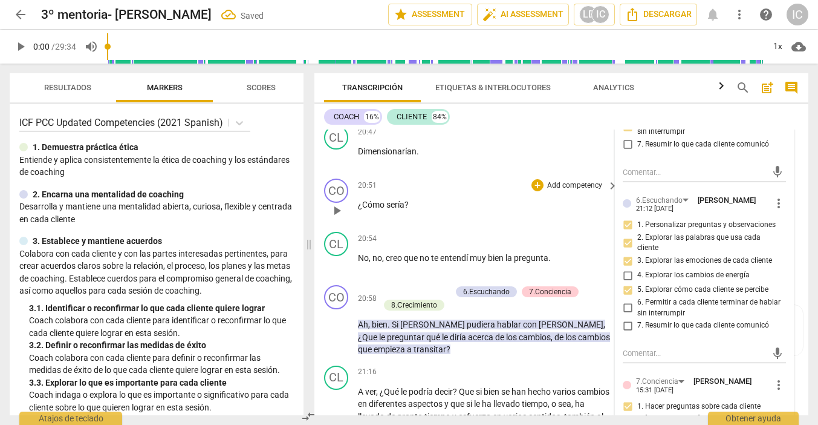
click at [466, 178] on div "20:51 + Add competency keyboard_arrow_right" at bounding box center [488, 184] width 261 height 13
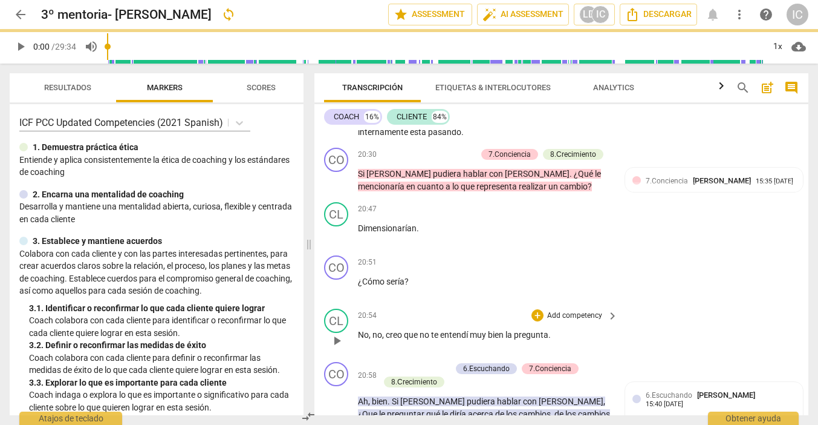
scroll to position [3430, 0]
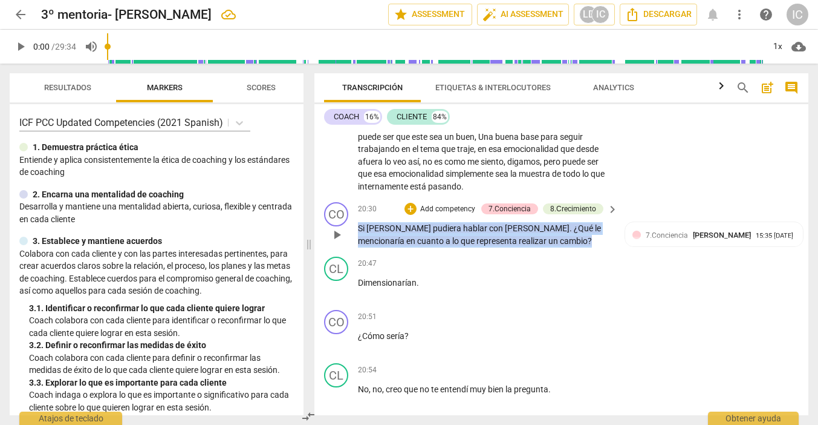
drag, startPoint x: 553, startPoint y: 221, endPoint x: 335, endPoint y: 204, distance: 219.0
click at [335, 204] on div "CO play_arrow pause 20:30 + Add competency 7.Conciencia 8.Сrecimiento keyboard_…" at bounding box center [562, 224] width 494 height 54
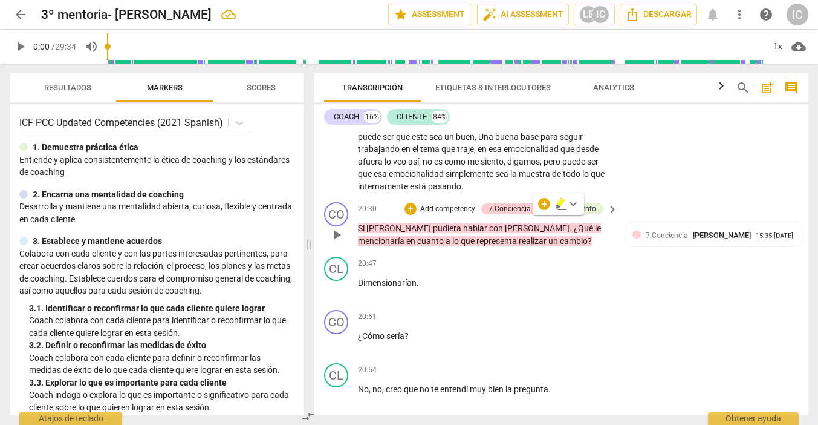
click at [443, 204] on p "Add competency" at bounding box center [447, 209] width 57 height 11
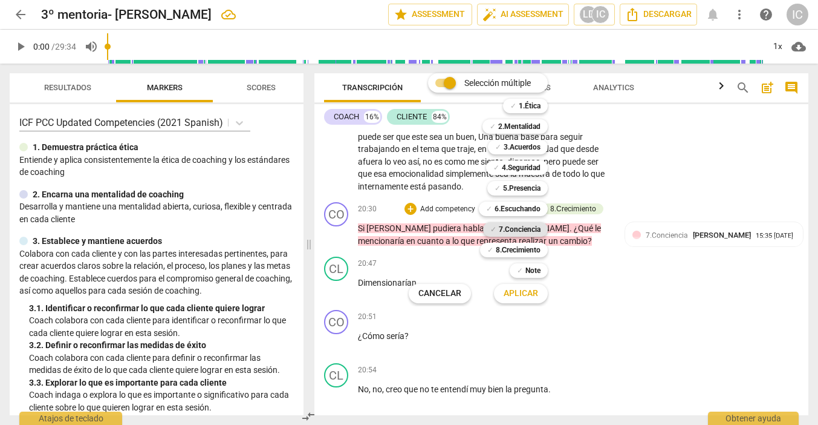
click at [519, 224] on b "7.Conciencia" at bounding box center [520, 229] width 42 height 15
click at [521, 298] on span "Aplicar" at bounding box center [521, 293] width 34 height 12
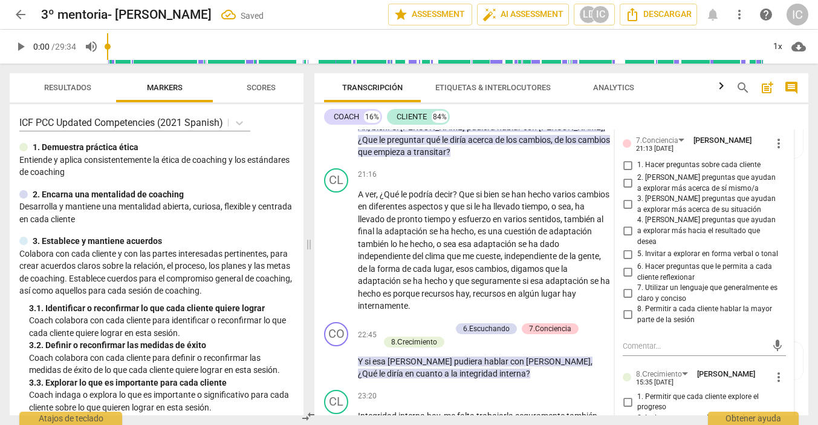
scroll to position [3760, 0]
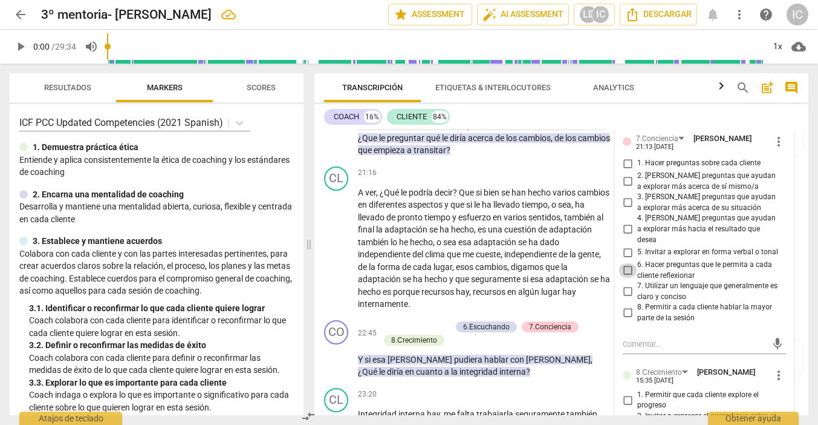
click at [624, 263] on input "6. Hacer preguntas que le permita a cada cliente reflexionar" at bounding box center [627, 270] width 19 height 15
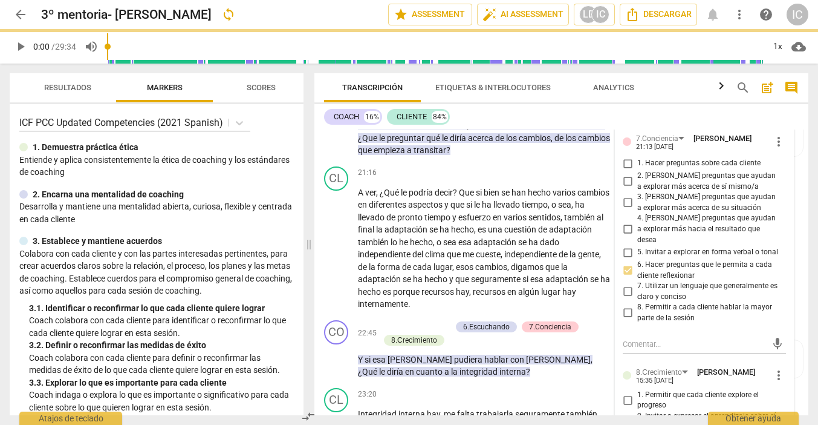
click at [627, 222] on input "4. [PERSON_NAME] preguntas que ayudan a explorar más hacia el resultado que des…" at bounding box center [627, 229] width 19 height 15
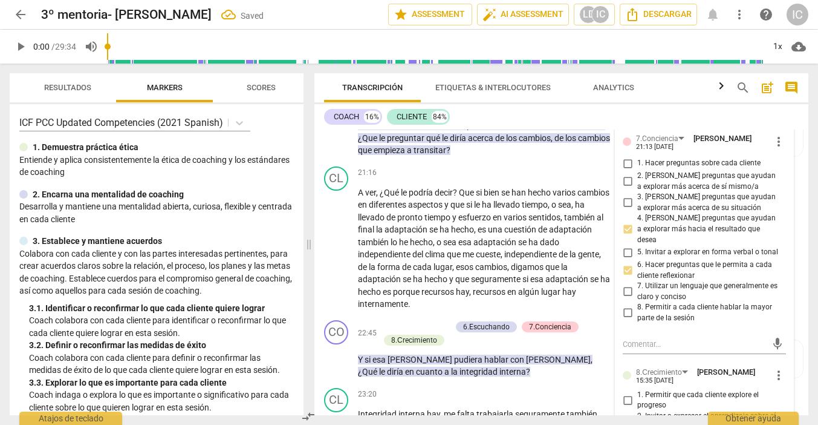
click at [624, 195] on input "3. [PERSON_NAME] preguntas que ayudan a explorar más acerca de su situación" at bounding box center [627, 202] width 19 height 15
click at [625, 174] on input "2. [PERSON_NAME] preguntas que ayudan a explorar más acerca de sí mismo/a" at bounding box center [627, 181] width 19 height 15
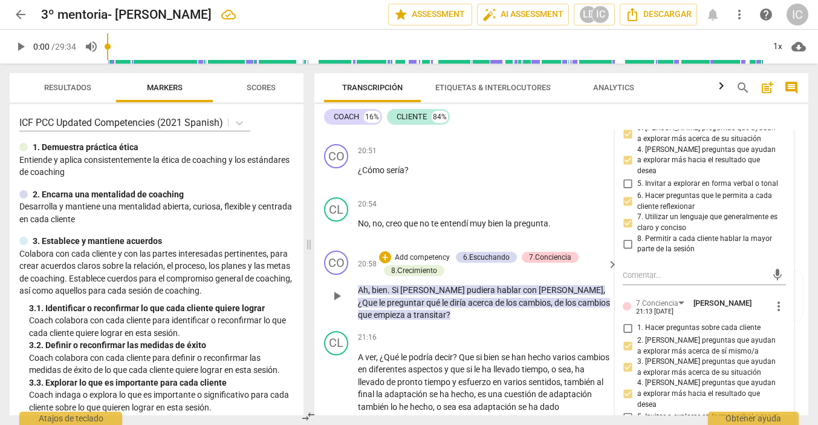
scroll to position [3595, 0]
click at [431, 253] on p "Add competency" at bounding box center [422, 258] width 57 height 11
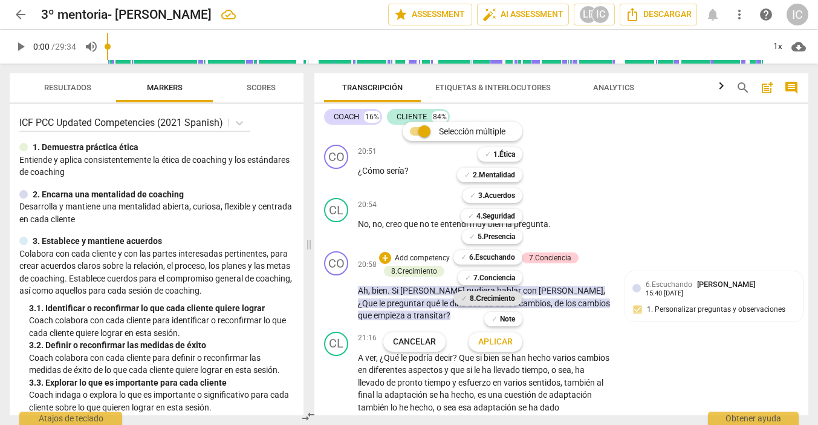
click at [511, 296] on b "8.Сrecimiento" at bounding box center [492, 298] width 45 height 15
click at [505, 344] on span "Aplicar" at bounding box center [495, 342] width 34 height 12
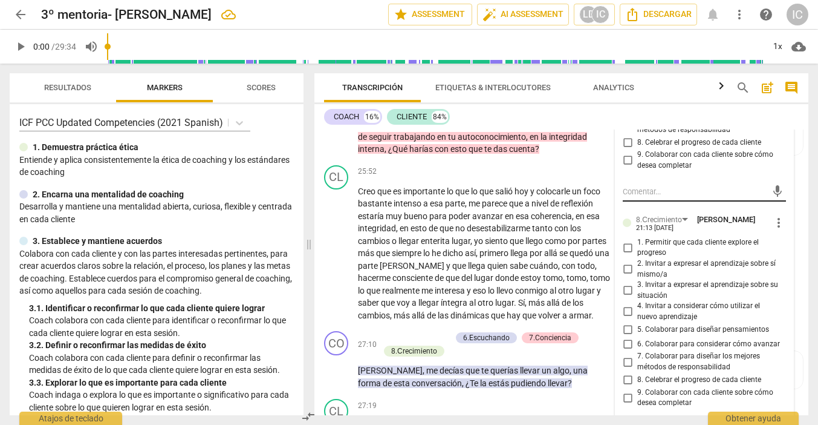
scroll to position [4315, 0]
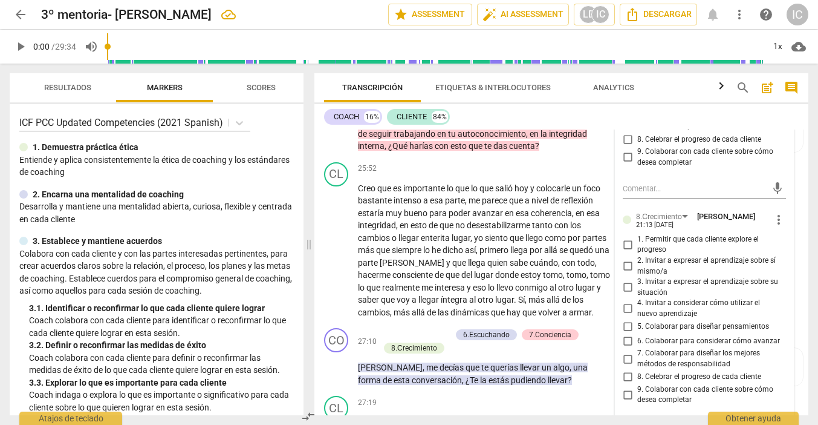
click at [648, 348] on span "7. Colaborar para diseñar los mejores métodos de responsabilidad" at bounding box center [709, 358] width 144 height 21
click at [637, 351] on input "7. Colaborar para diseñar los mejores métodos de responsabilidad" at bounding box center [627, 358] width 19 height 15
click at [512, 290] on p "Creo que es importante lo que lo que salió [DATE] y colocarle un foco bastante …" at bounding box center [485, 250] width 254 height 137
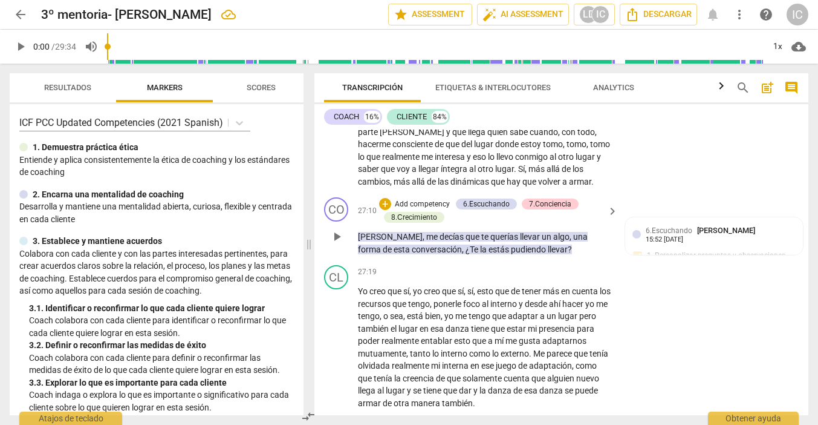
scroll to position [4446, 0]
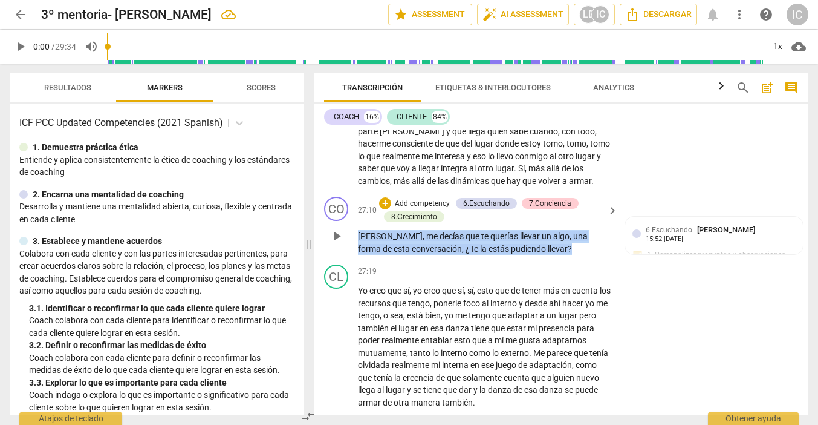
drag, startPoint x: 527, startPoint y: 230, endPoint x: 346, endPoint y: 212, distance: 181.7
click at [346, 212] on div "CO play_arrow pause 27:10 + Add competency 6.Escuchando 7.Conciencia 8.Сrecimie…" at bounding box center [562, 226] width 494 height 68
click at [421, 198] on p "Add competency" at bounding box center [422, 203] width 57 height 11
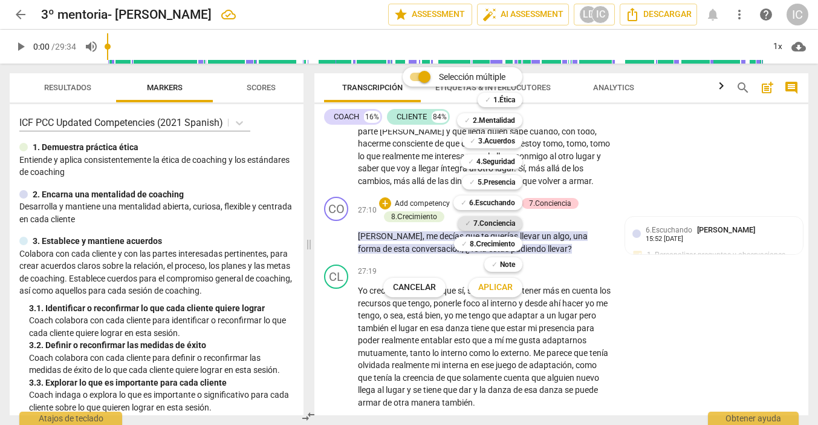
click at [506, 222] on b "7.Conciencia" at bounding box center [495, 223] width 42 height 15
click at [497, 285] on span "Aplicar" at bounding box center [495, 287] width 34 height 12
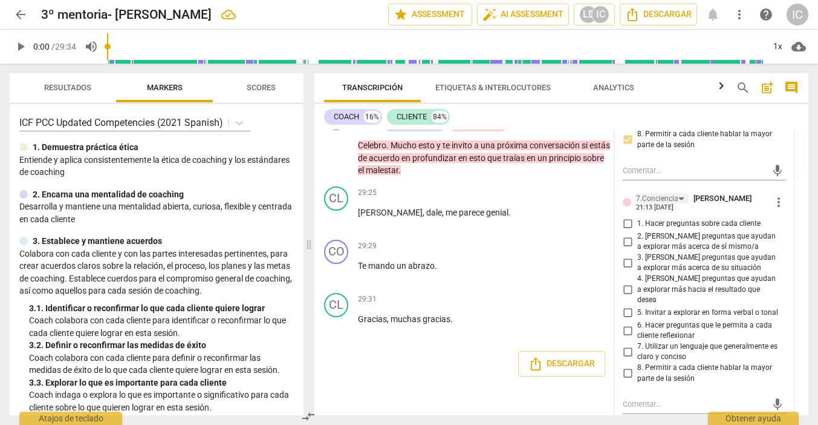
scroll to position [4898, 0]
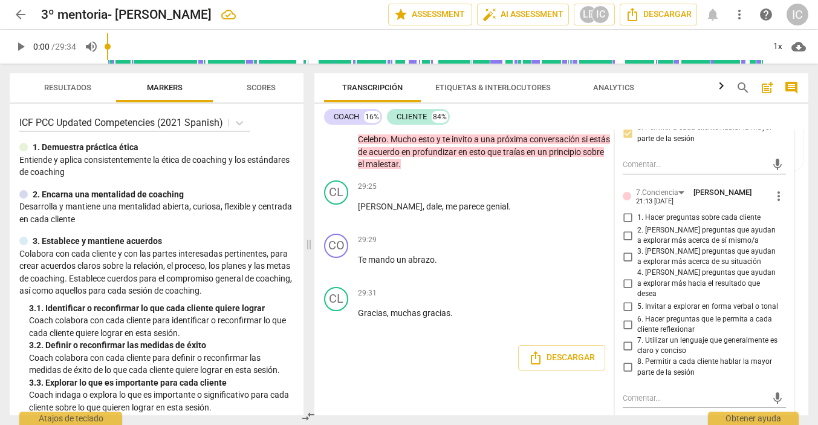
click at [628, 210] on input "1. Hacer preguntas sobre cada cliente" at bounding box center [627, 217] width 19 height 15
click at [627, 228] on input "2. [PERSON_NAME] preguntas que ayudan a explorar más acerca de sí mismo/a" at bounding box center [627, 235] width 19 height 15
drag, startPoint x: 623, startPoint y: 212, endPoint x: 624, endPoint y: 223, distance: 11.0
click at [623, 249] on input "3. [PERSON_NAME] preguntas que ayudan a explorar más acerca de su situación" at bounding box center [627, 256] width 19 height 15
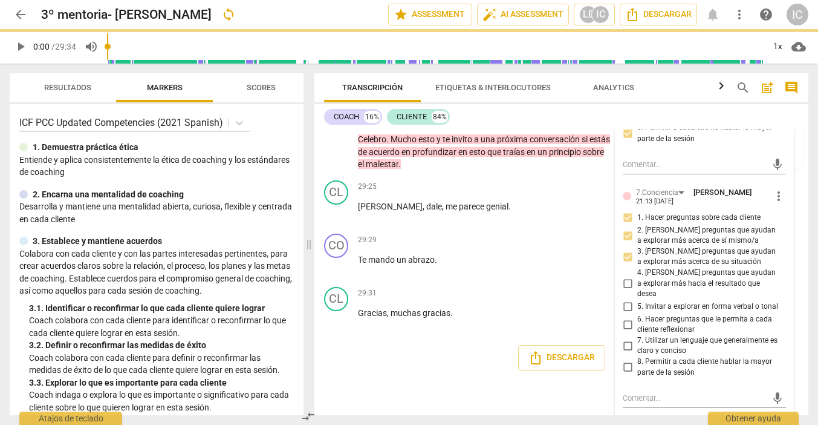
click at [626, 317] on input "6. Hacer preguntas que le permita a cada cliente reflexionar" at bounding box center [627, 324] width 19 height 15
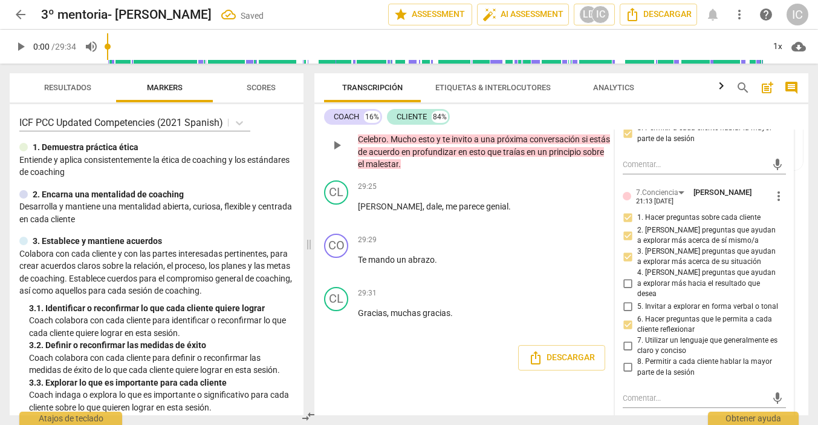
click at [495, 131] on div "CO play_arrow pause 29:14 + Add competency 4.Seguridad 5.Presencia 6.Escuchando…" at bounding box center [562, 135] width 494 height 80
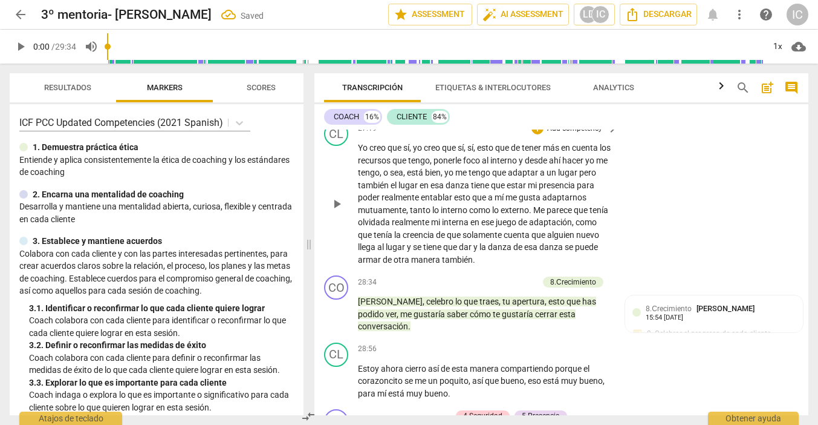
scroll to position [4591, 0]
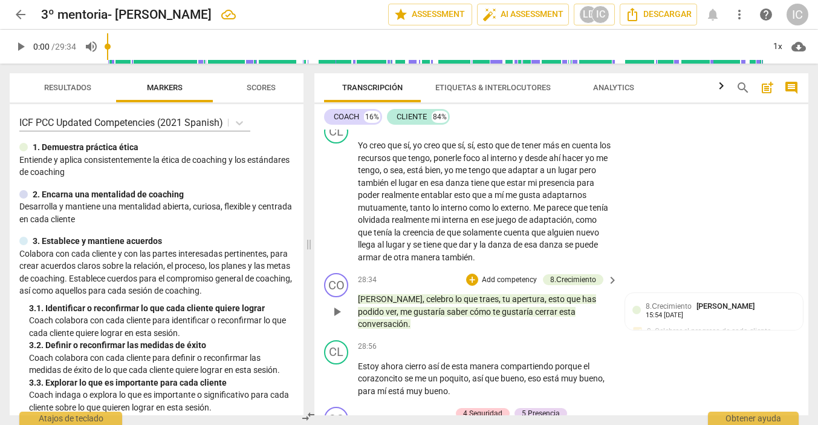
click at [499, 275] on p "Add competency" at bounding box center [509, 280] width 57 height 11
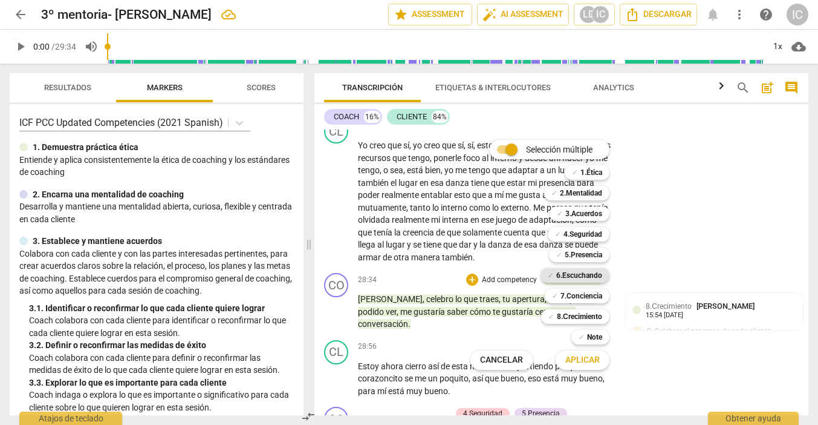
click at [587, 278] on b "6.Escuchando" at bounding box center [579, 275] width 46 height 15
click at [587, 358] on span "Aplicar" at bounding box center [582, 360] width 34 height 12
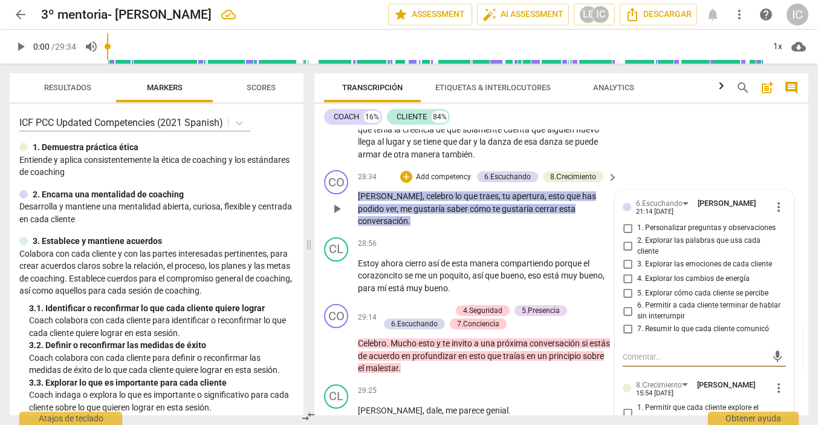
scroll to position [-1, 1]
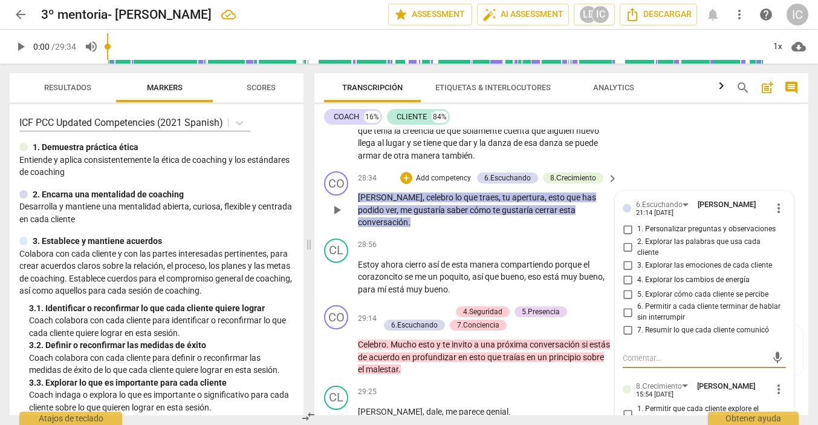
click at [627, 240] on input "2. Explorar las palabras que usa cada cliente" at bounding box center [627, 247] width 19 height 15
click at [628, 221] on input "1. Personalizar preguntas y observaciones" at bounding box center [627, 228] width 19 height 15
click at [437, 172] on p "Add competency" at bounding box center [443, 177] width 57 height 11
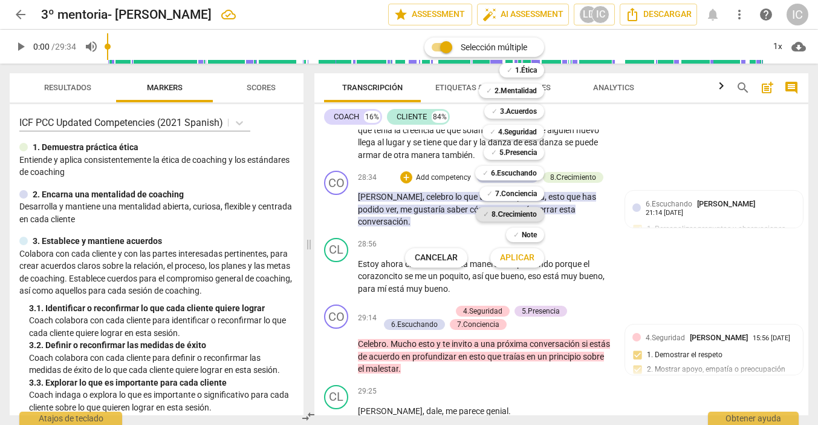
click at [525, 213] on b "8.Сrecimiento" at bounding box center [514, 214] width 45 height 15
click at [532, 256] on span "Aplicar" at bounding box center [517, 258] width 34 height 12
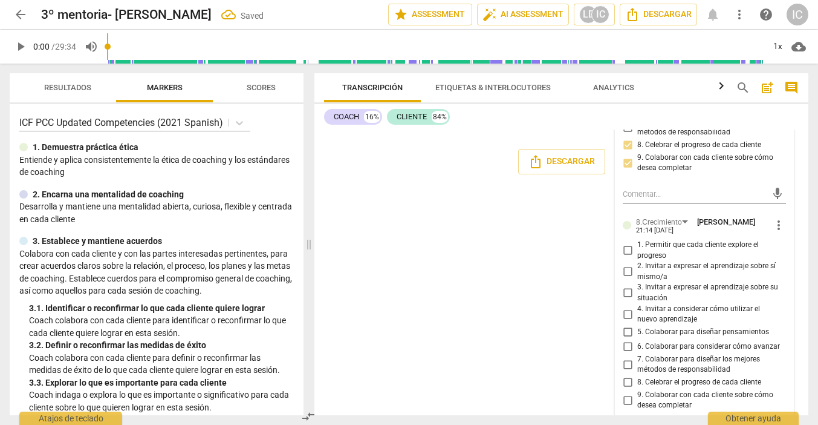
scroll to position [5093, 0]
click at [626, 376] on input "8. Celebrar el progreso de cada cliente" at bounding box center [627, 383] width 19 height 15
click at [624, 357] on input "7. Colaborar para diseñar los mejores métodos de responsabilidad" at bounding box center [627, 364] width 19 height 15
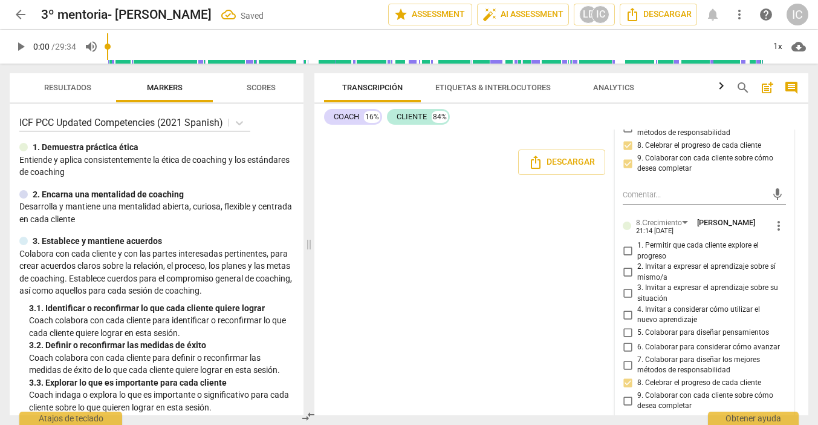
click at [626, 325] on input "5. Colaborar para diseñar pensamientos" at bounding box center [627, 332] width 19 height 15
click at [487, 290] on div "CO play_arrow pause 00:02 + Add competency keyboard_arrow_right ¿Hola Clau , bu…" at bounding box center [562, 271] width 494 height 285
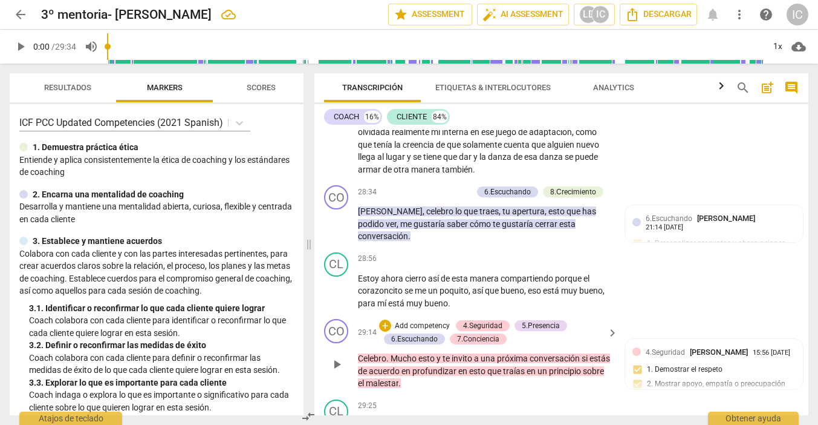
scroll to position [4666, 0]
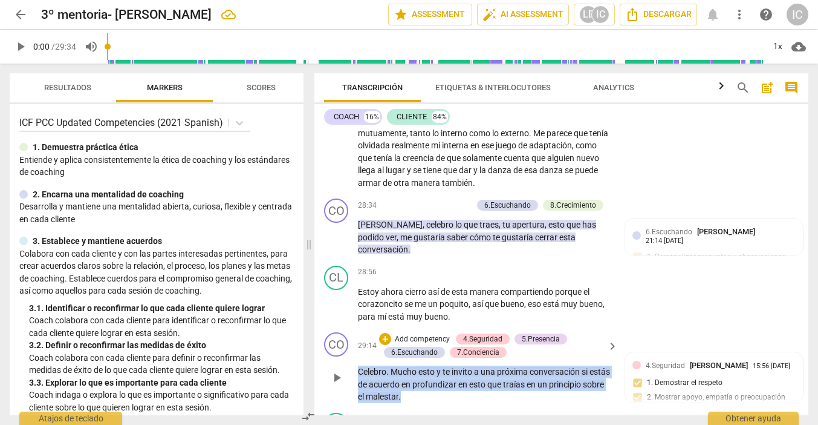
drag, startPoint x: 436, startPoint y: 360, endPoint x: 345, endPoint y: 325, distance: 97.3
click at [345, 327] on div "CO play_arrow pause 29:14 + Add competency 4.Seguridad 5.Presencia 6.Escuchando…" at bounding box center [562, 367] width 494 height 80
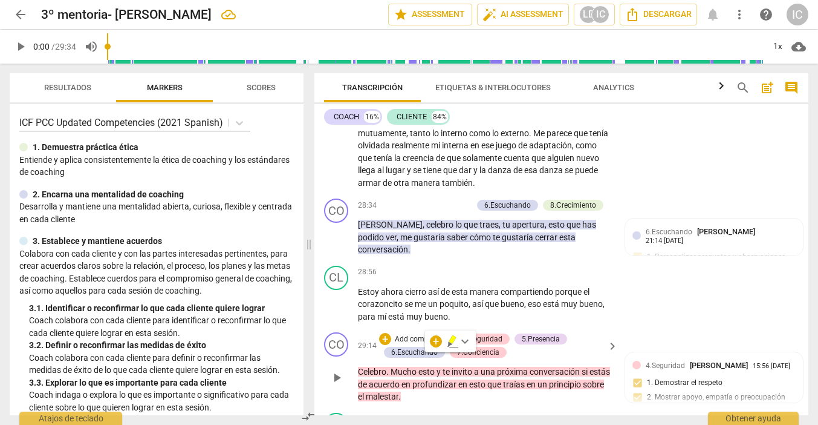
click at [429, 334] on p "Add competency" at bounding box center [422, 339] width 57 height 11
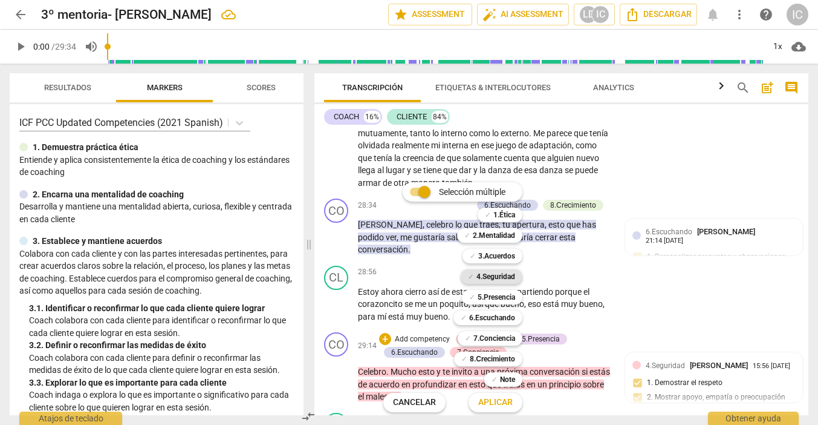
click at [502, 275] on b "4.Seguridad" at bounding box center [496, 276] width 39 height 15
click at [495, 398] on span "Aplicar" at bounding box center [495, 402] width 34 height 12
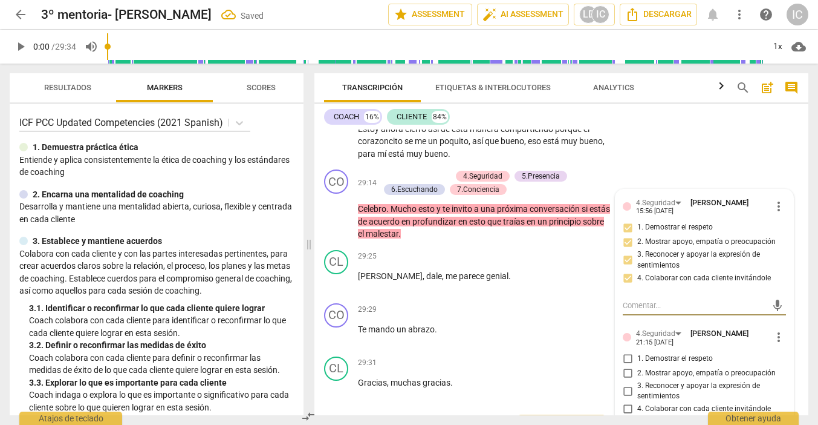
scroll to position [4829, 0]
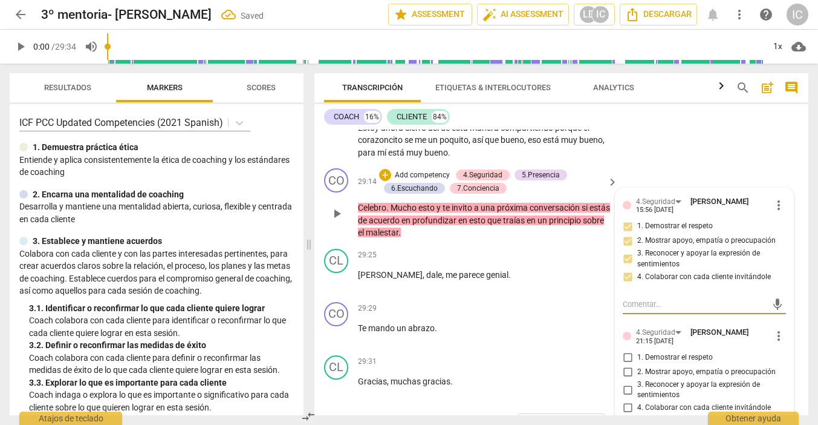
click at [625, 350] on input "1. Demostrar el respeto" at bounding box center [627, 357] width 19 height 15
click at [628, 365] on input "2. Mostrar apoyo, empatía o preocupación" at bounding box center [627, 372] width 19 height 15
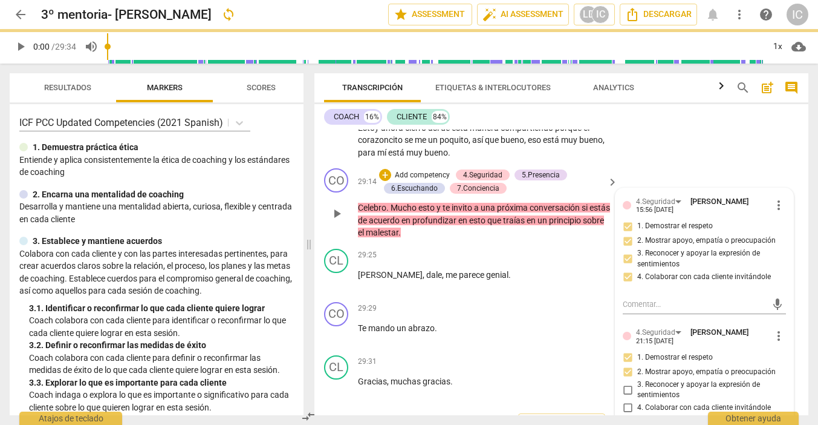
click at [625, 382] on input "3. Reconocer y apoyar la expresión de sentimientos" at bounding box center [627, 389] width 19 height 15
click at [628, 400] on input "4. Colaborar con cada cliente invitándole" at bounding box center [627, 407] width 19 height 15
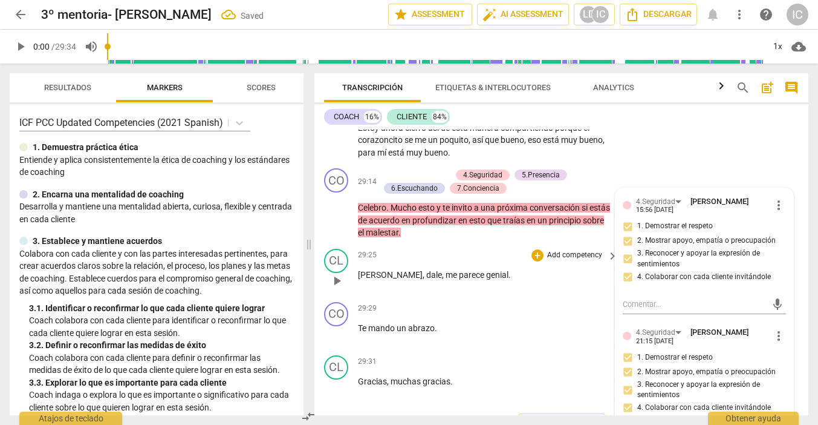
click at [472, 269] on p "[PERSON_NAME] , me parece genial ." at bounding box center [485, 275] width 254 height 13
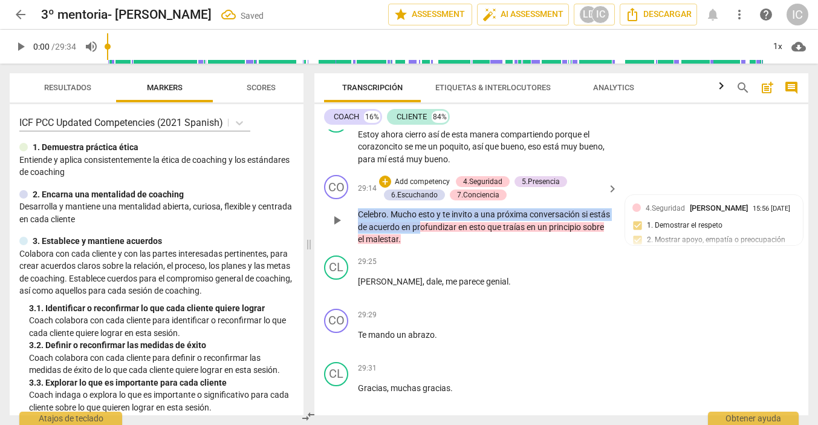
drag, startPoint x: 444, startPoint y: 191, endPoint x: 326, endPoint y: 168, distance: 120.2
click at [326, 170] on div "CO play_arrow pause 29:14 + Add competency 4.Seguridad 5.Presencia 6.Escuchando…" at bounding box center [562, 210] width 494 height 80
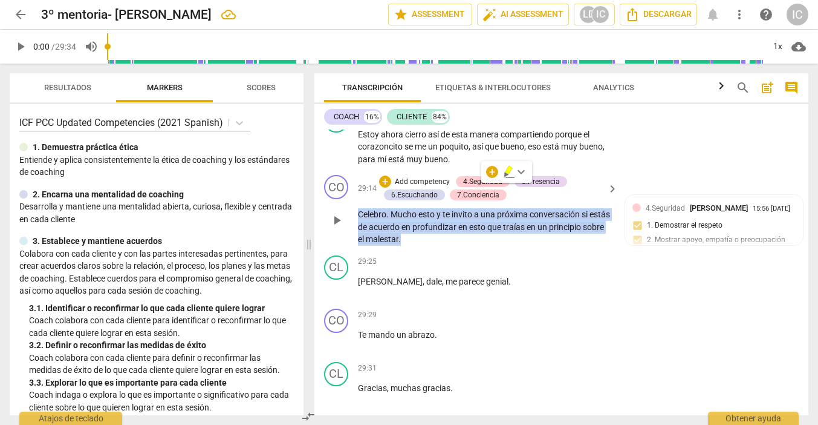
drag, startPoint x: 453, startPoint y: 198, endPoint x: 350, endPoint y: 169, distance: 107.0
click at [350, 170] on div "CO play_arrow pause 29:14 + Add competency 4.Seguridad 5.Presencia 6.Escuchando…" at bounding box center [562, 210] width 494 height 80
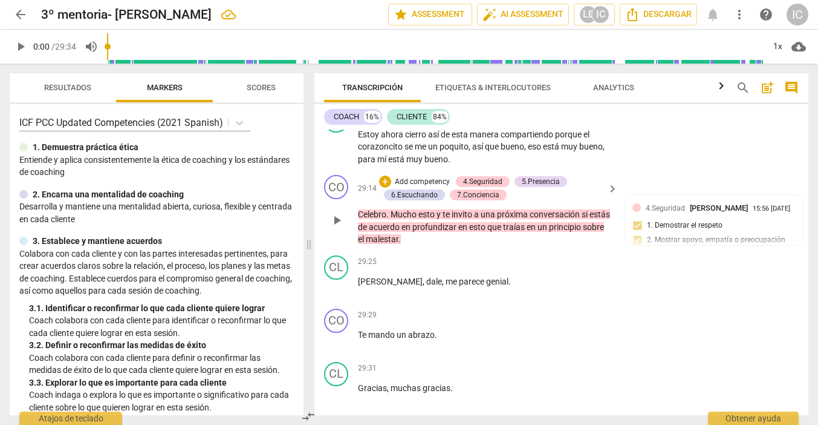
click at [421, 177] on p "Add competency" at bounding box center [422, 182] width 57 height 11
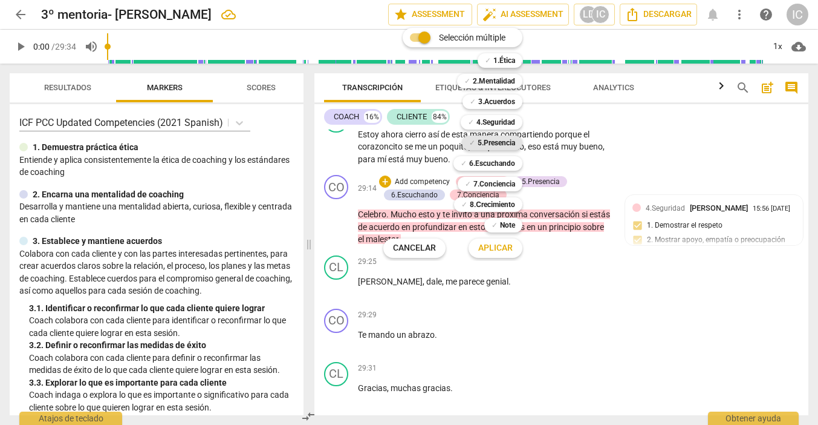
click at [484, 142] on b "5.Presencia" at bounding box center [496, 142] width 37 height 15
click at [499, 249] on span "Aplicar" at bounding box center [495, 248] width 34 height 12
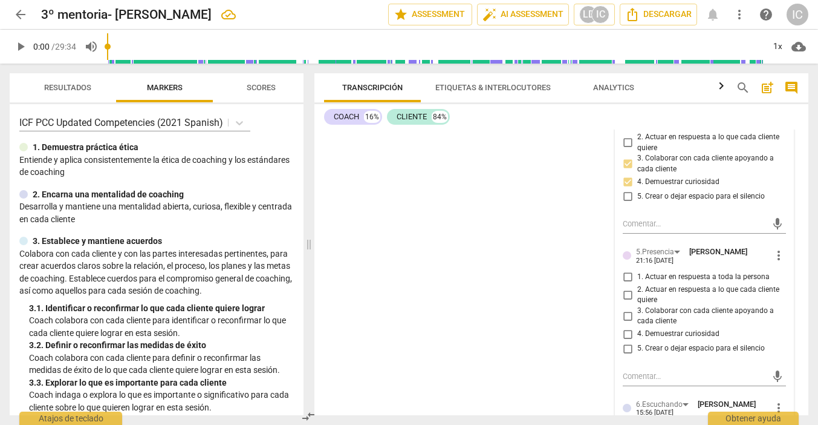
scroll to position [5201, 0]
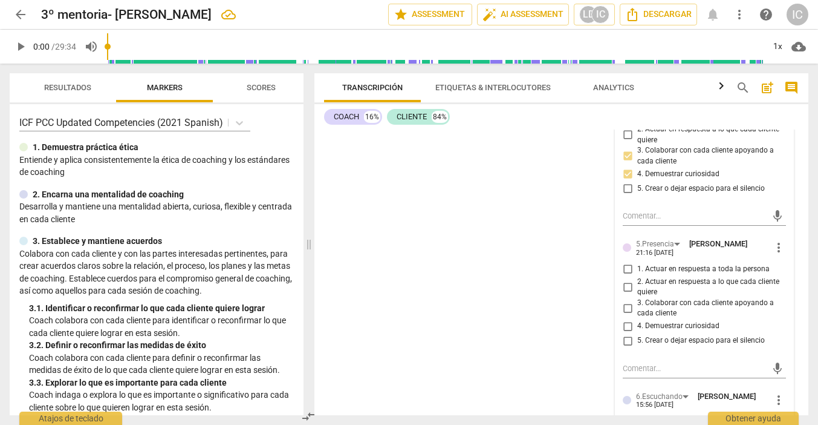
click at [625, 319] on input "4. Demuestrar curiosidad" at bounding box center [627, 326] width 19 height 15
click at [624, 301] on input "3. Colaborar con cada cliente apoyando a cada cliente" at bounding box center [627, 308] width 19 height 15
click at [623, 262] on input "1. Actuar en respuesta a toda la persona" at bounding box center [627, 269] width 19 height 15
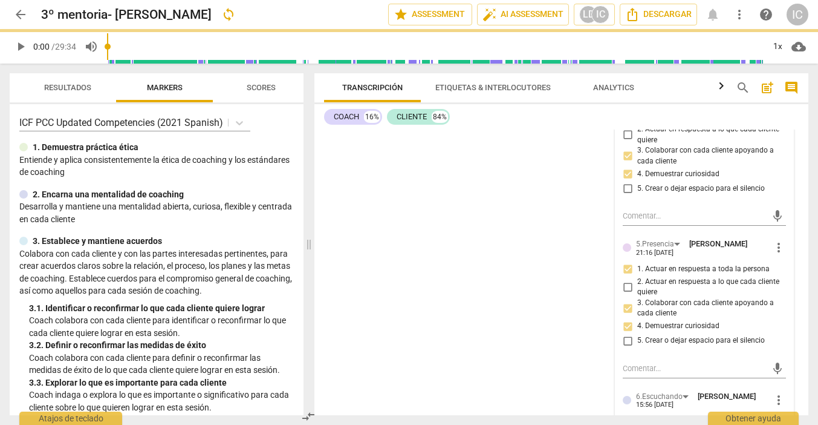
click at [527, 239] on div "CO play_arrow pause 00:02 + Add competency keyboard_arrow_right ¿Hola Clau , bu…" at bounding box center [562, 271] width 494 height 285
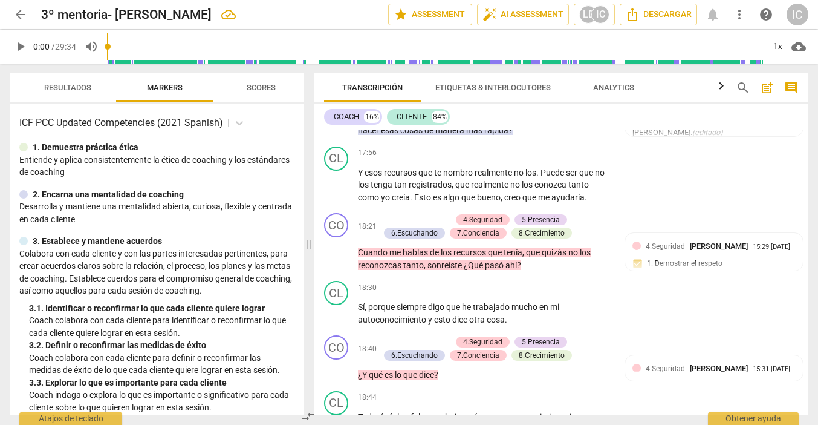
scroll to position [2926, 0]
